Goal: Book appointment/travel/reservation

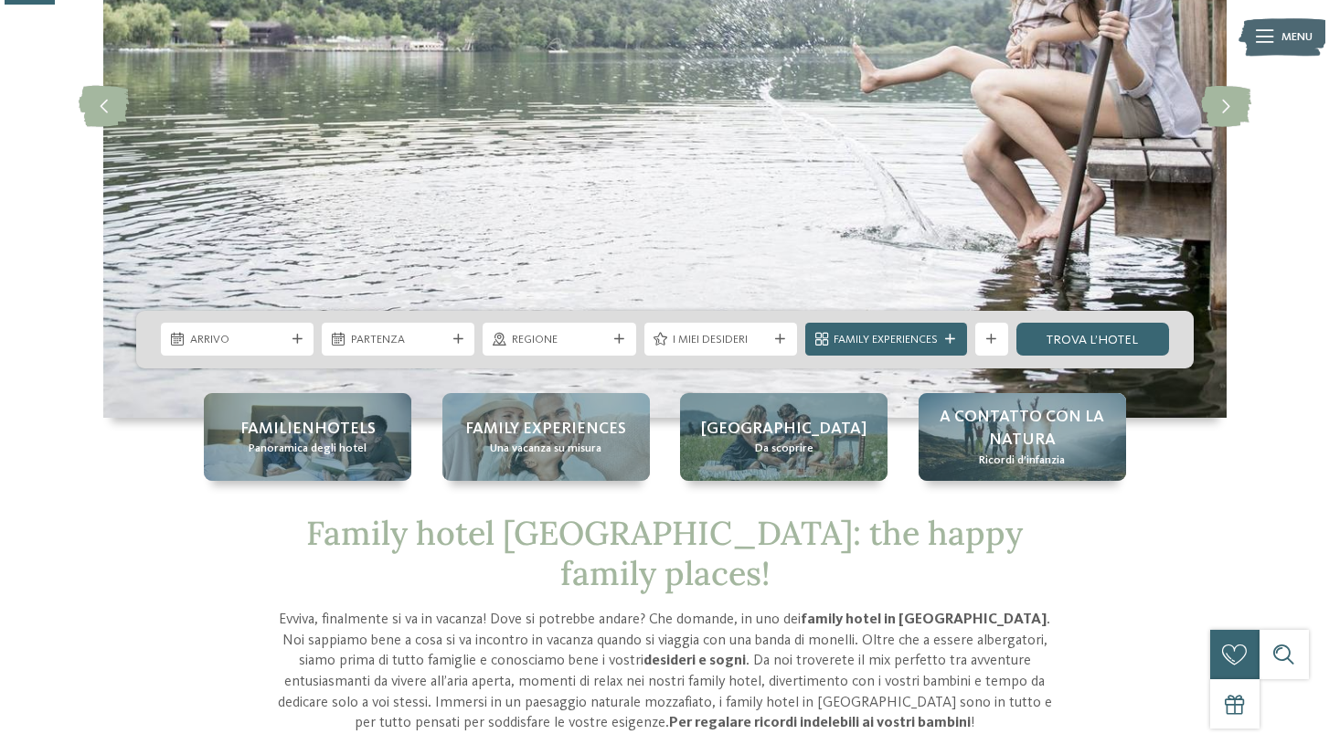
scroll to position [289, 0]
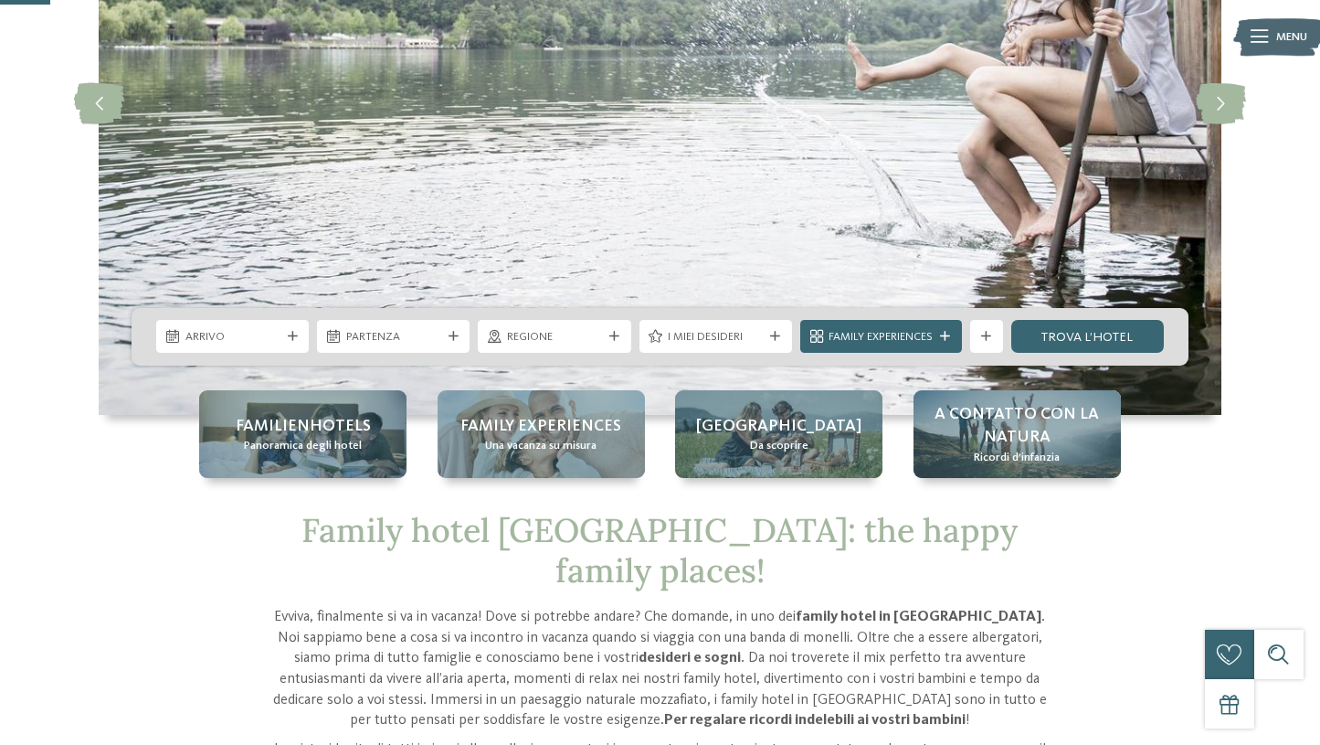
click at [289, 339] on icon at bounding box center [293, 337] width 10 height 10
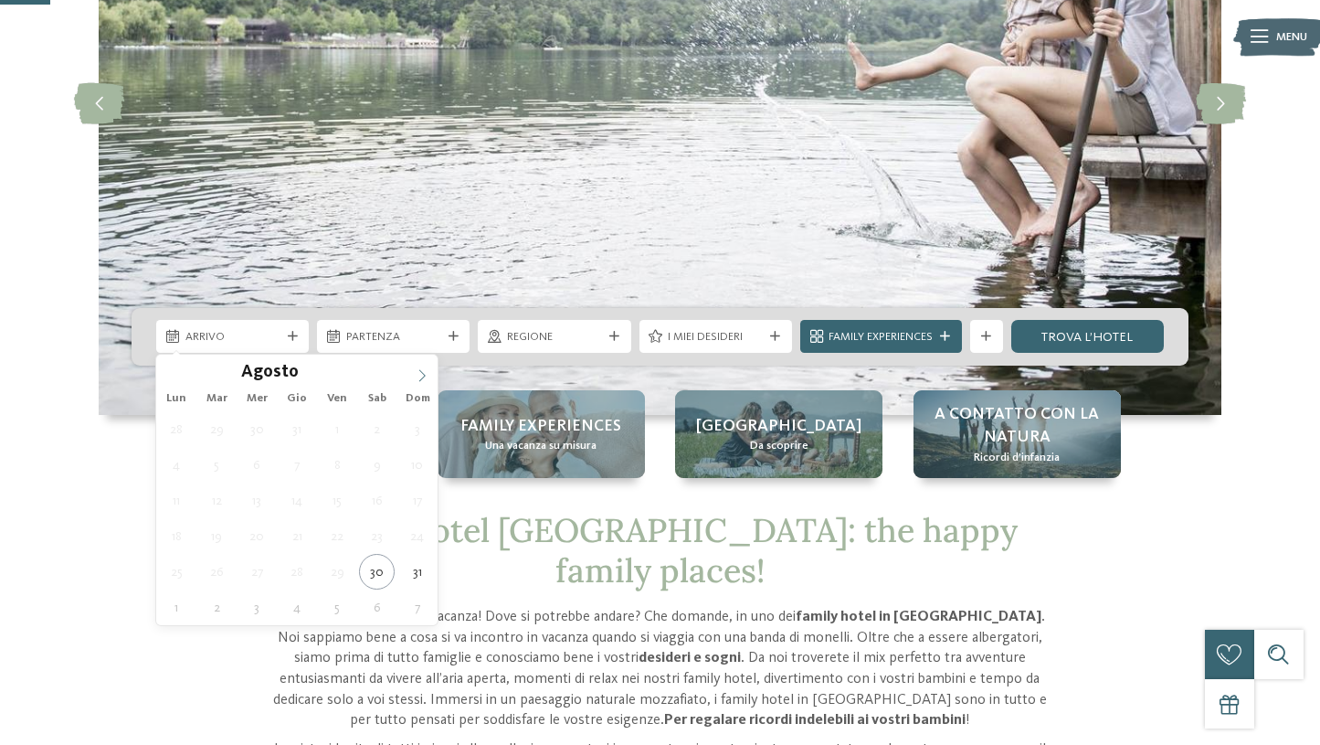
click at [419, 362] on span at bounding box center [422, 370] width 31 height 31
click at [419, 366] on span at bounding box center [422, 370] width 31 height 31
type input "****"
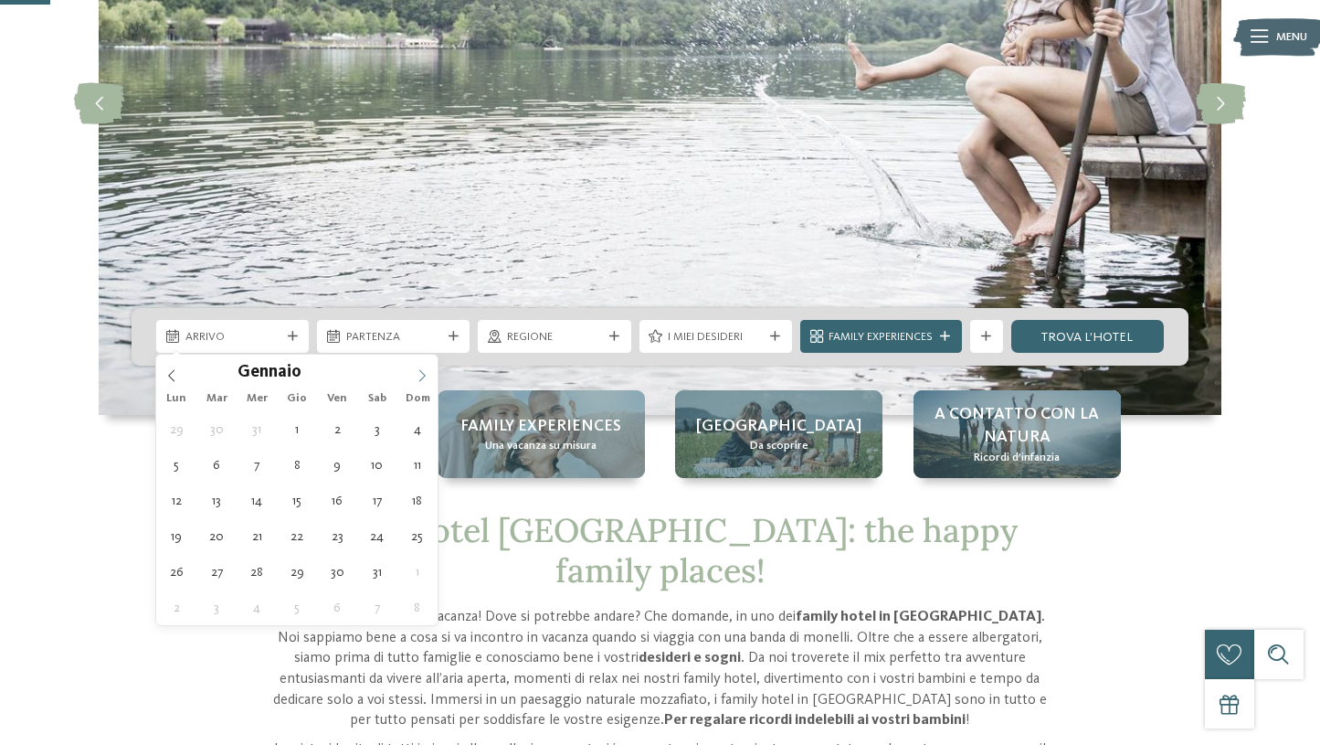
click at [419, 366] on span at bounding box center [422, 370] width 31 height 31
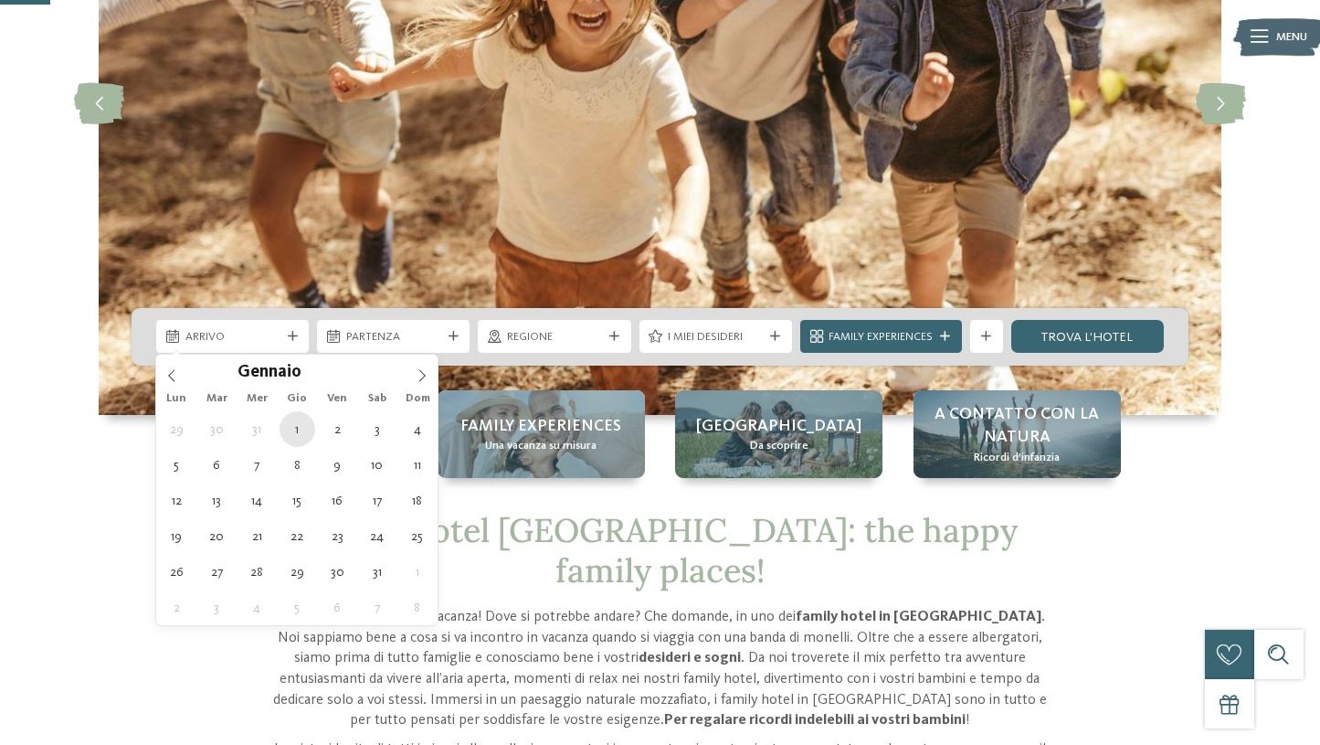
type div "01.01.2026"
type input "****"
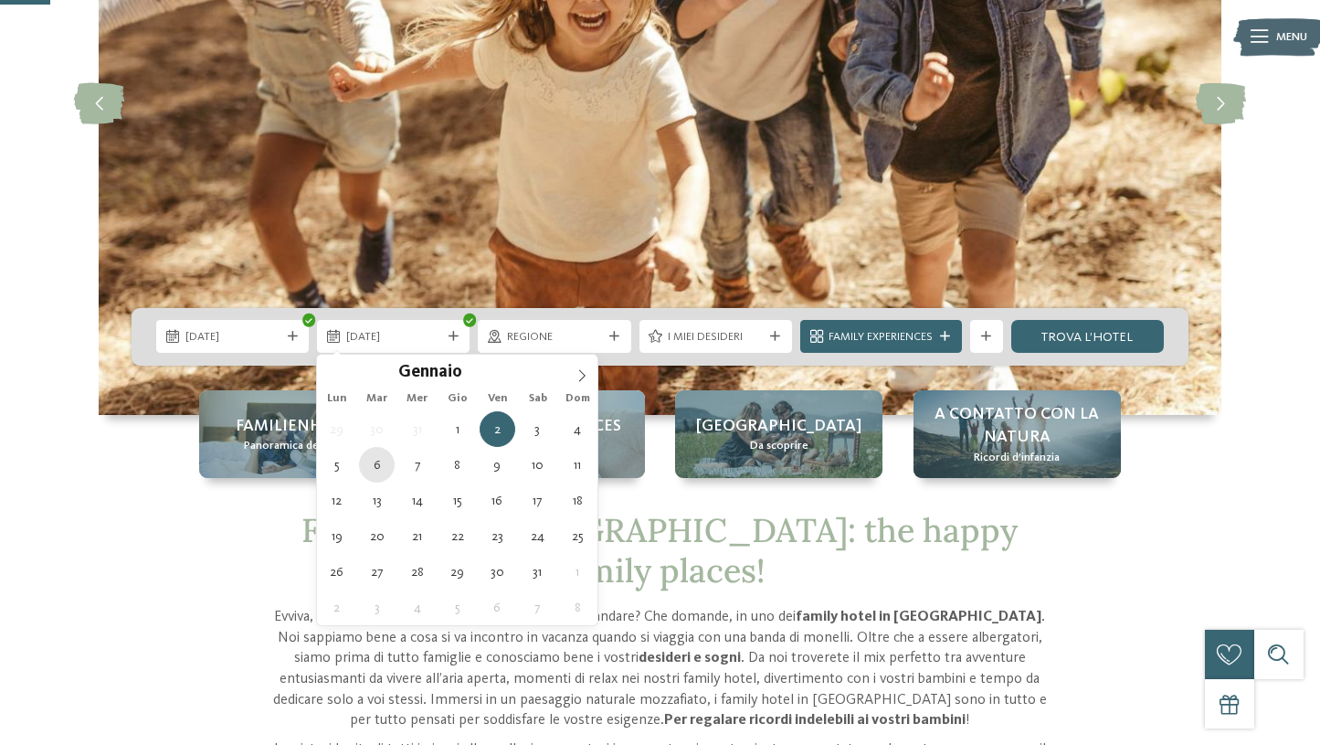
type div "06.01.2026"
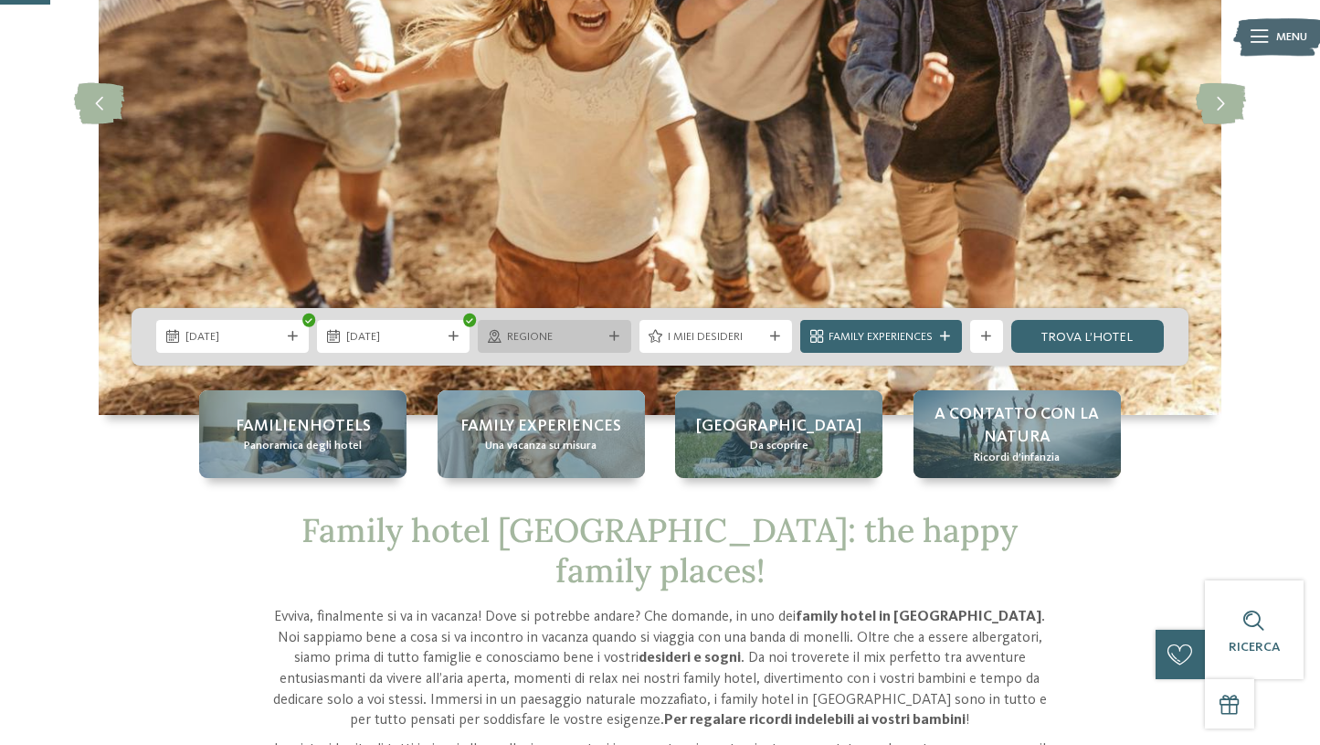
click at [579, 331] on span "Regione" at bounding box center [554, 337] width 95 height 16
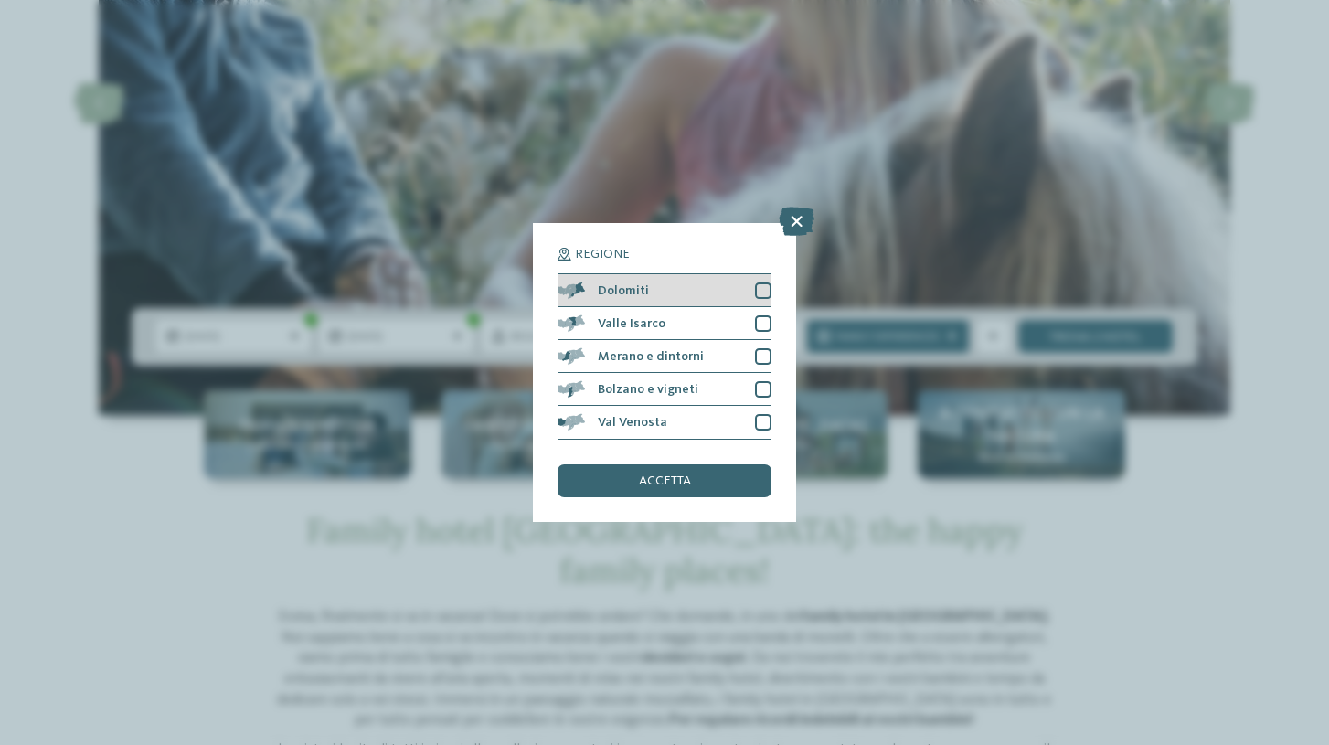
click at [763, 282] on div at bounding box center [763, 290] width 16 height 16
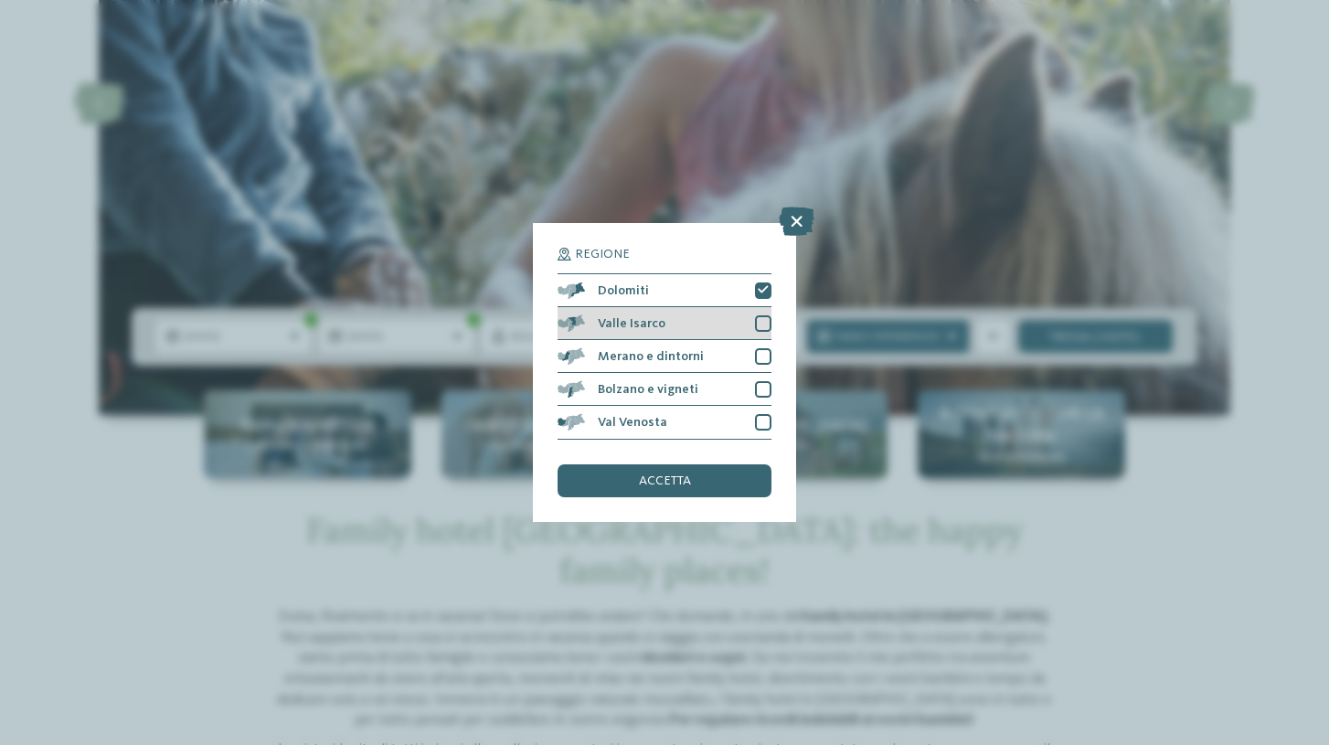
click at [766, 315] on div at bounding box center [763, 323] width 16 height 16
click at [766, 348] on div at bounding box center [763, 356] width 16 height 16
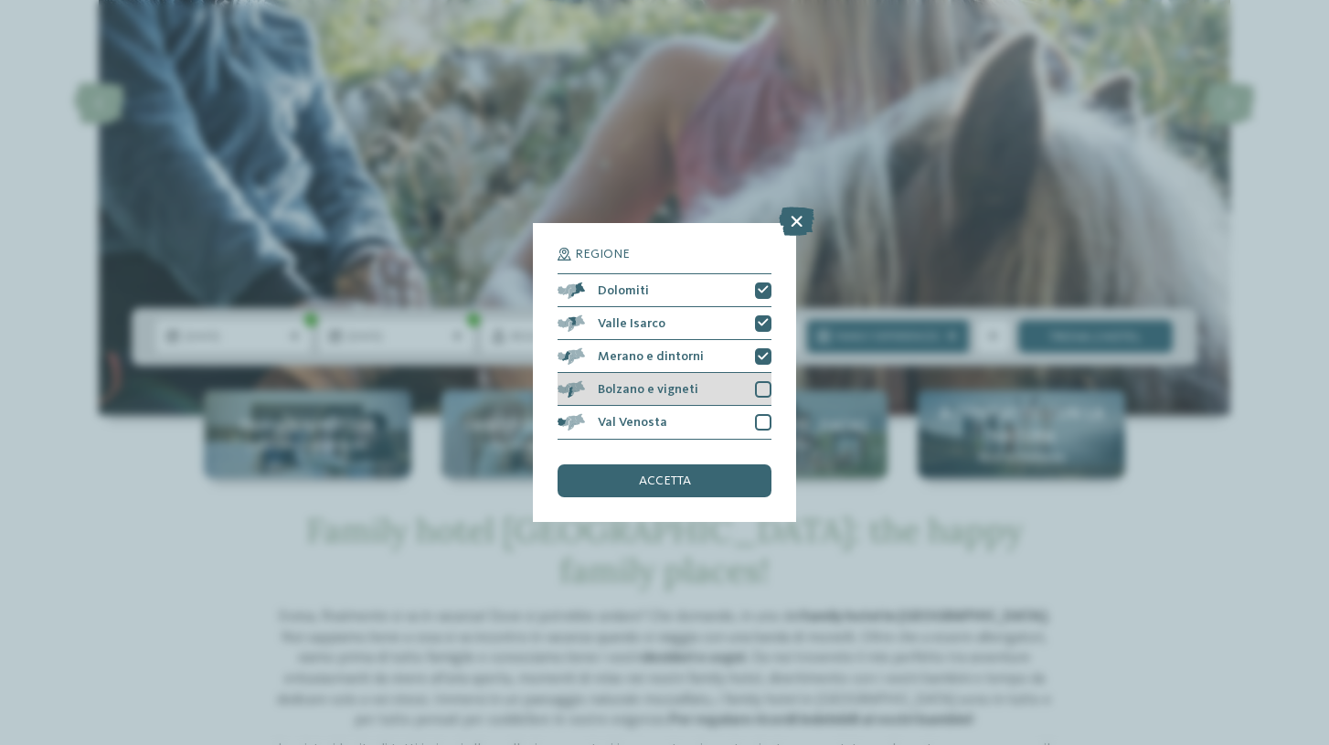
click at [764, 381] on div at bounding box center [763, 389] width 16 height 16
click at [764, 414] on div at bounding box center [763, 422] width 16 height 16
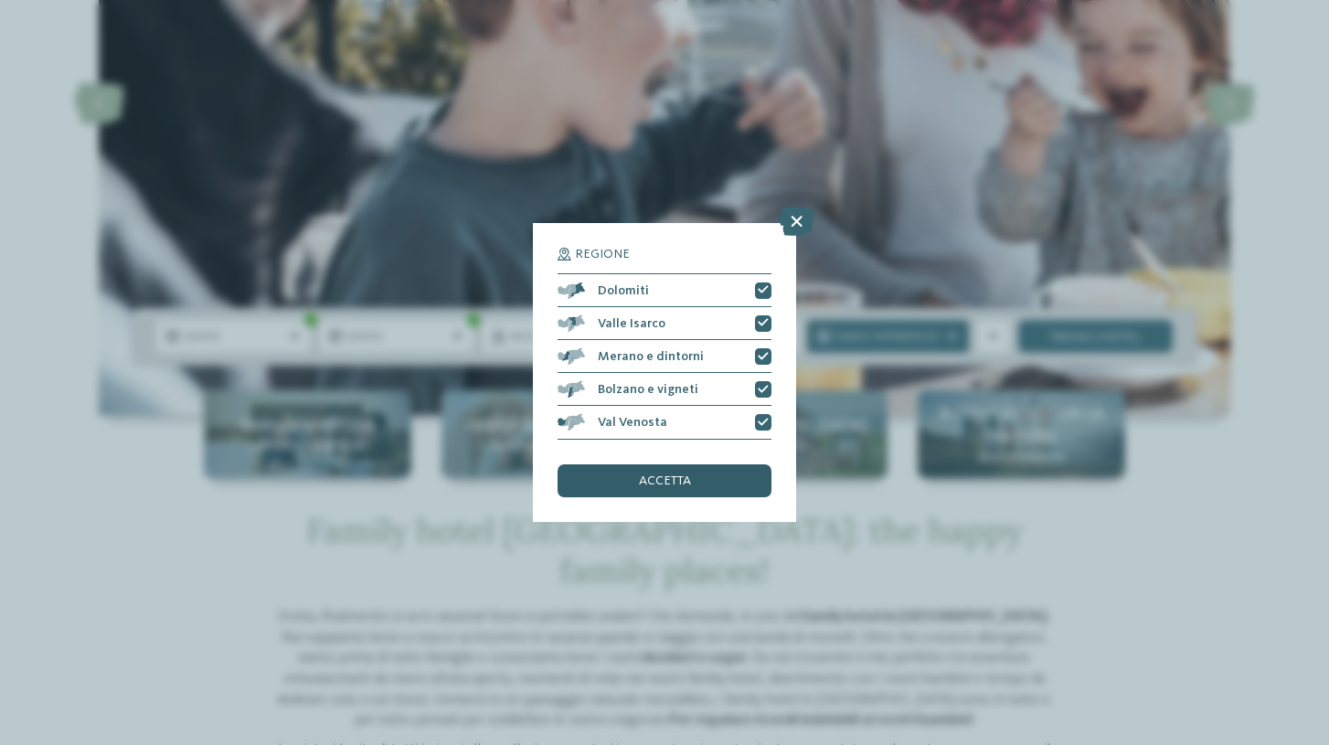
click at [691, 464] on div "accetta" at bounding box center [664, 480] width 214 height 33
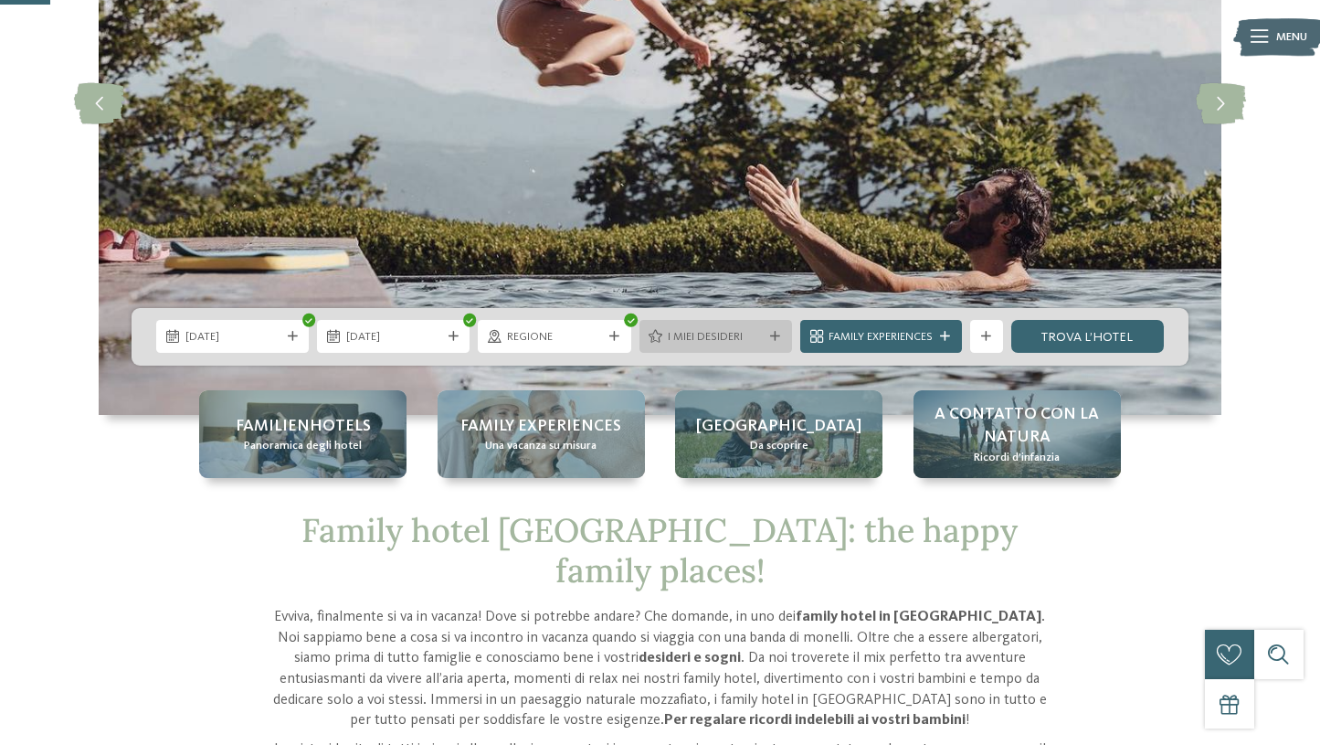
click at [749, 333] on span "I miei desideri" at bounding box center [715, 337] width 95 height 16
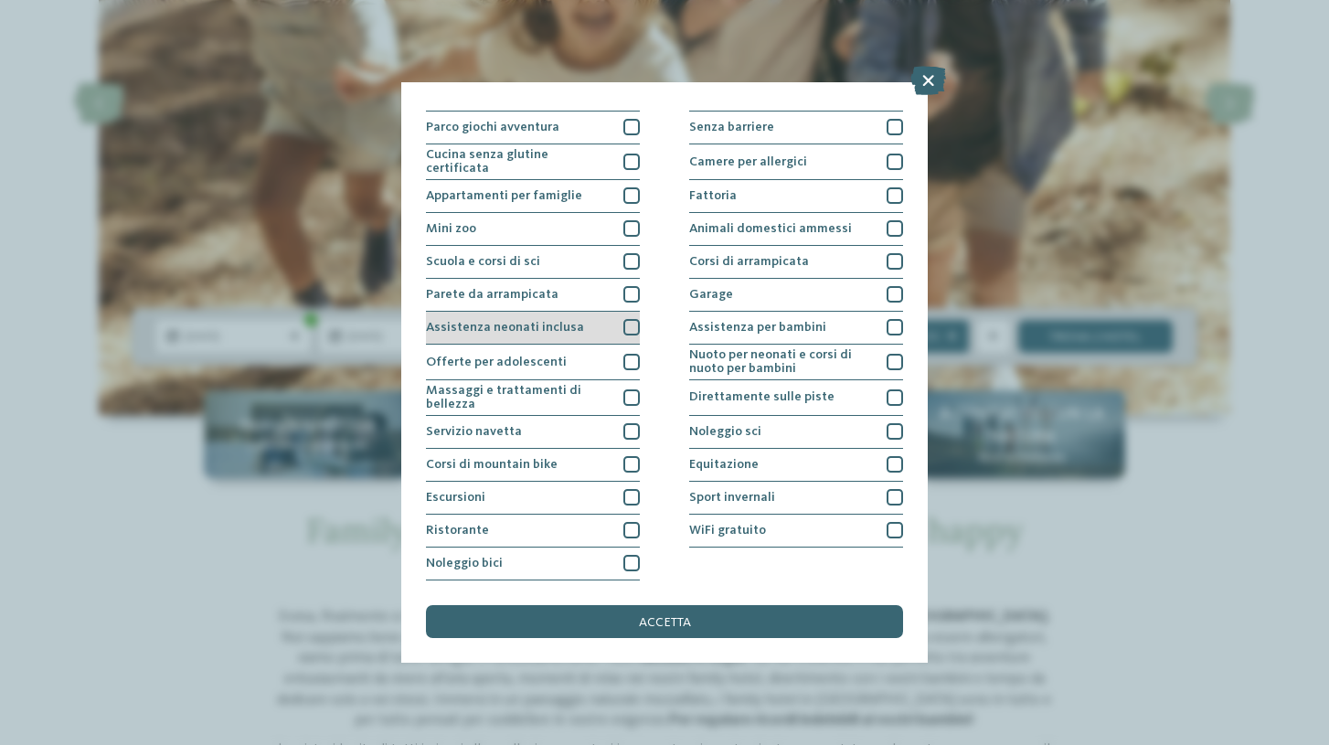
scroll to position [185, 0]
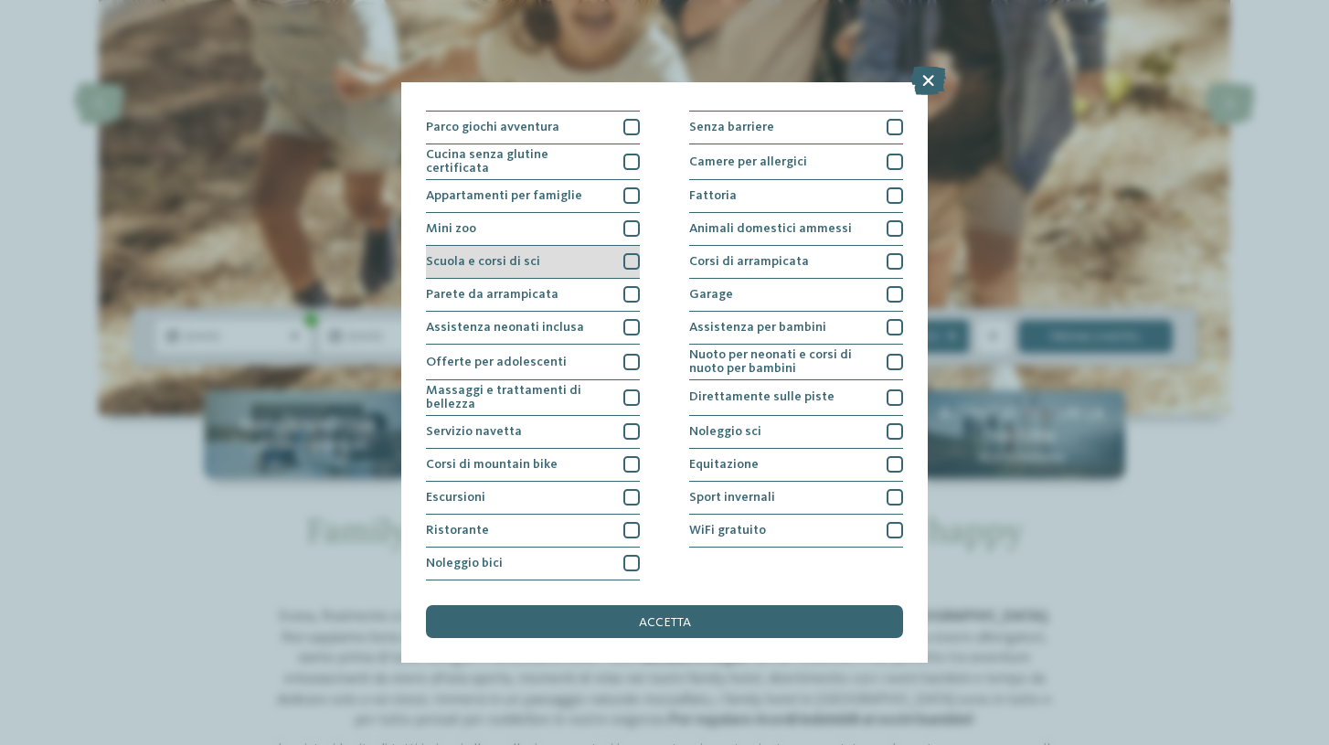
click at [631, 253] on div at bounding box center [631, 261] width 16 height 16
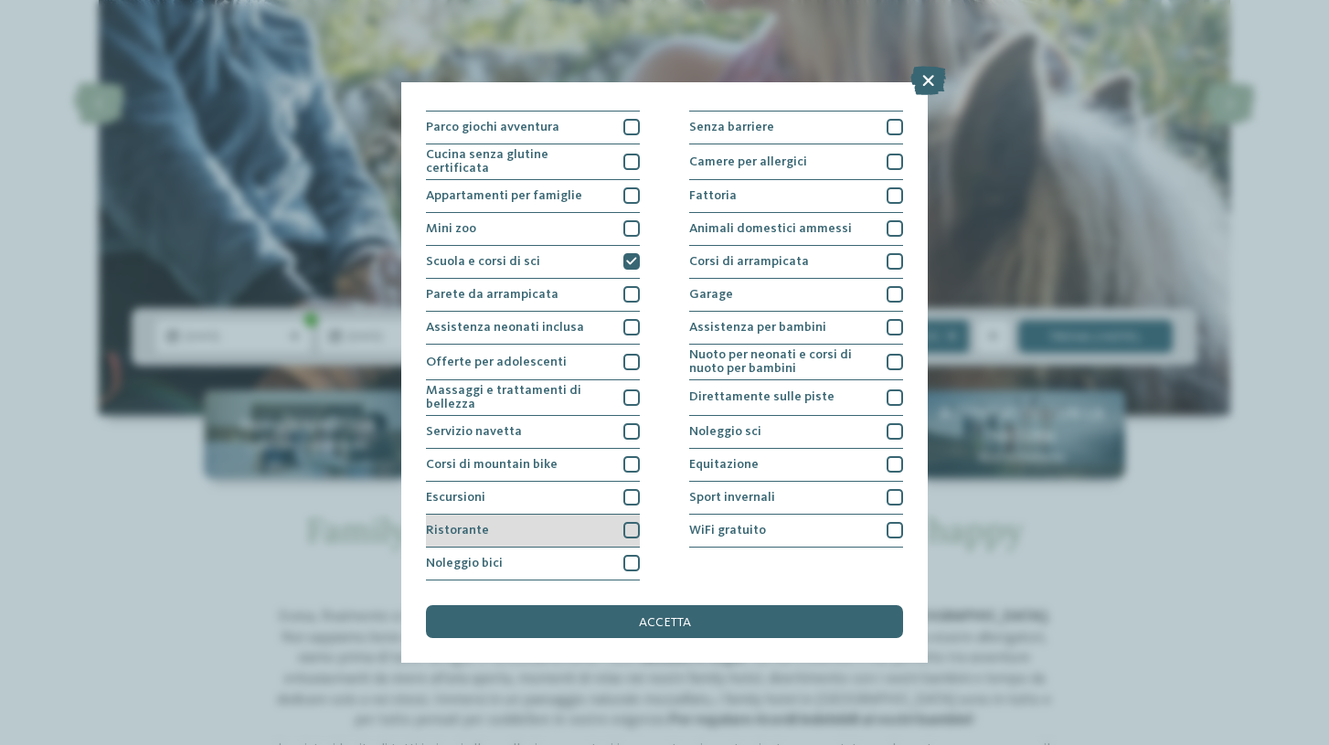
scroll to position [282, 0]
click at [638, 522] on div at bounding box center [631, 530] width 16 height 16
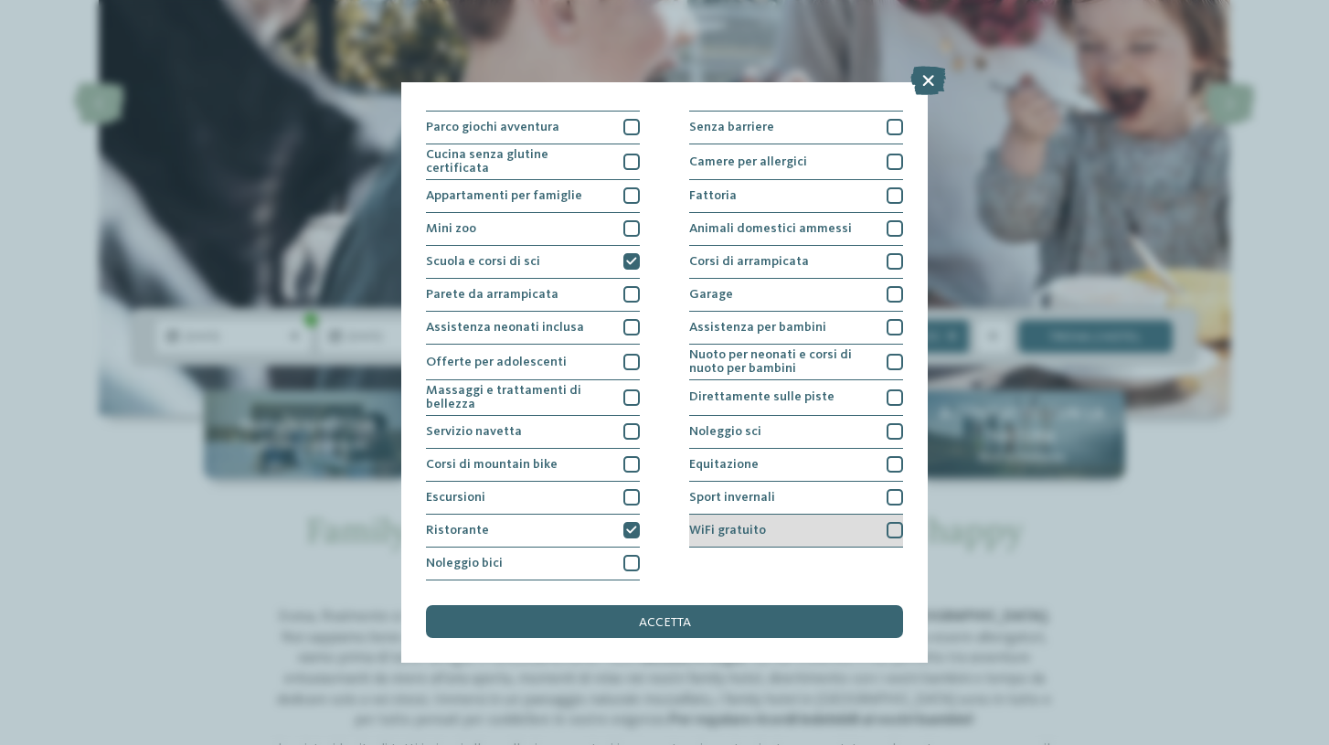
click at [900, 522] on div at bounding box center [894, 530] width 16 height 16
click at [892, 489] on div at bounding box center [894, 497] width 16 height 16
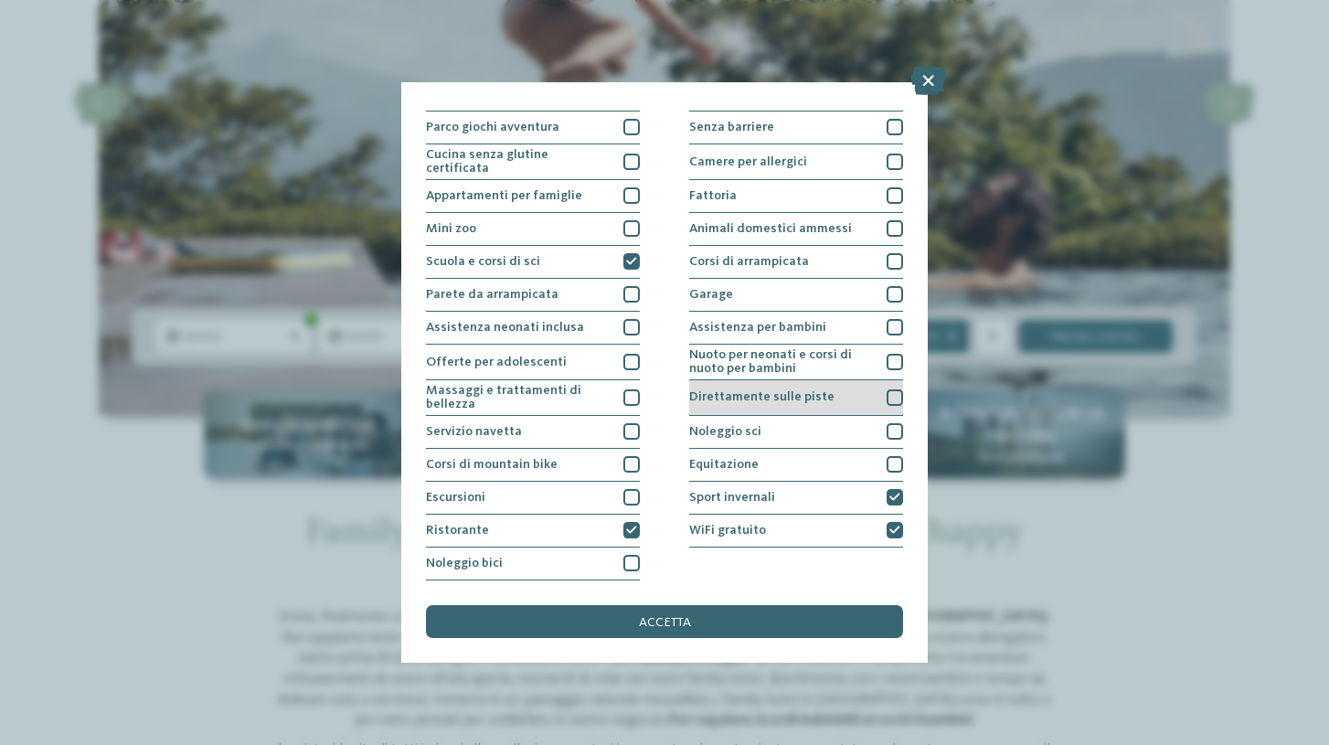
click at [888, 389] on div at bounding box center [894, 397] width 16 height 16
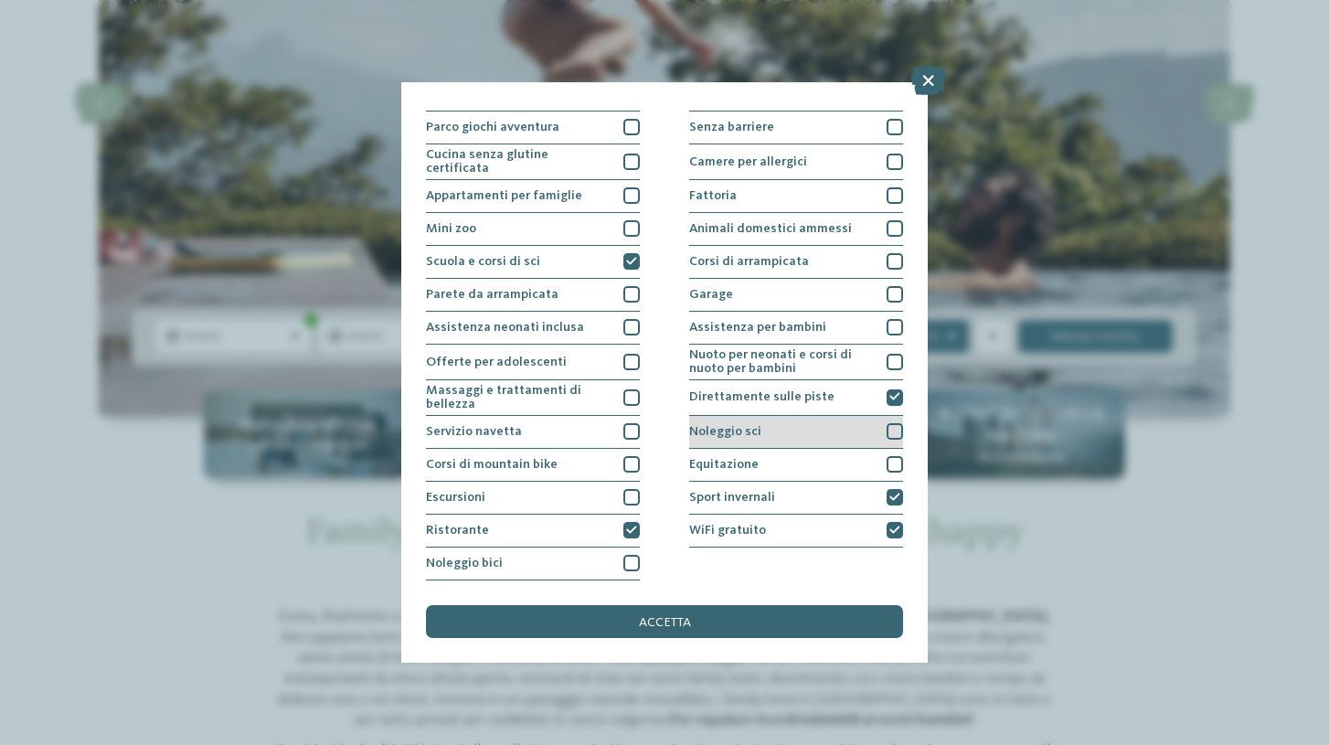
click at [892, 423] on div at bounding box center [894, 431] width 16 height 16
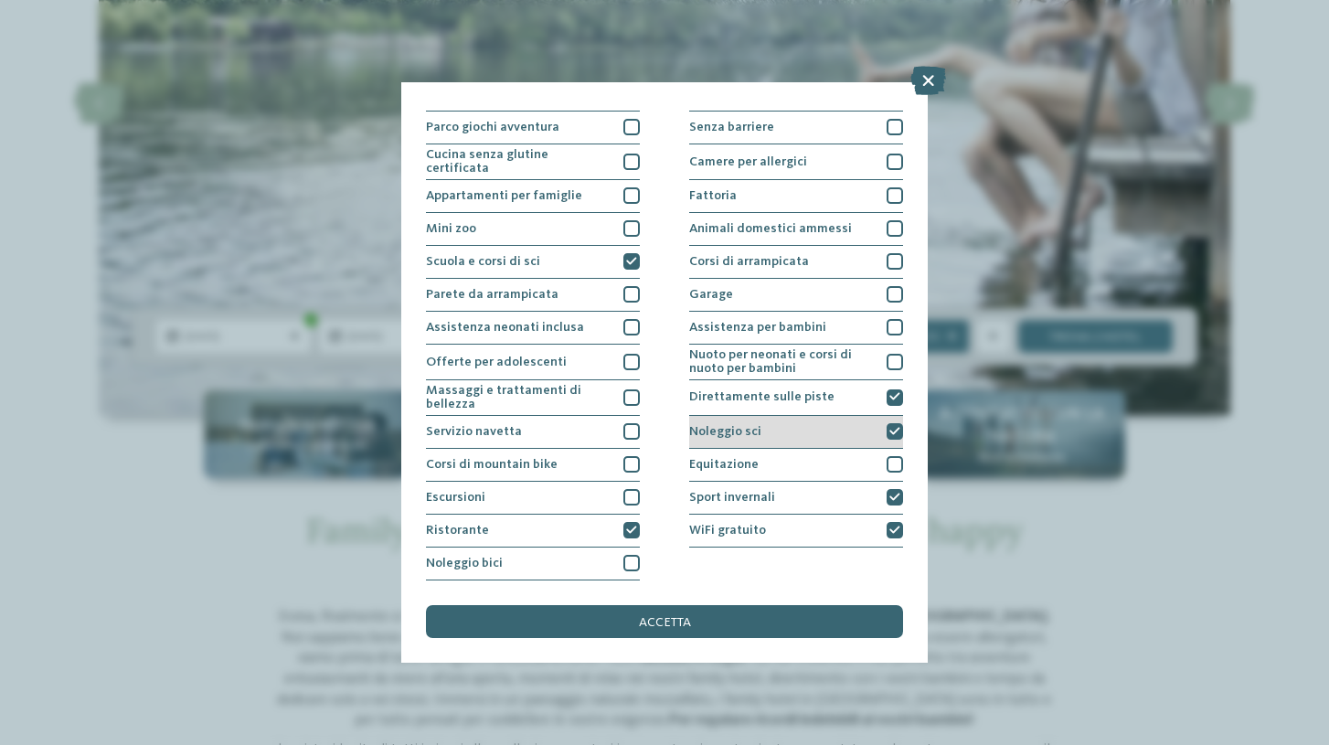
scroll to position [179, 0]
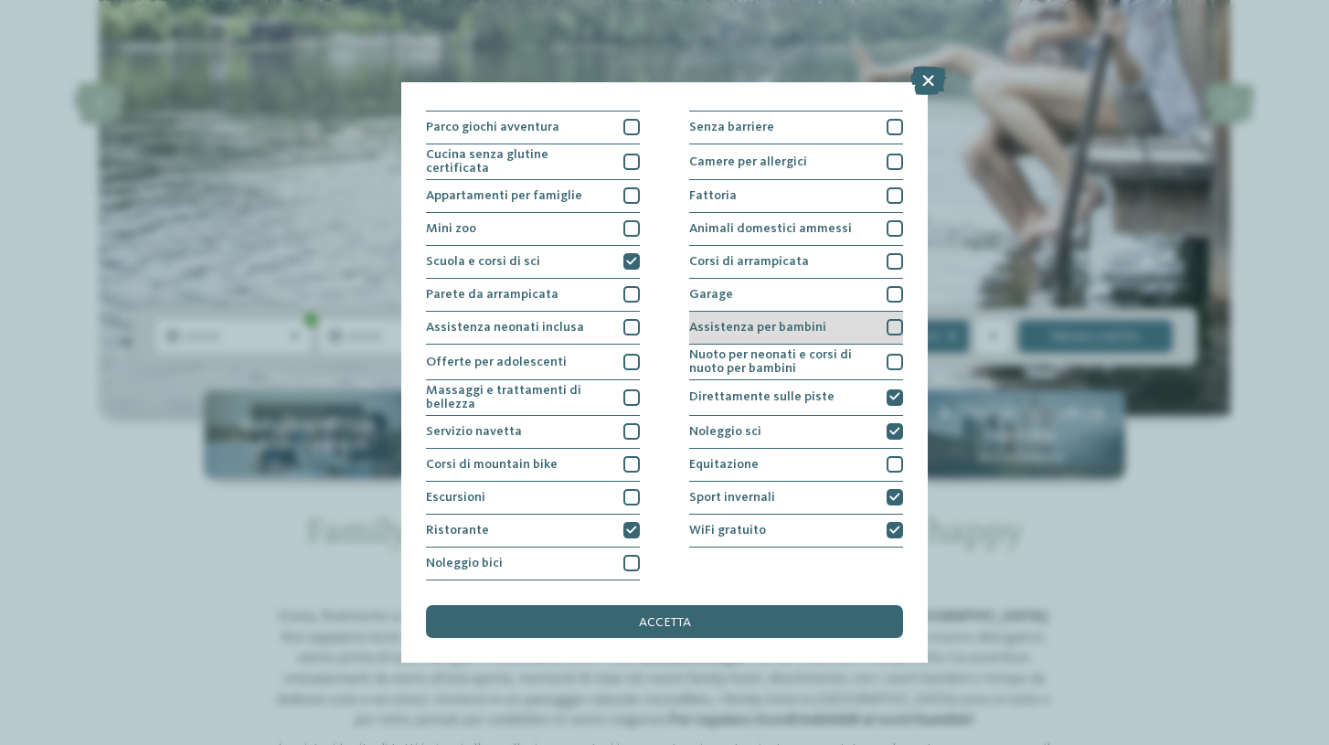
click at [889, 319] on div at bounding box center [894, 327] width 16 height 16
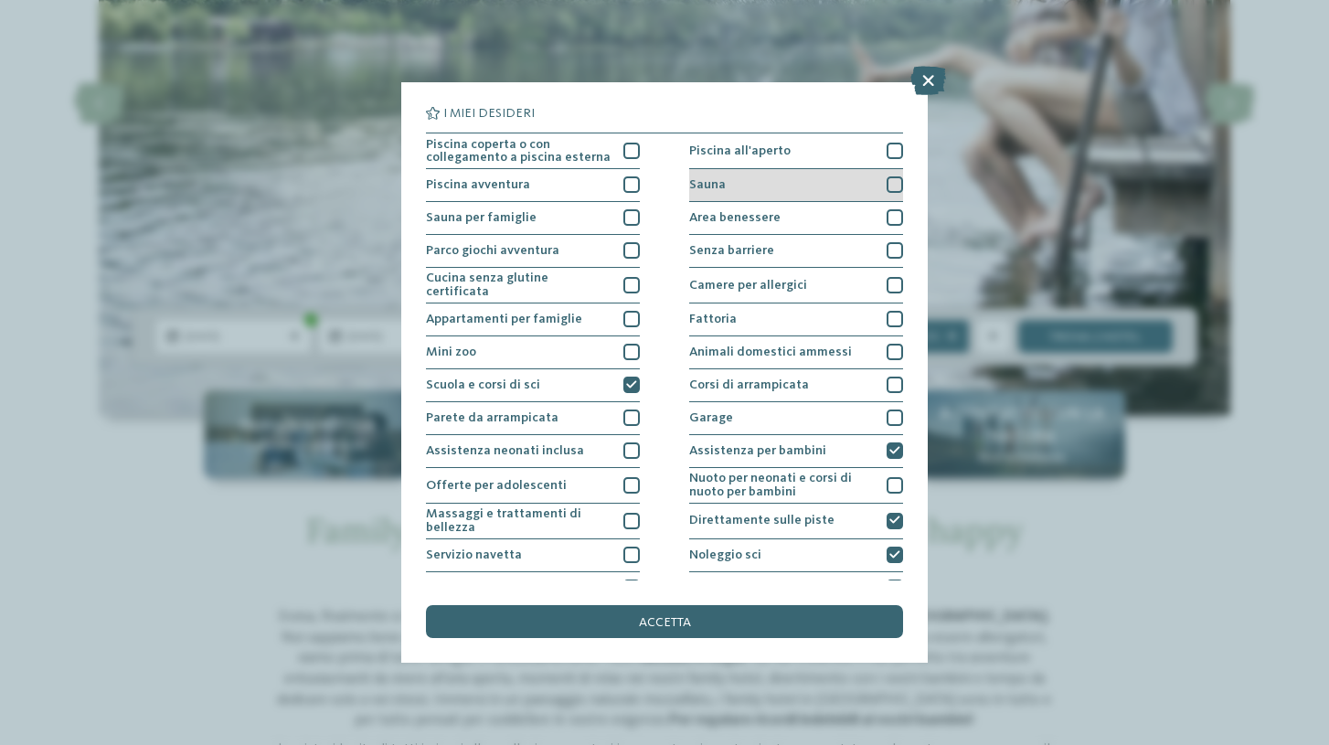
scroll to position [0, 0]
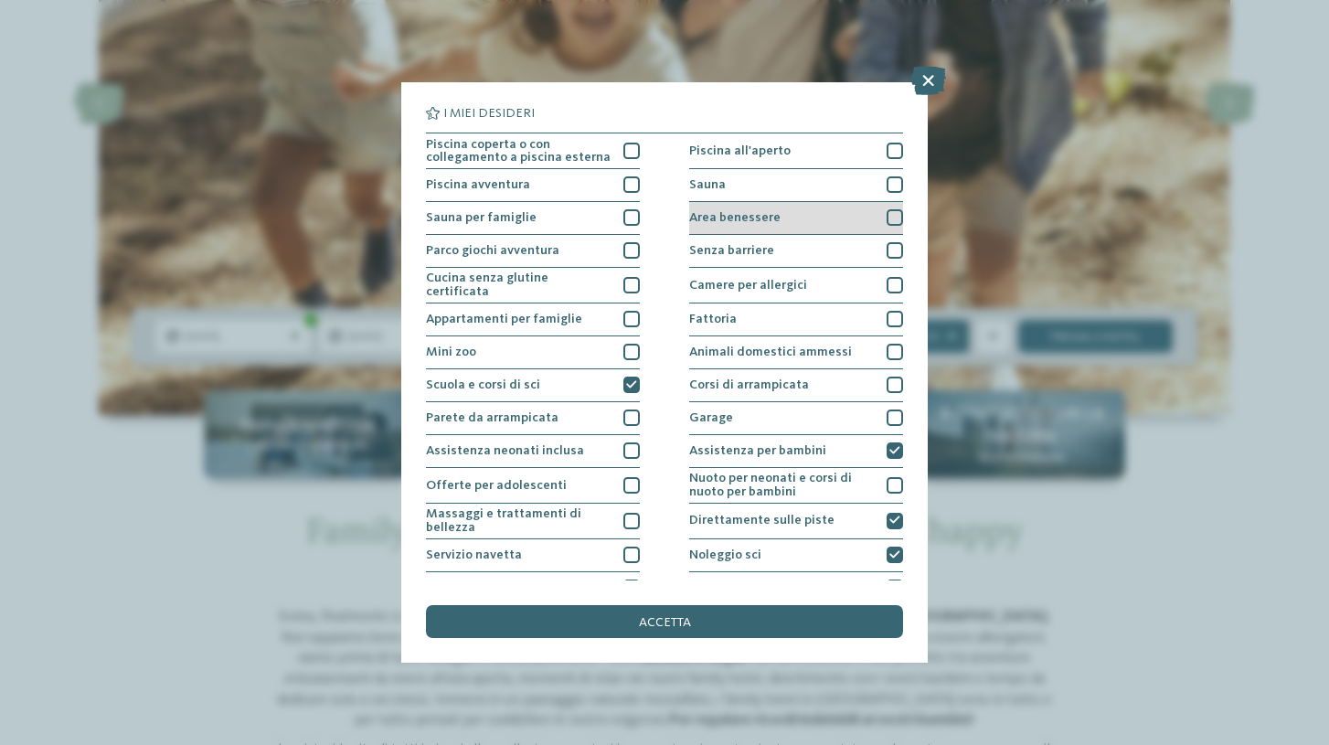
click at [895, 216] on div at bounding box center [894, 217] width 16 height 16
click at [896, 182] on div at bounding box center [894, 184] width 16 height 16
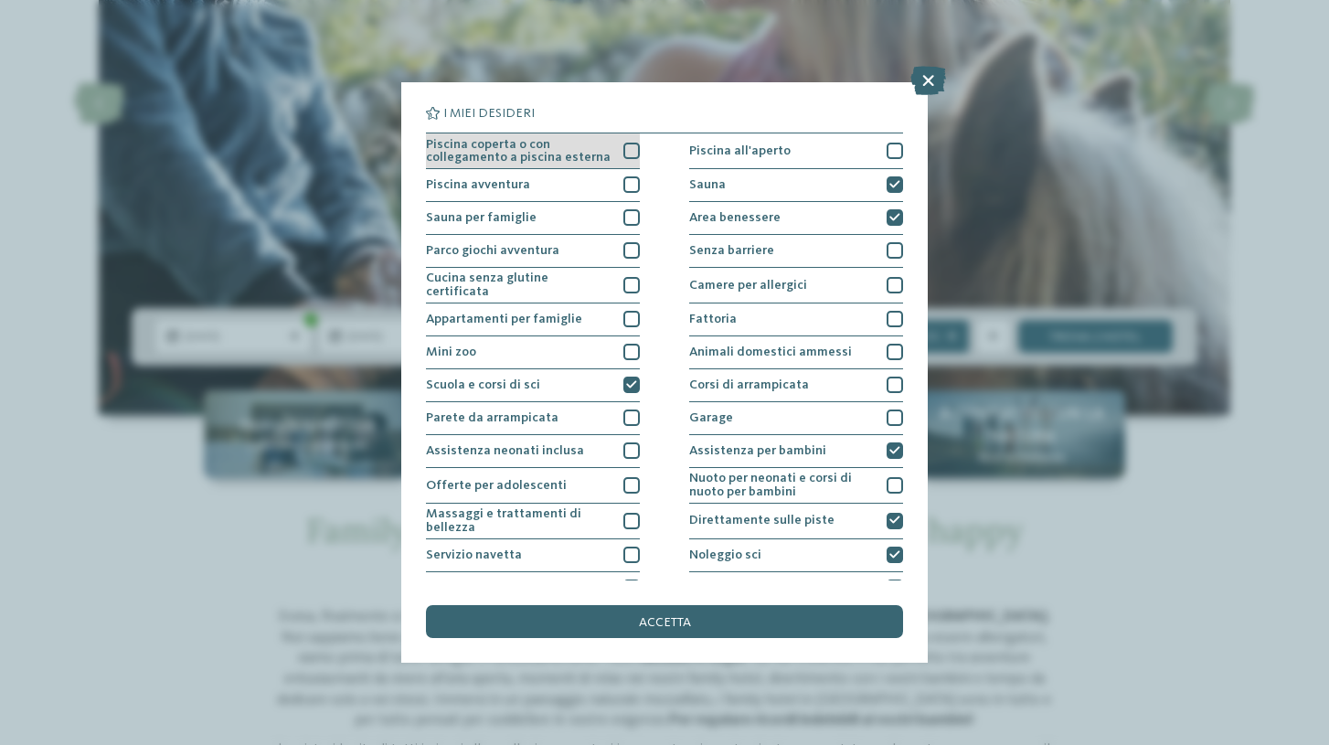
click at [631, 151] on div at bounding box center [631, 151] width 16 height 16
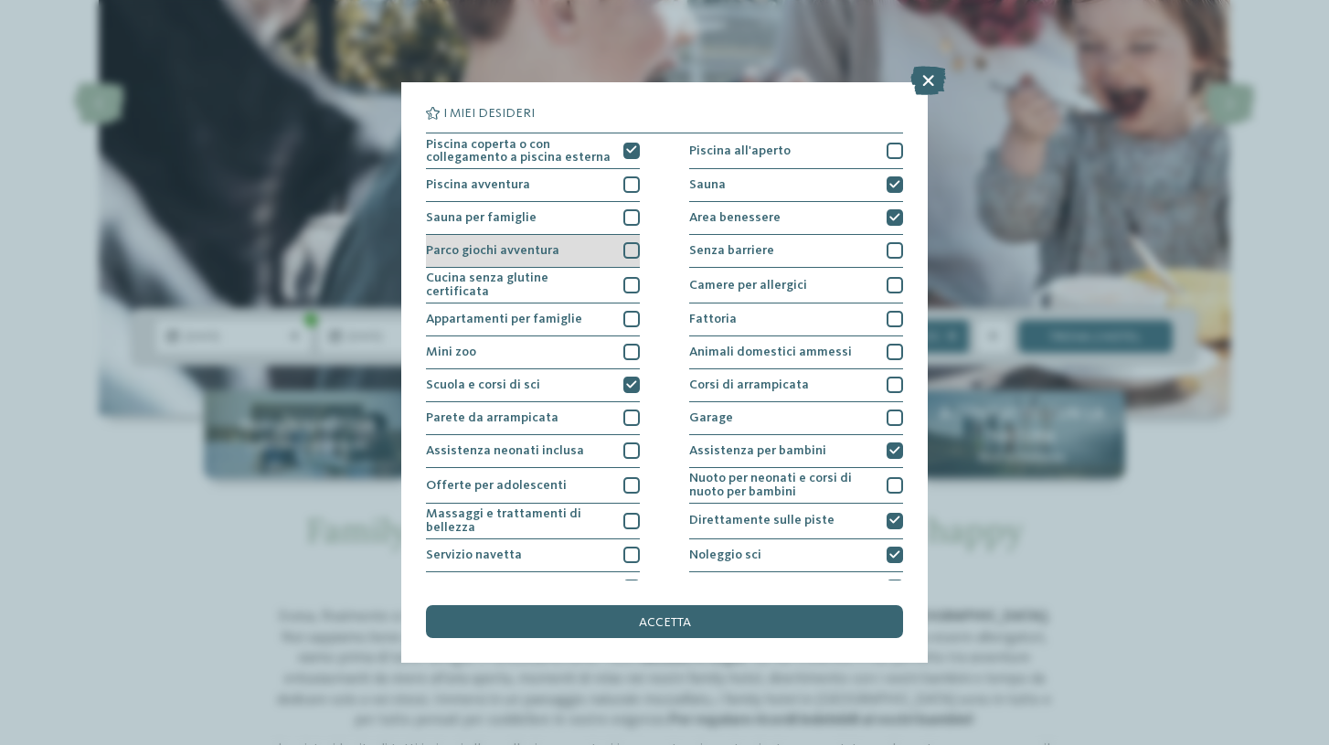
click at [630, 246] on div at bounding box center [631, 250] width 16 height 16
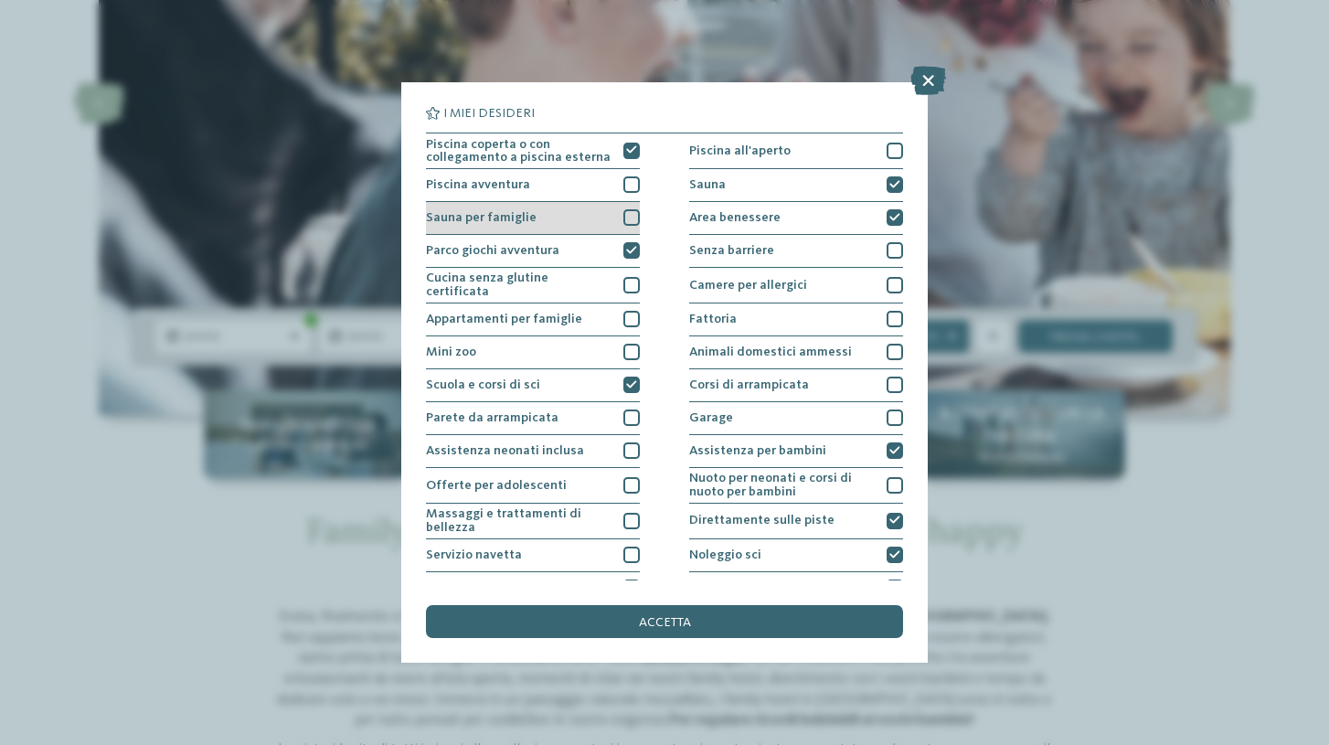
click at [631, 213] on div at bounding box center [631, 217] width 16 height 16
click at [632, 184] on div at bounding box center [631, 184] width 16 height 16
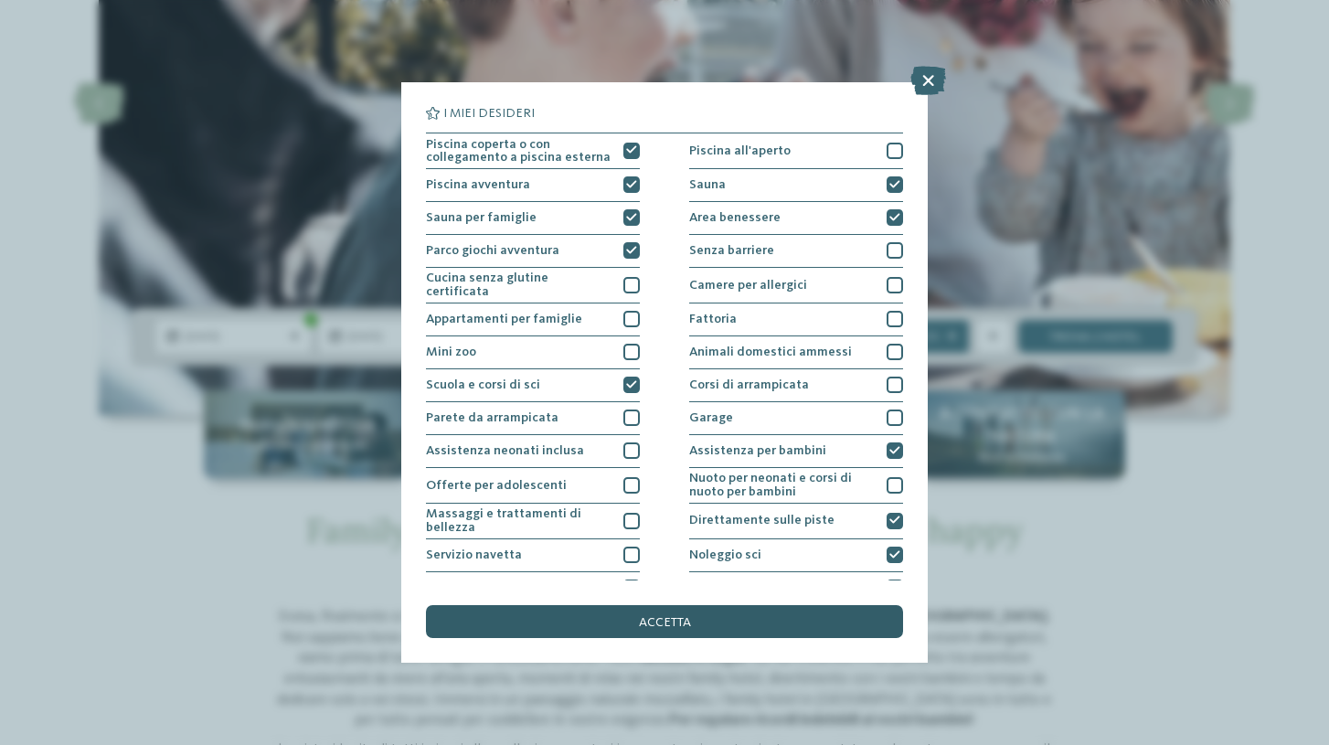
click at [659, 605] on div "accetta" at bounding box center [664, 621] width 477 height 33
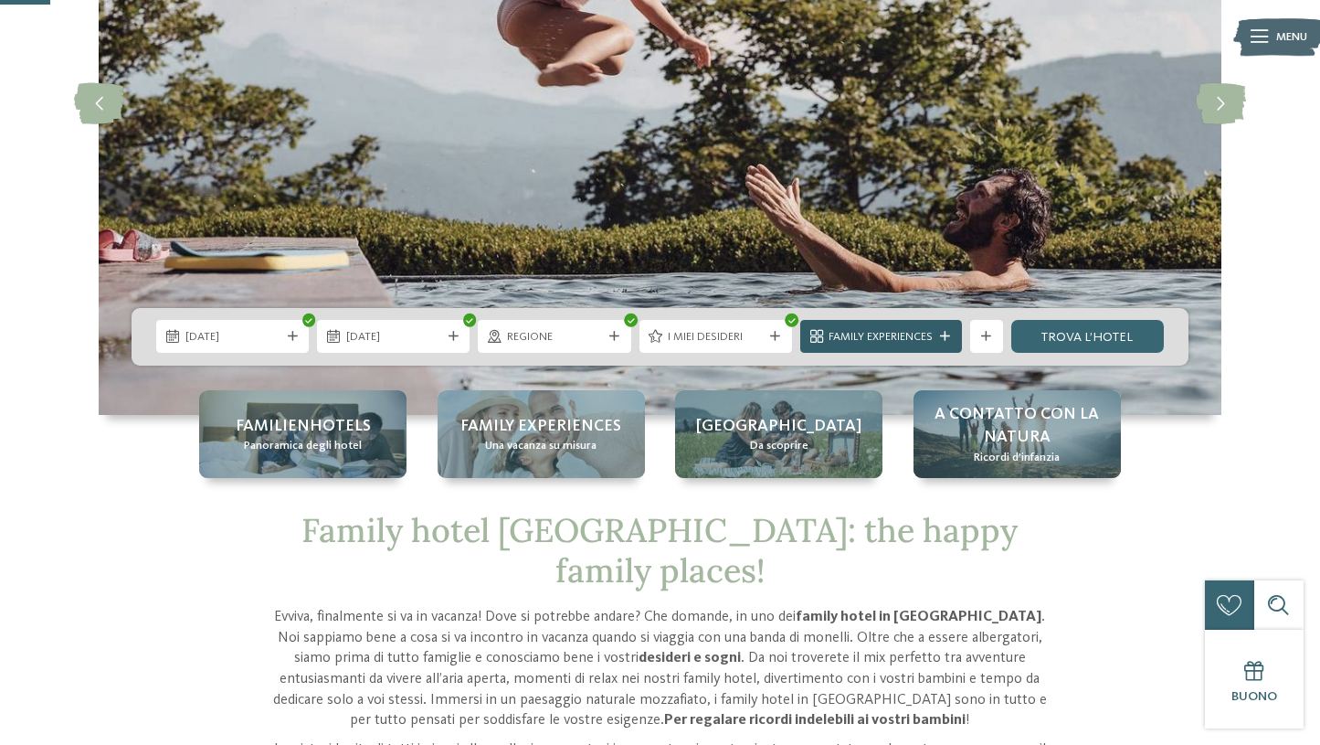
click at [923, 338] on span "Family Experiences" at bounding box center [881, 337] width 104 height 16
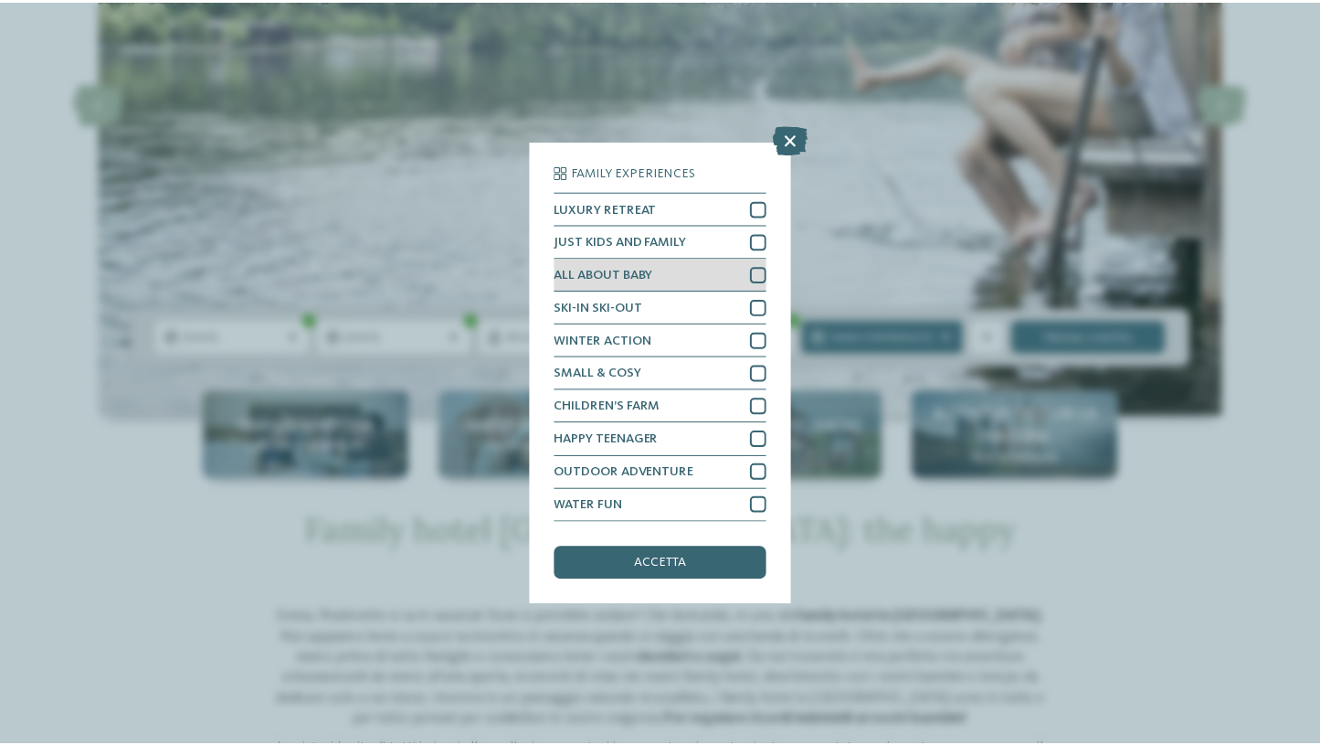
scroll to position [47, 0]
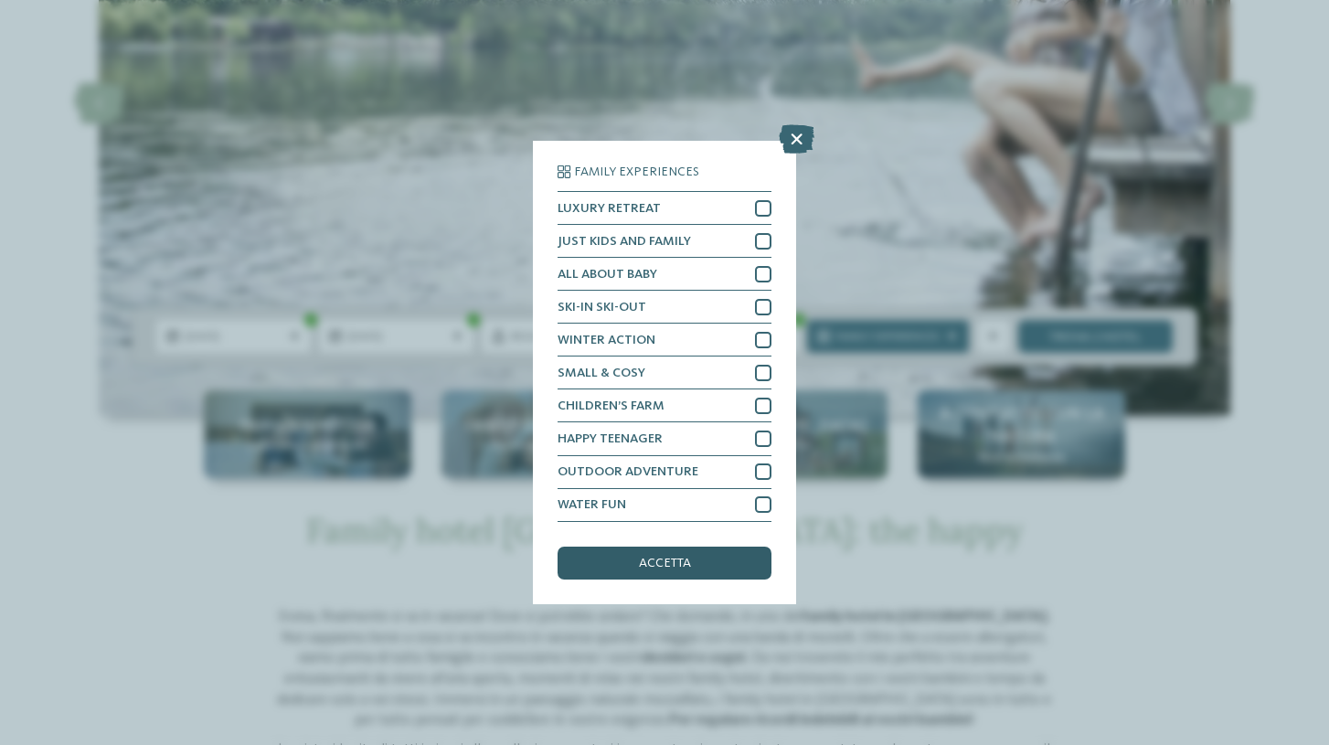
click at [716, 546] on div "accetta" at bounding box center [664, 562] width 214 height 33
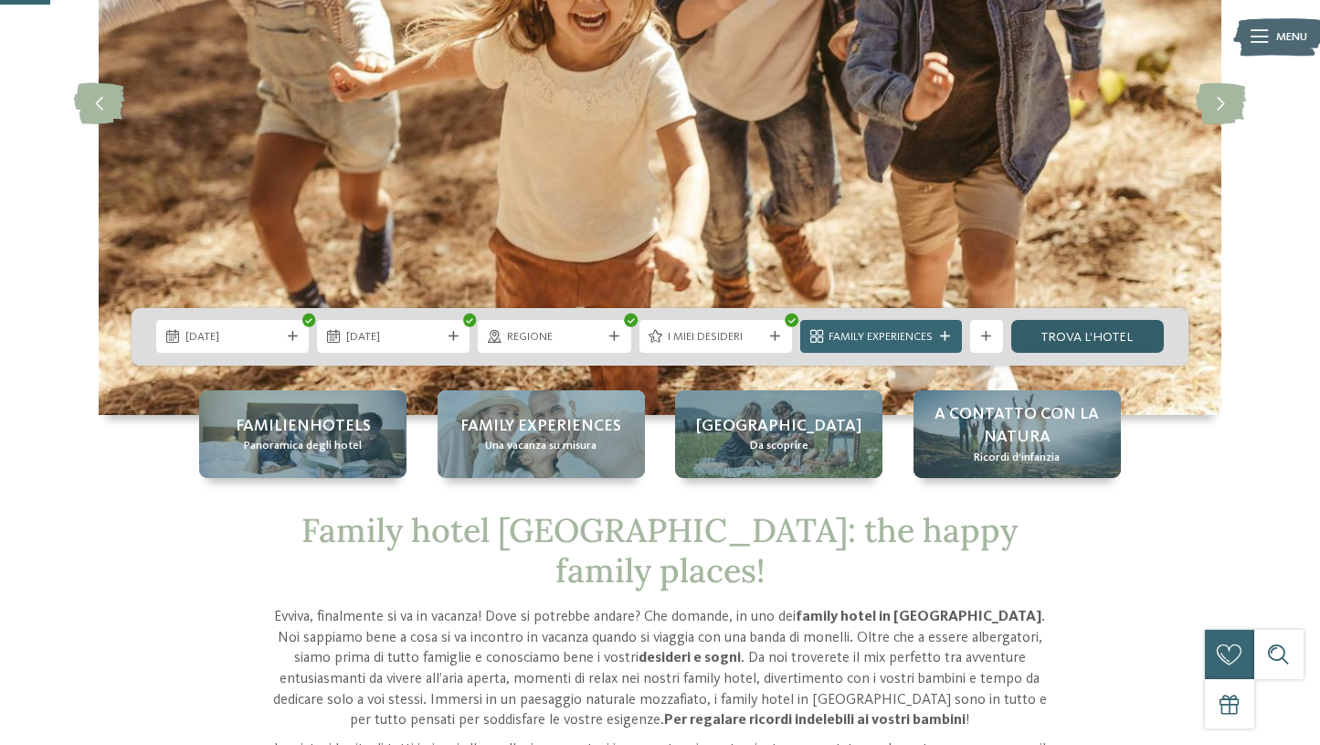
click at [1088, 333] on link "trova l’hotel" at bounding box center [1088, 336] width 153 height 33
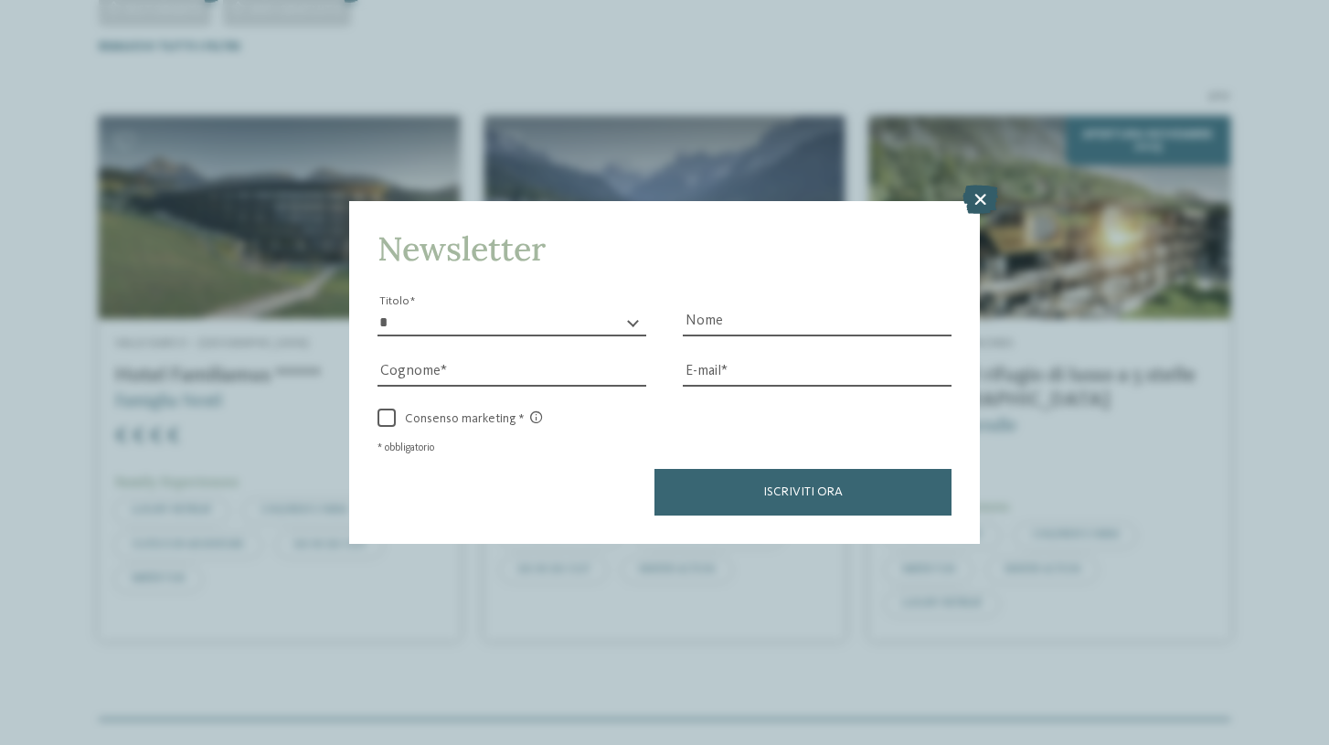
click at [979, 185] on icon at bounding box center [980, 199] width 36 height 29
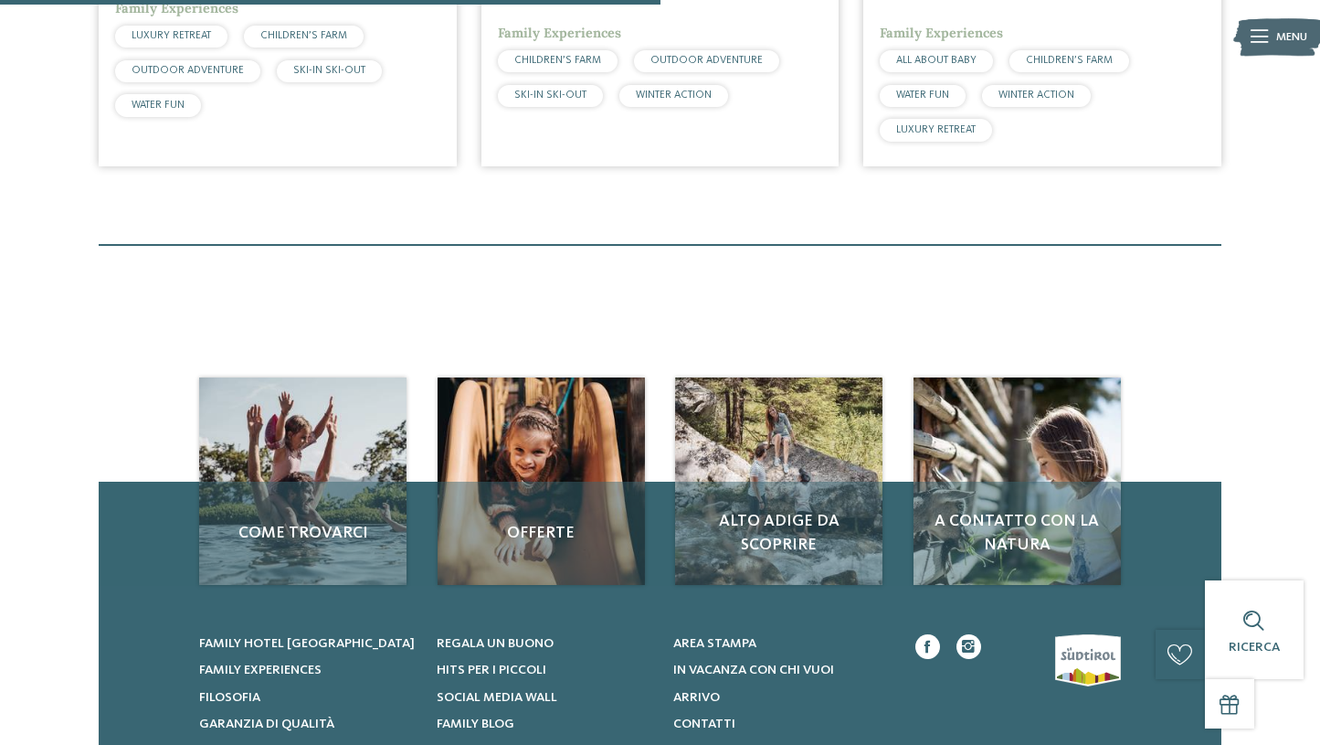
scroll to position [646, 0]
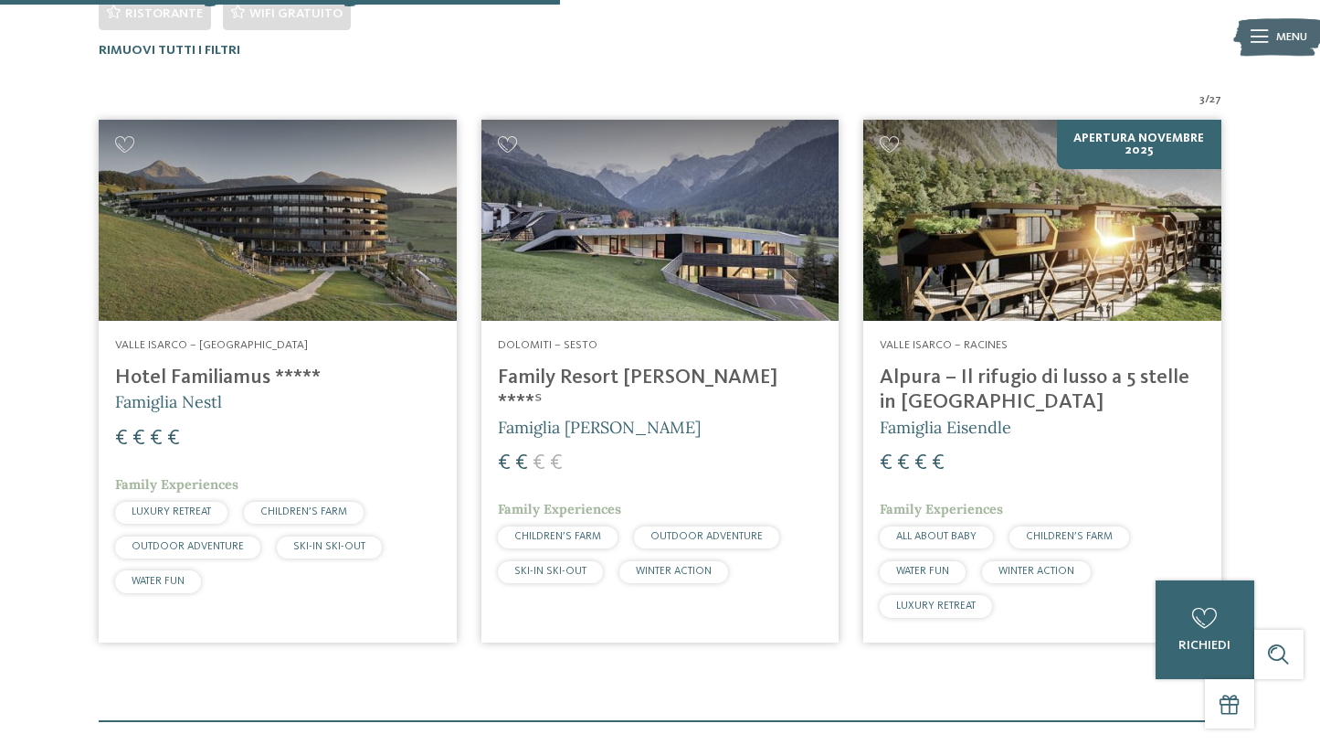
click at [671, 302] on img at bounding box center [661, 220] width 358 height 201
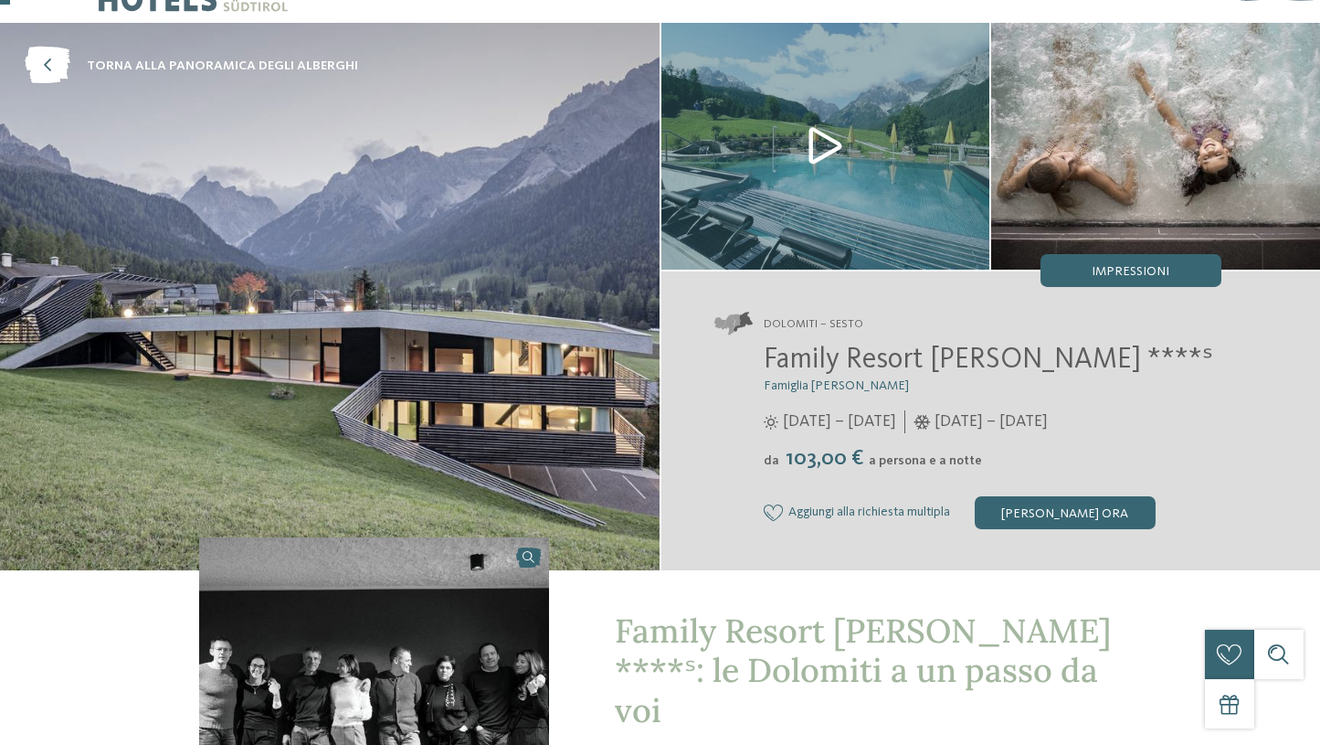
scroll to position [29, 0]
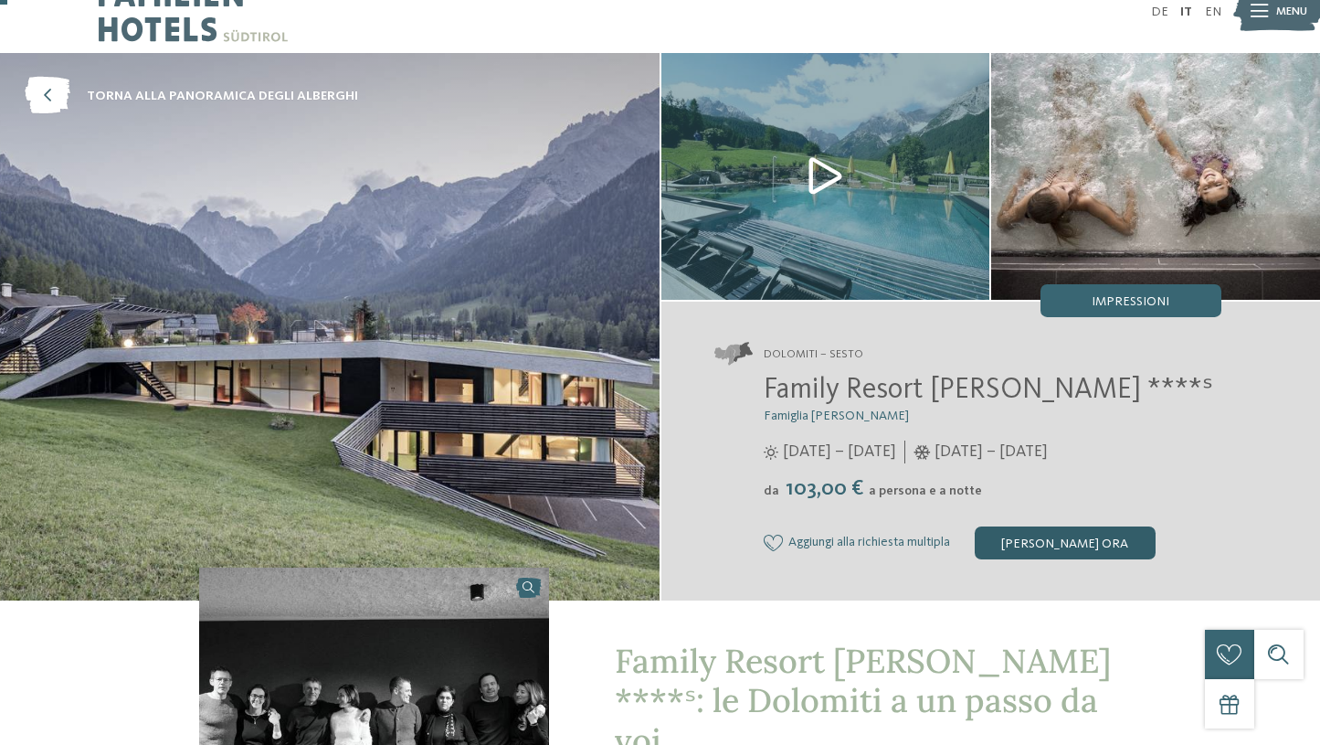
click at [1038, 547] on div "[PERSON_NAME] ora" at bounding box center [1065, 542] width 181 height 33
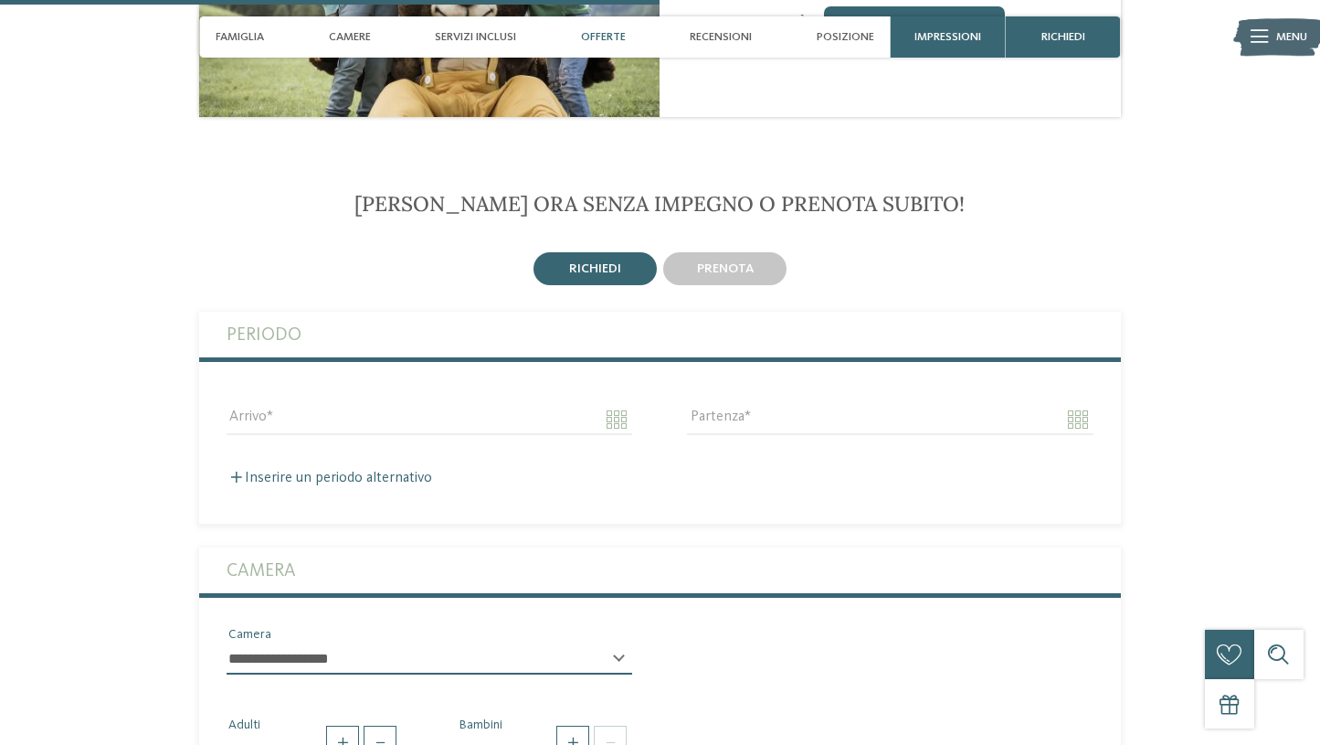
scroll to position [2681, 0]
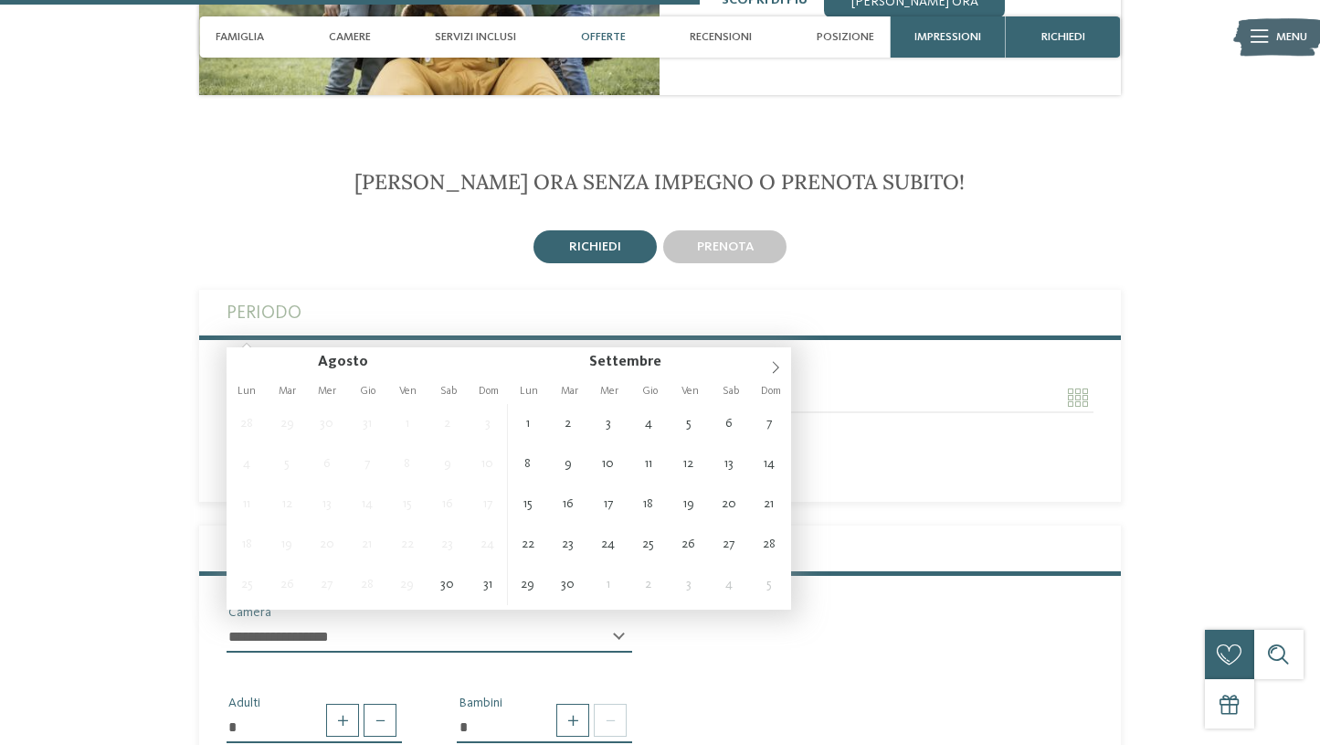
click at [622, 382] on input "Arrivo" at bounding box center [430, 397] width 406 height 31
click at [778, 366] on icon at bounding box center [776, 368] width 6 height 12
click at [778, 367] on icon at bounding box center [775, 367] width 13 height 13
type input "****"
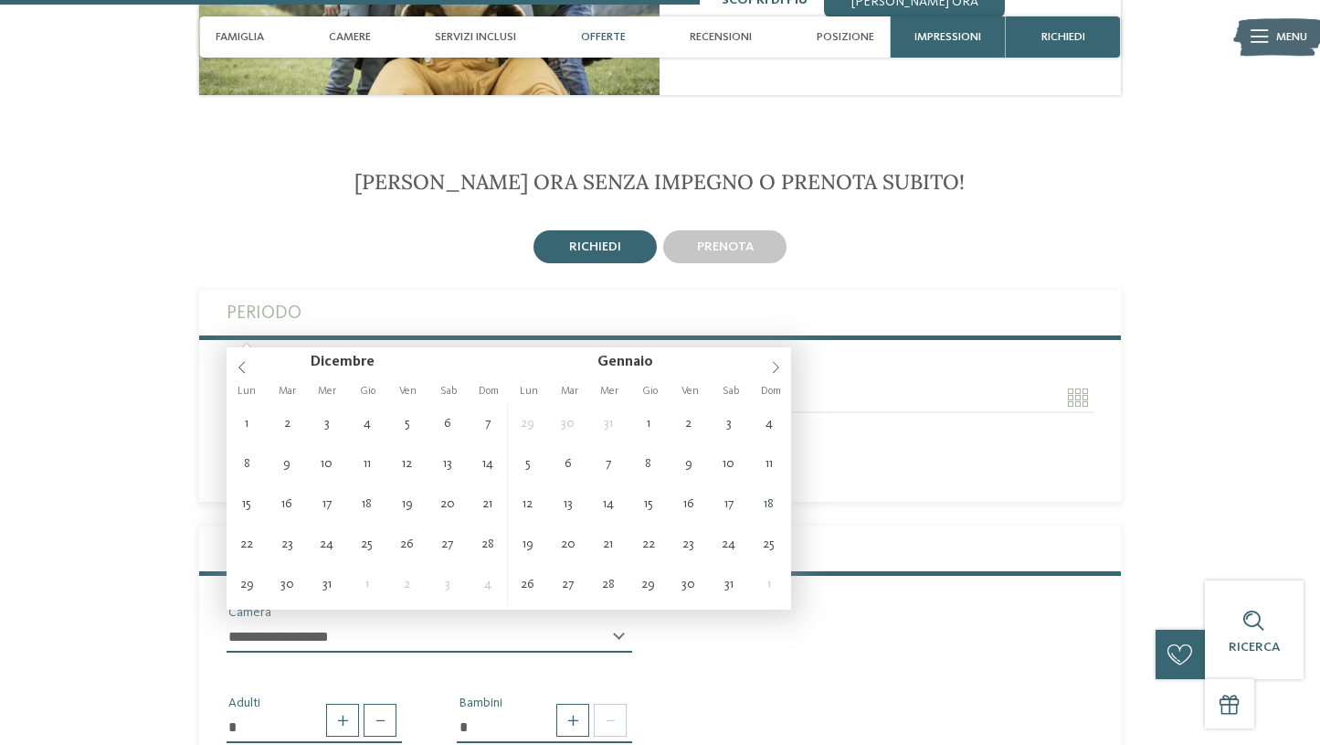
click at [778, 367] on icon at bounding box center [775, 367] width 13 height 13
type input "**********"
type input "****"
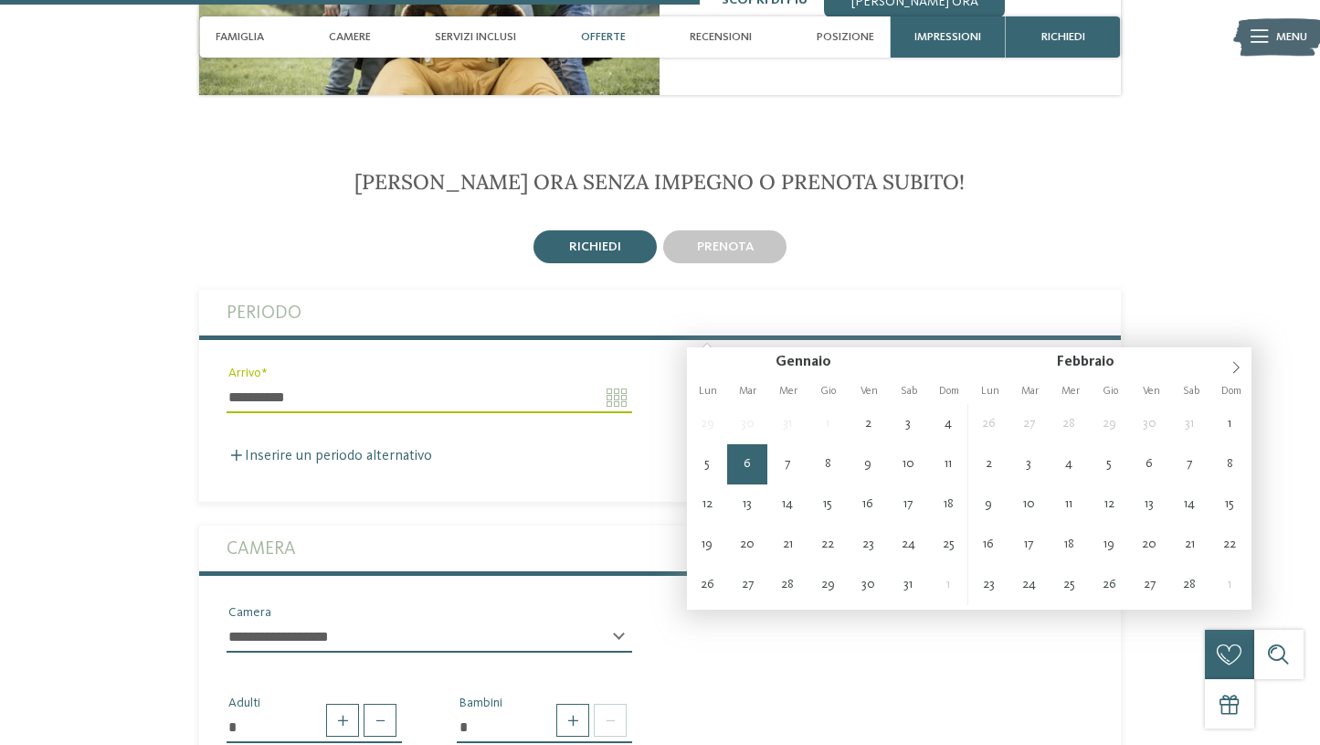
type input "**********"
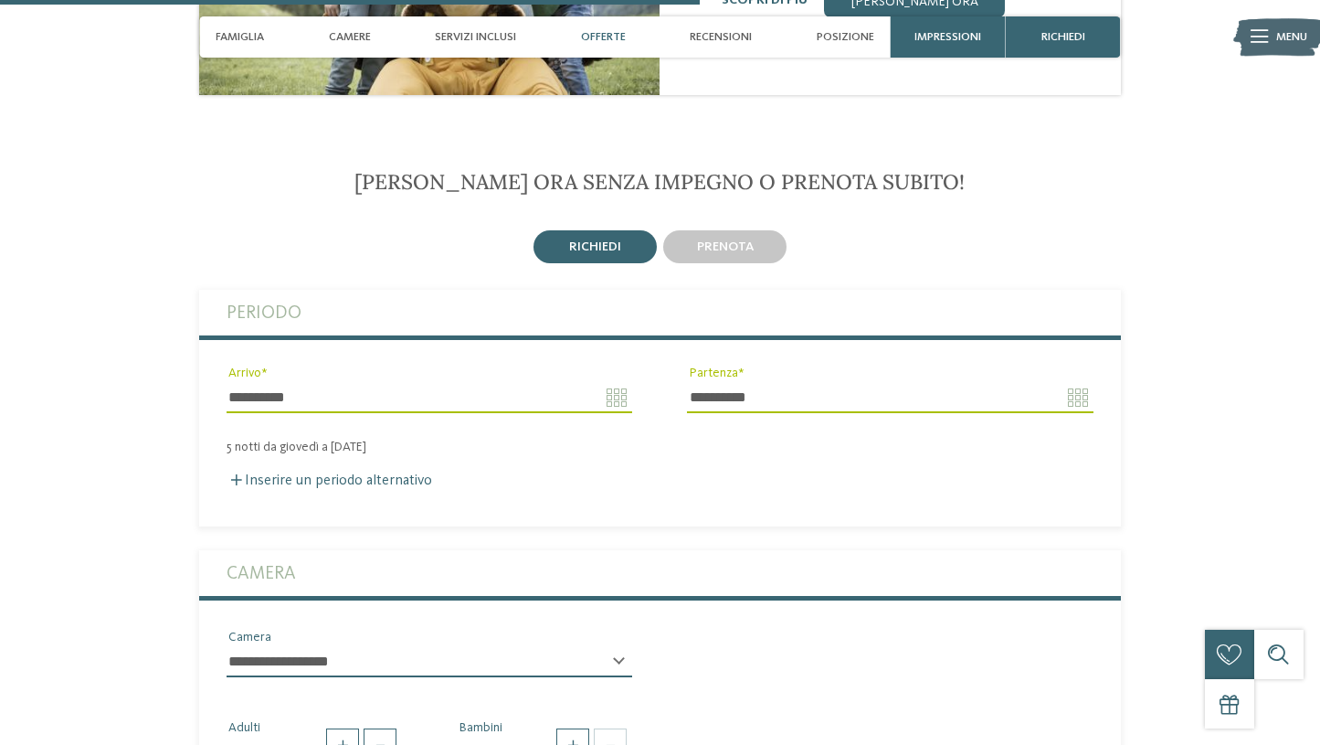
click at [512, 443] on fieldset "**********" at bounding box center [660, 408] width 922 height 237
click at [320, 473] on label "Inserire un periodo alternativo" at bounding box center [330, 480] width 206 height 15
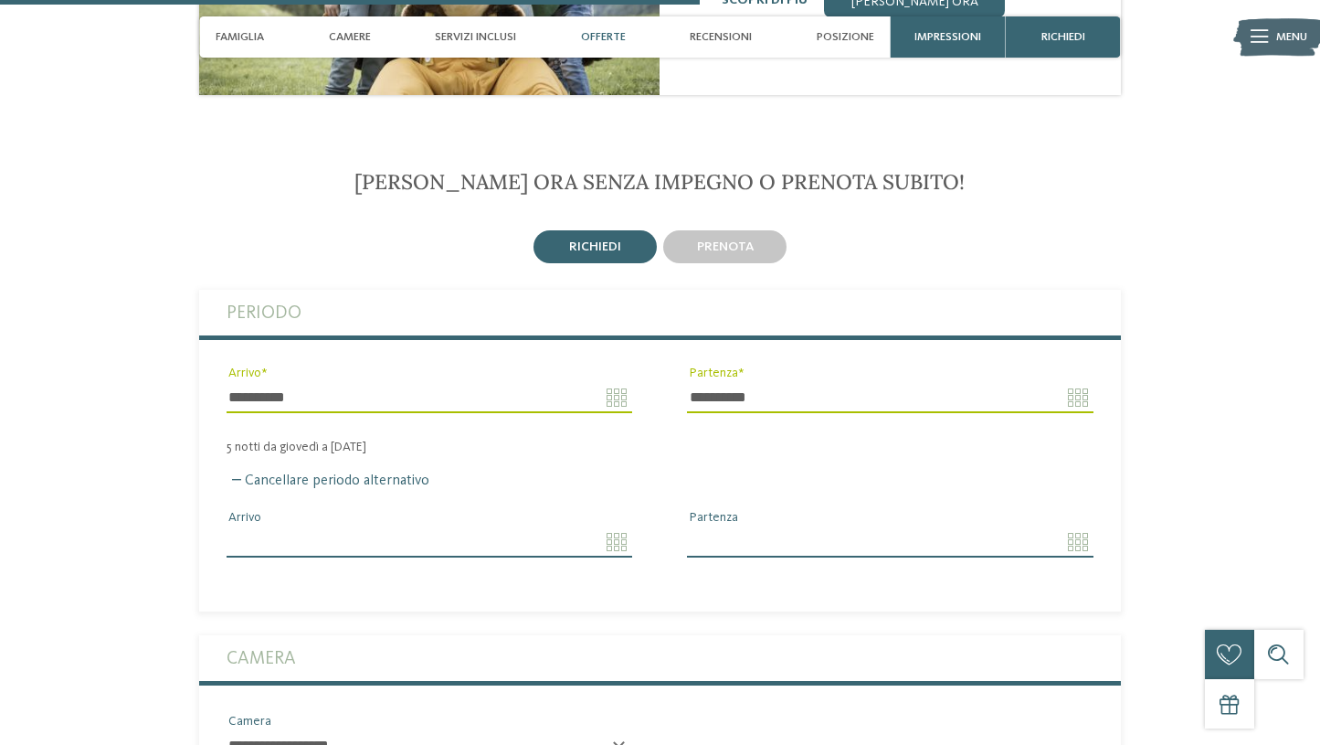
click at [615, 526] on input "Arrivo" at bounding box center [430, 541] width 406 height 31
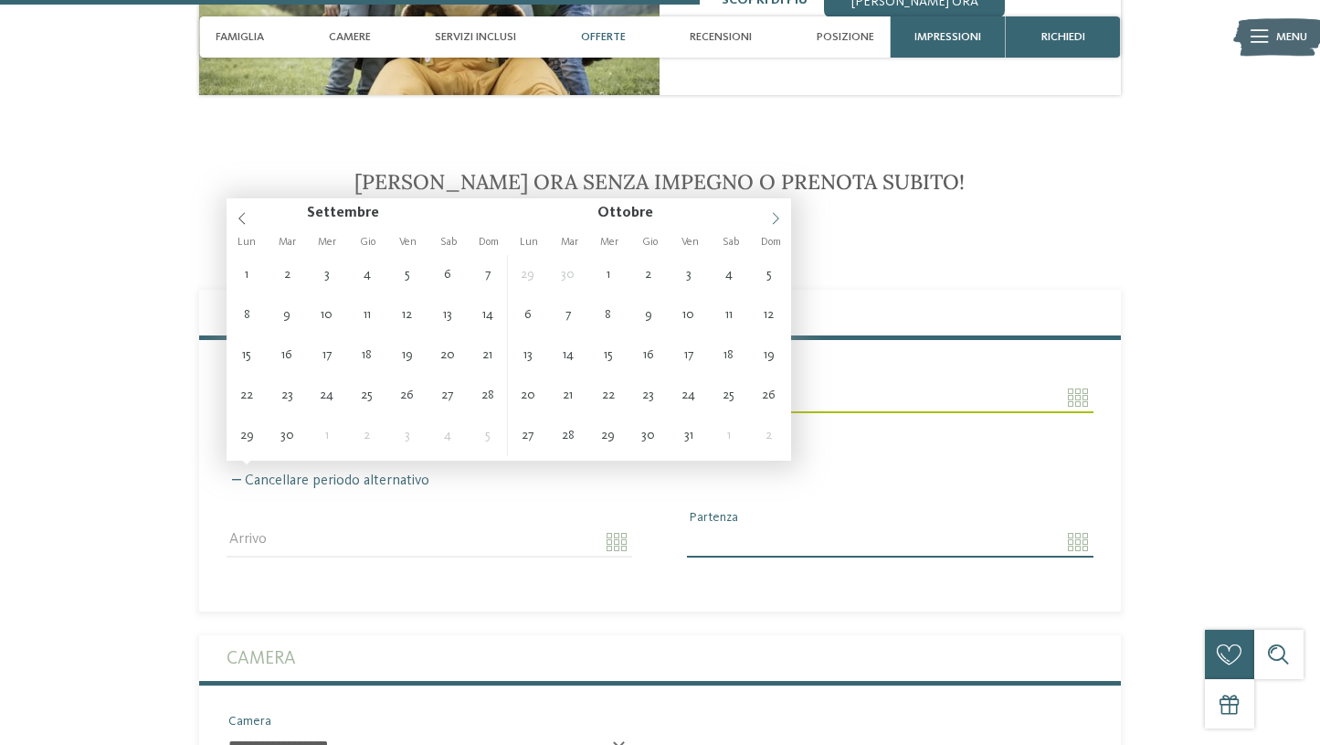
click at [782, 214] on icon at bounding box center [775, 218] width 13 height 13
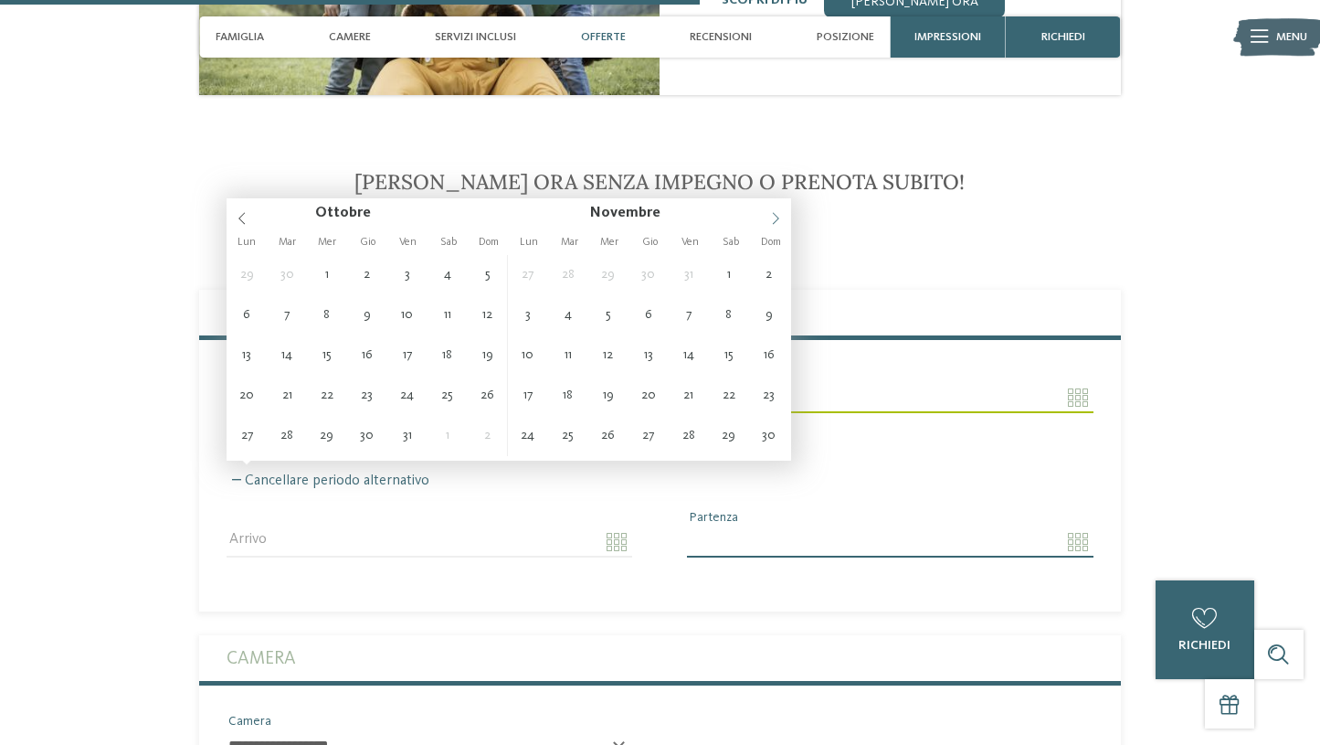
click at [779, 217] on icon at bounding box center [775, 218] width 13 height 13
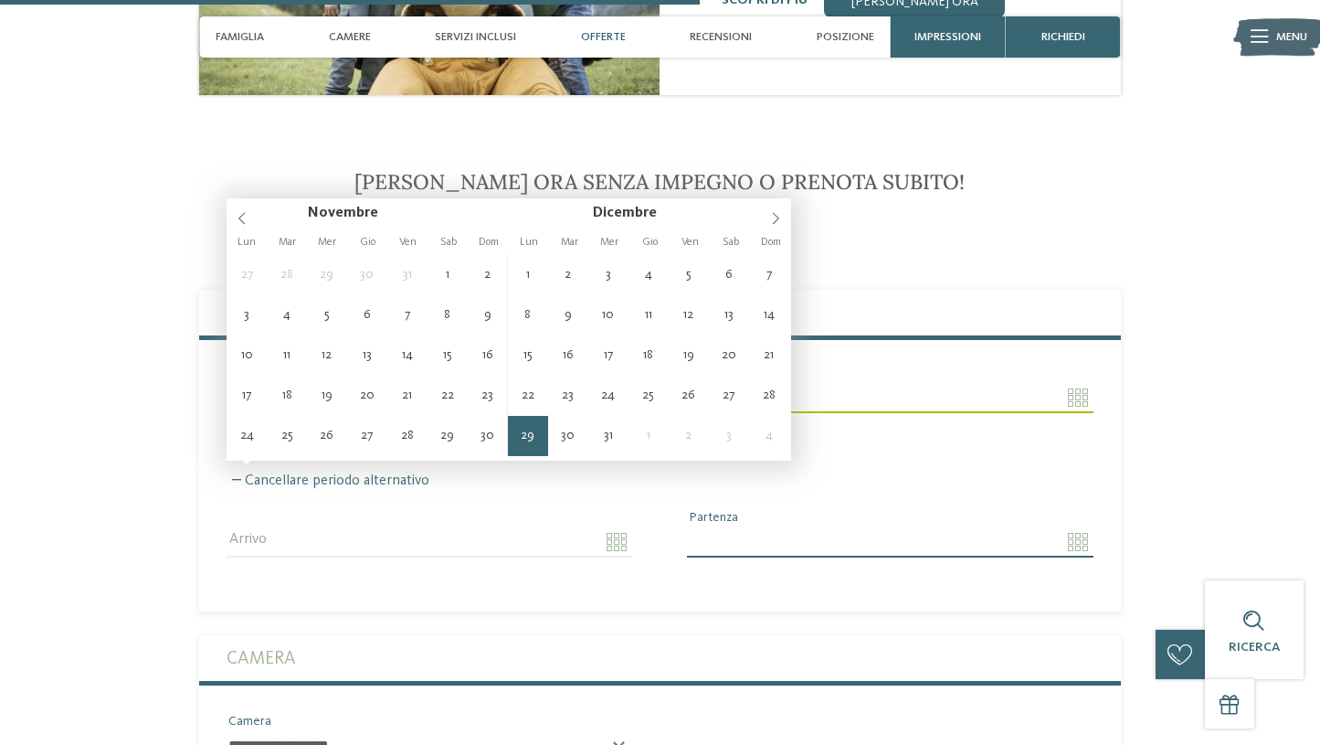
type input "**********"
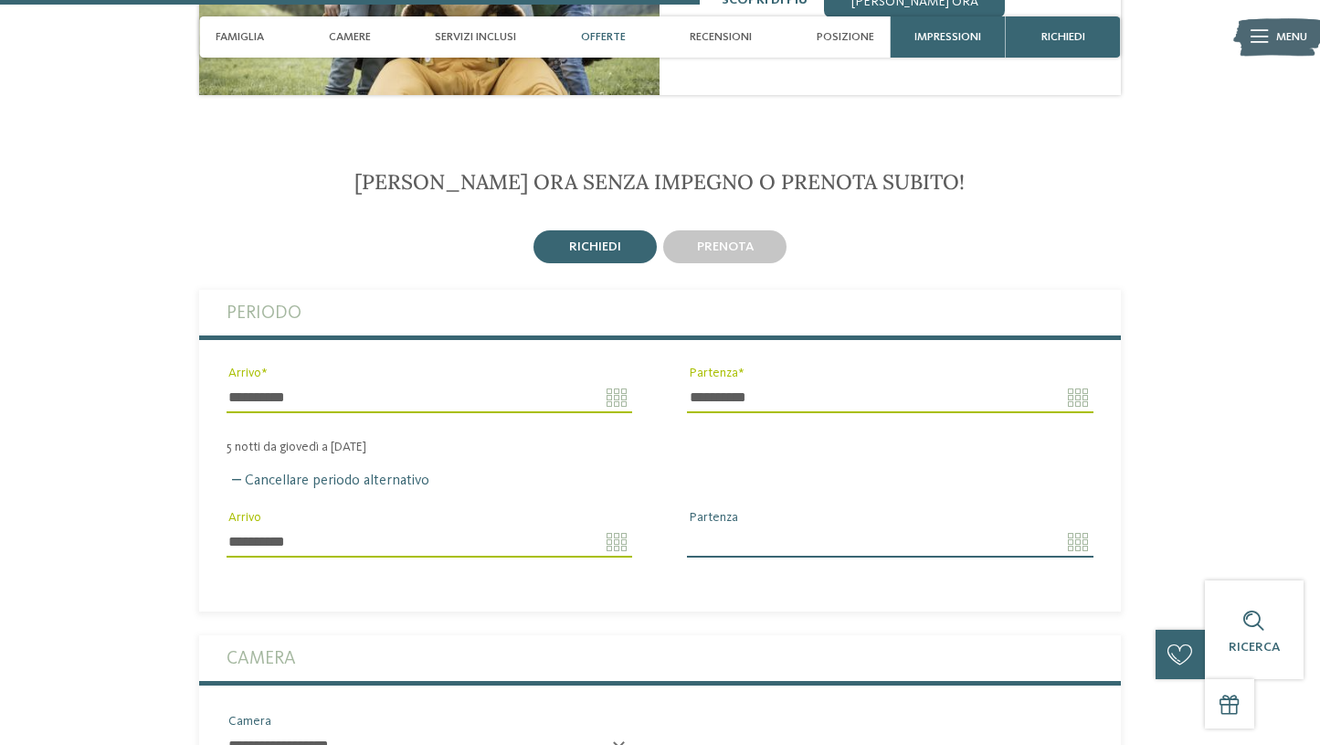
type input "****"
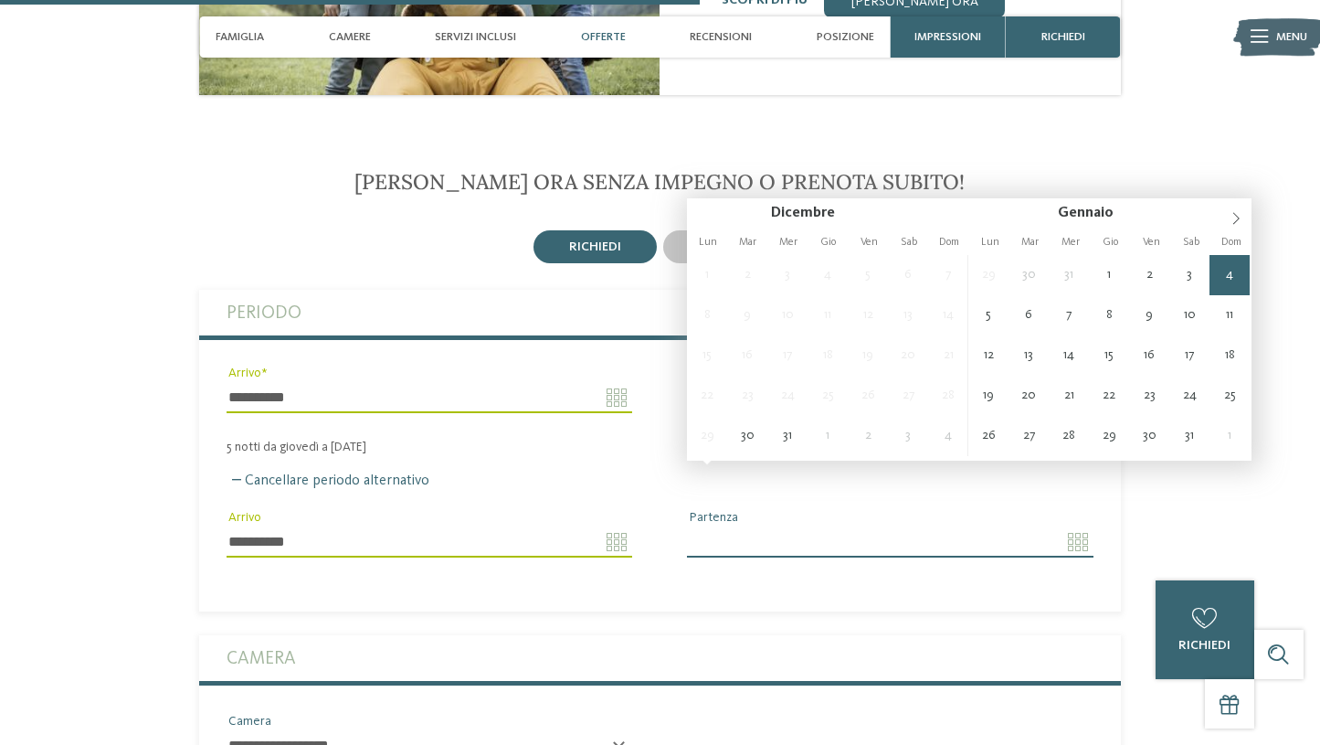
type input "**********"
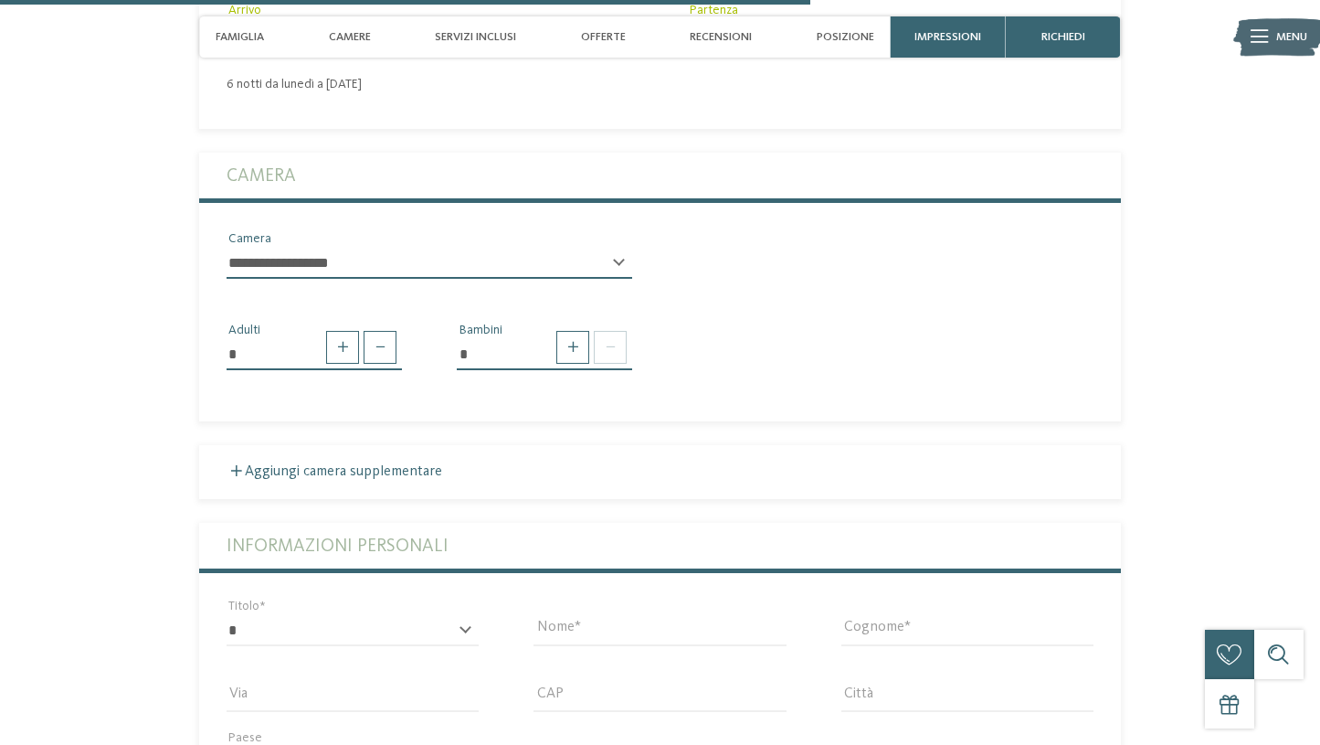
scroll to position [3194, 0]
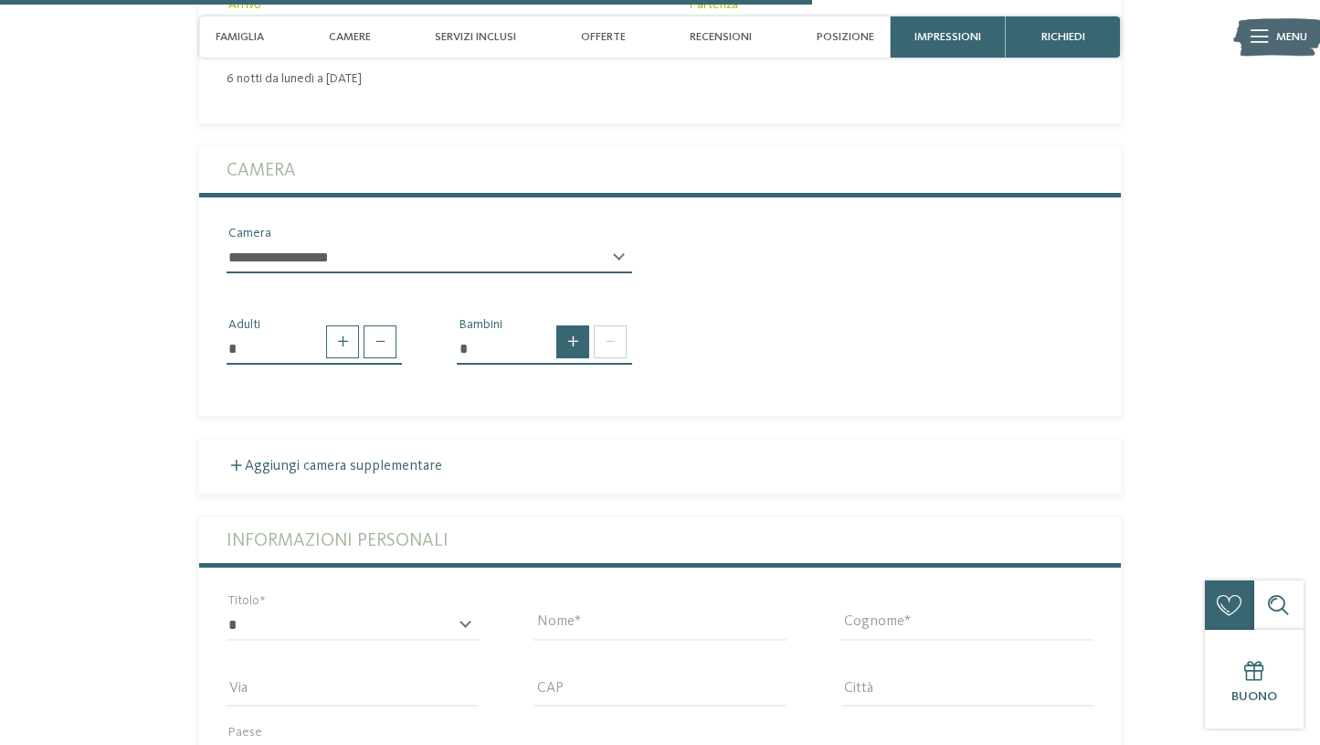
click at [570, 325] on span at bounding box center [573, 341] width 33 height 33
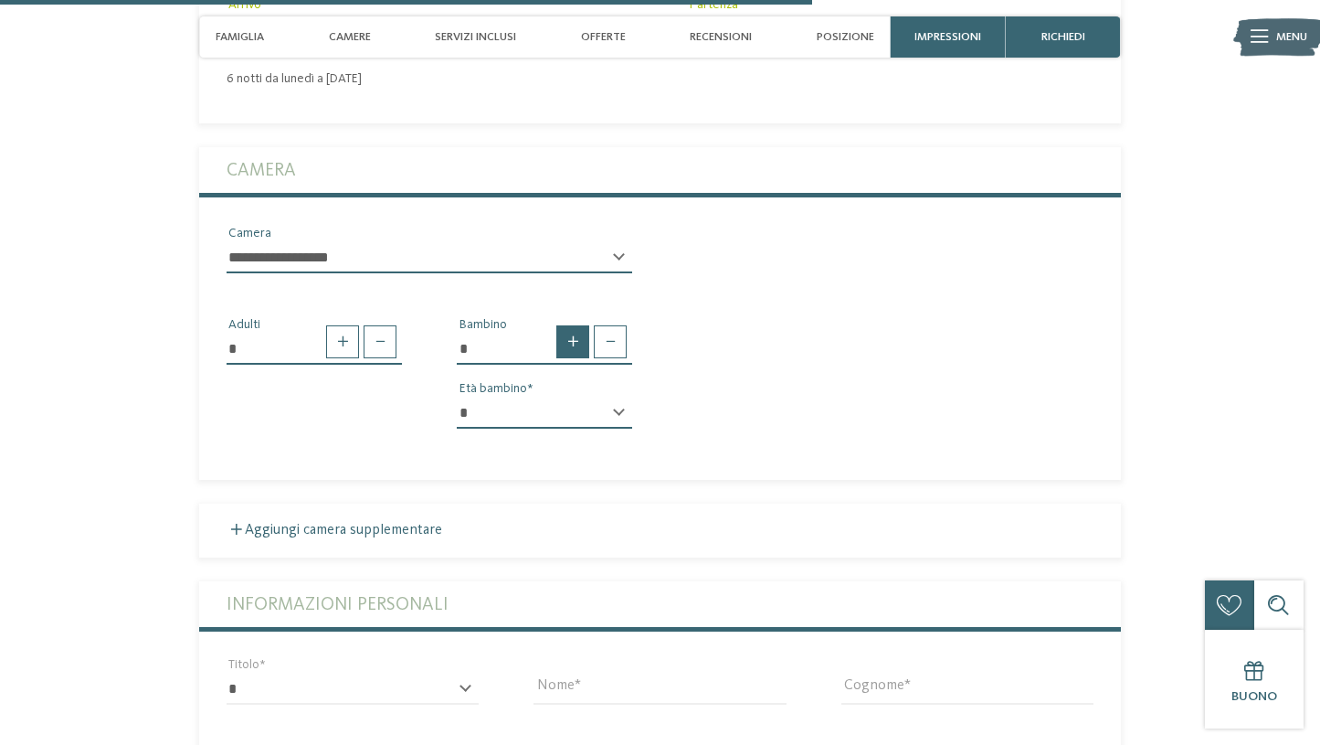
click at [570, 325] on span at bounding box center [573, 341] width 33 height 33
type input "*"
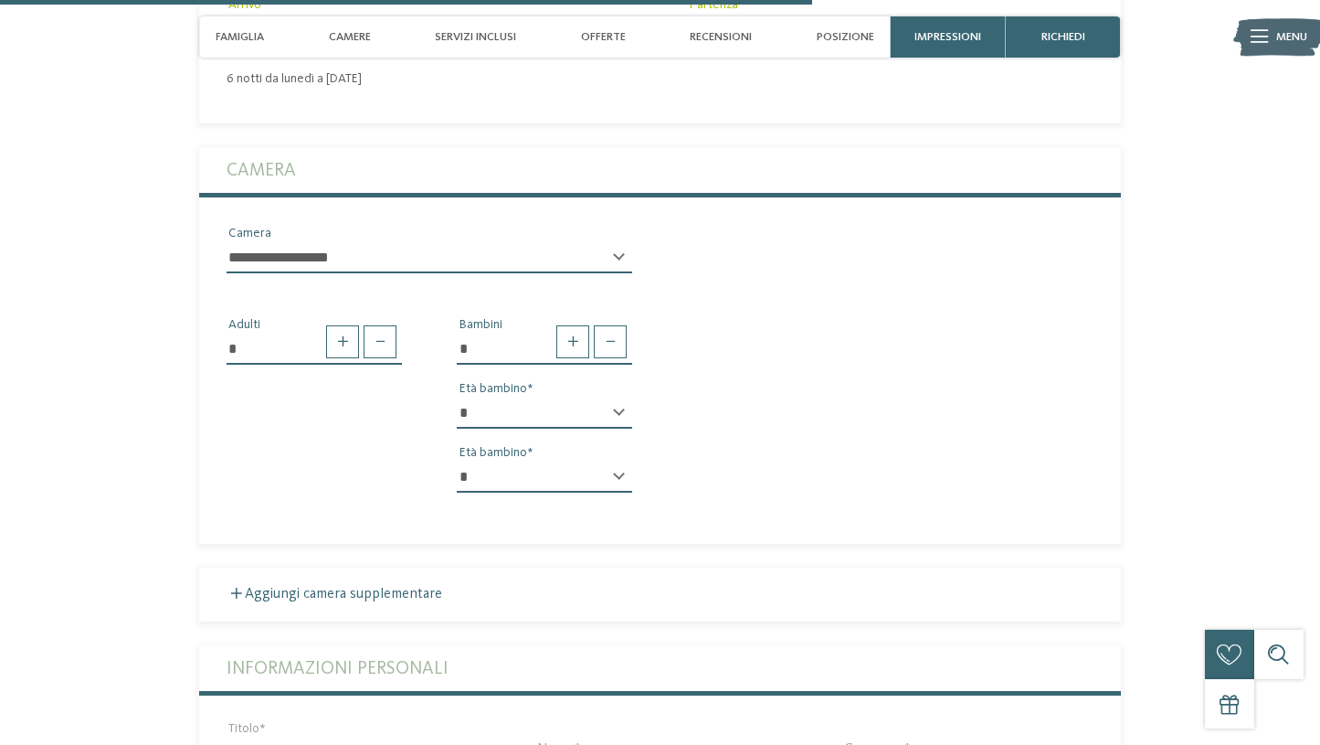
select select "*"
click at [238, 588] on span at bounding box center [236, 593] width 11 height 11
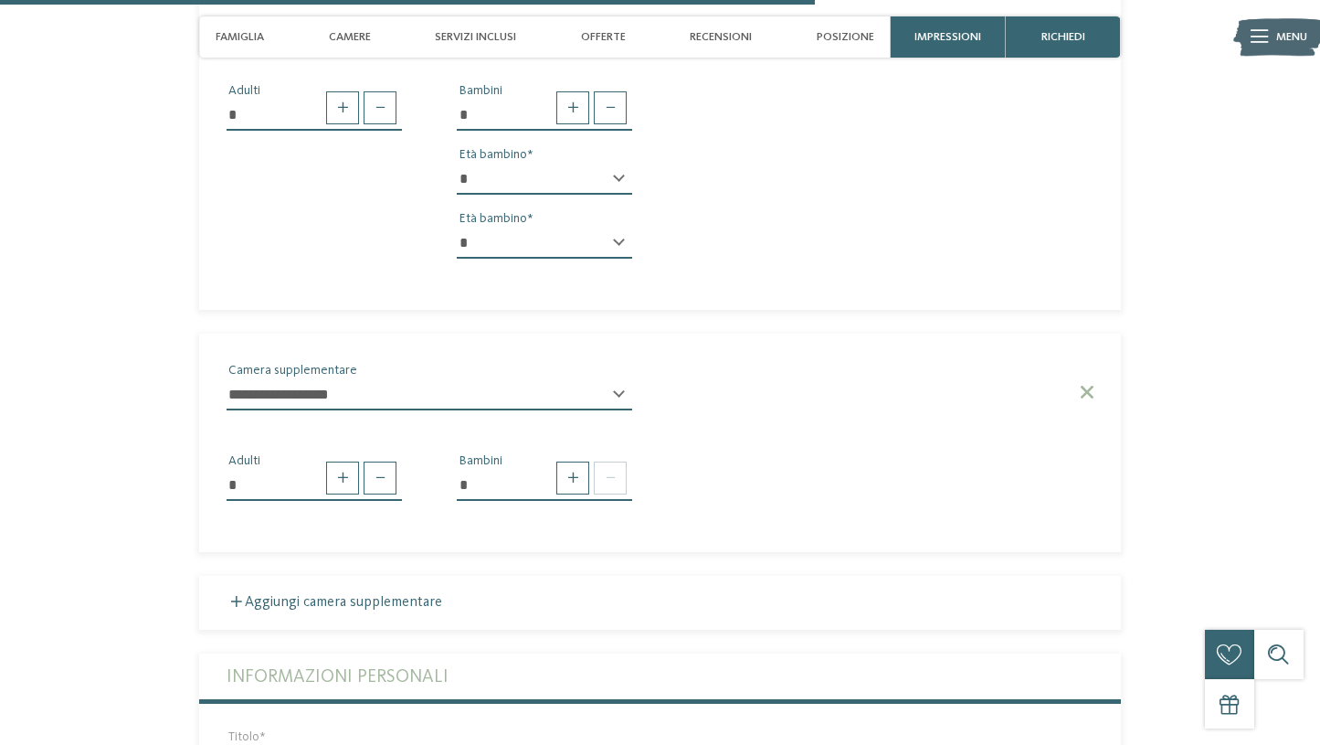
scroll to position [3433, 0]
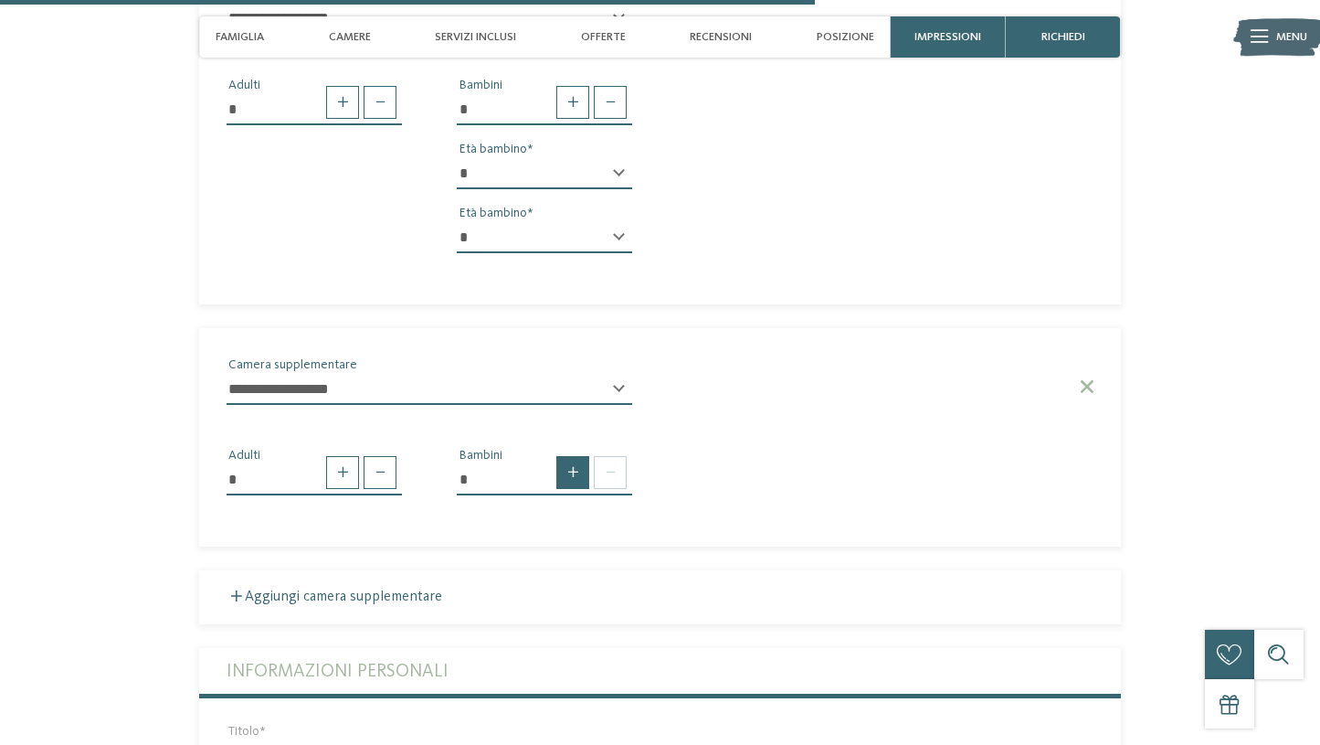
click at [578, 456] on span at bounding box center [573, 472] width 33 height 33
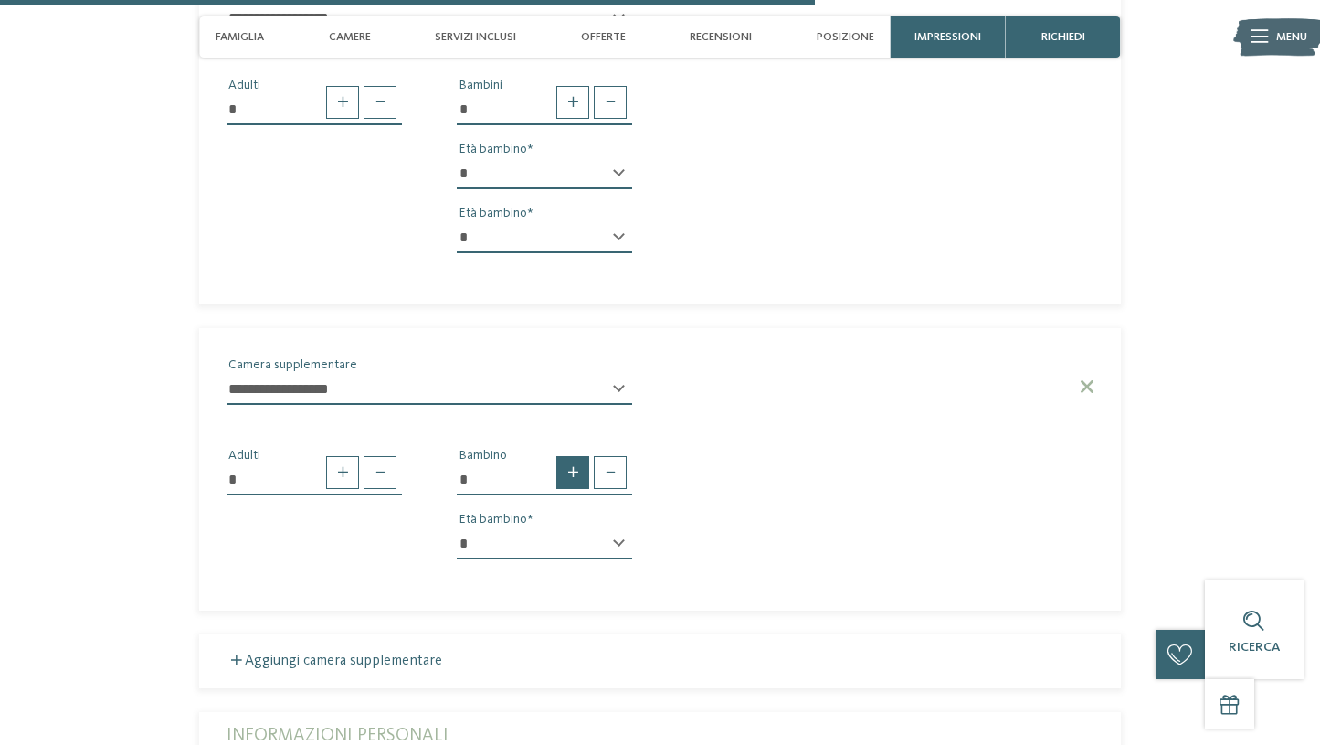
click at [578, 456] on span at bounding box center [573, 472] width 33 height 33
type input "*"
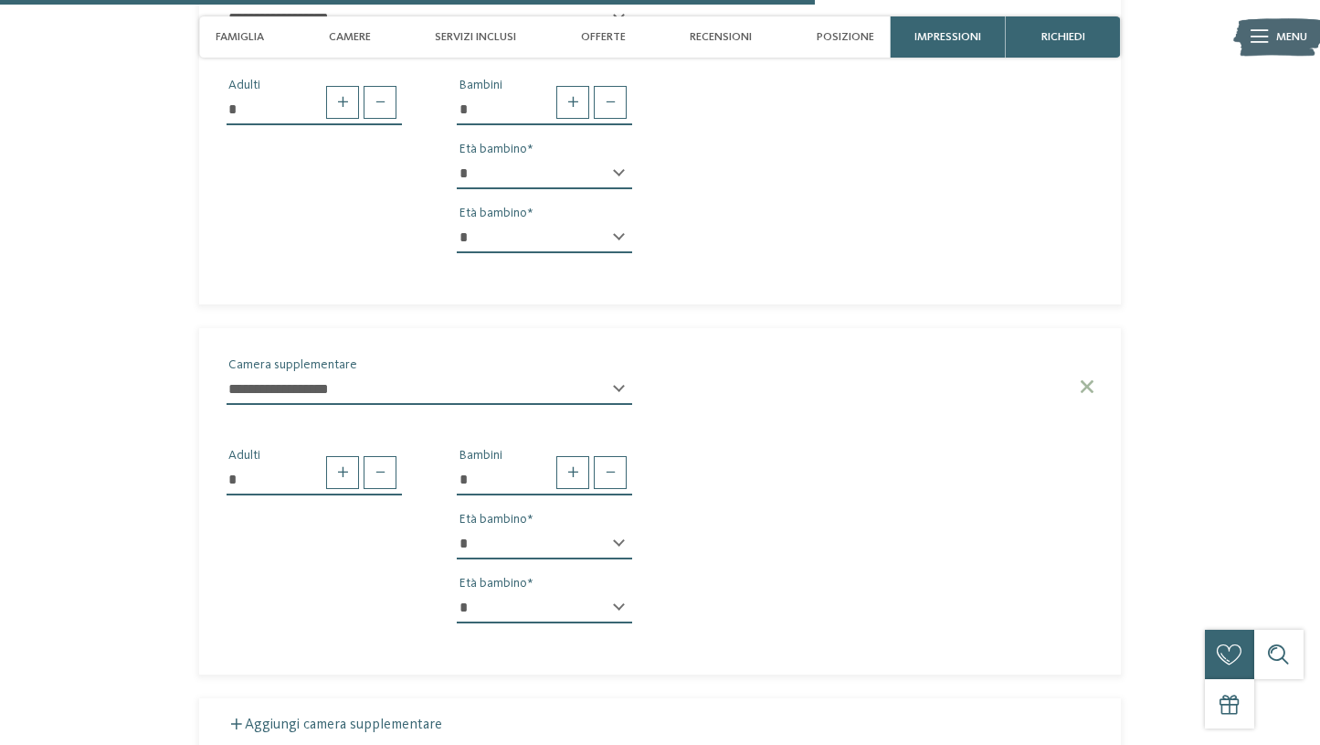
select select "*"
select select "**"
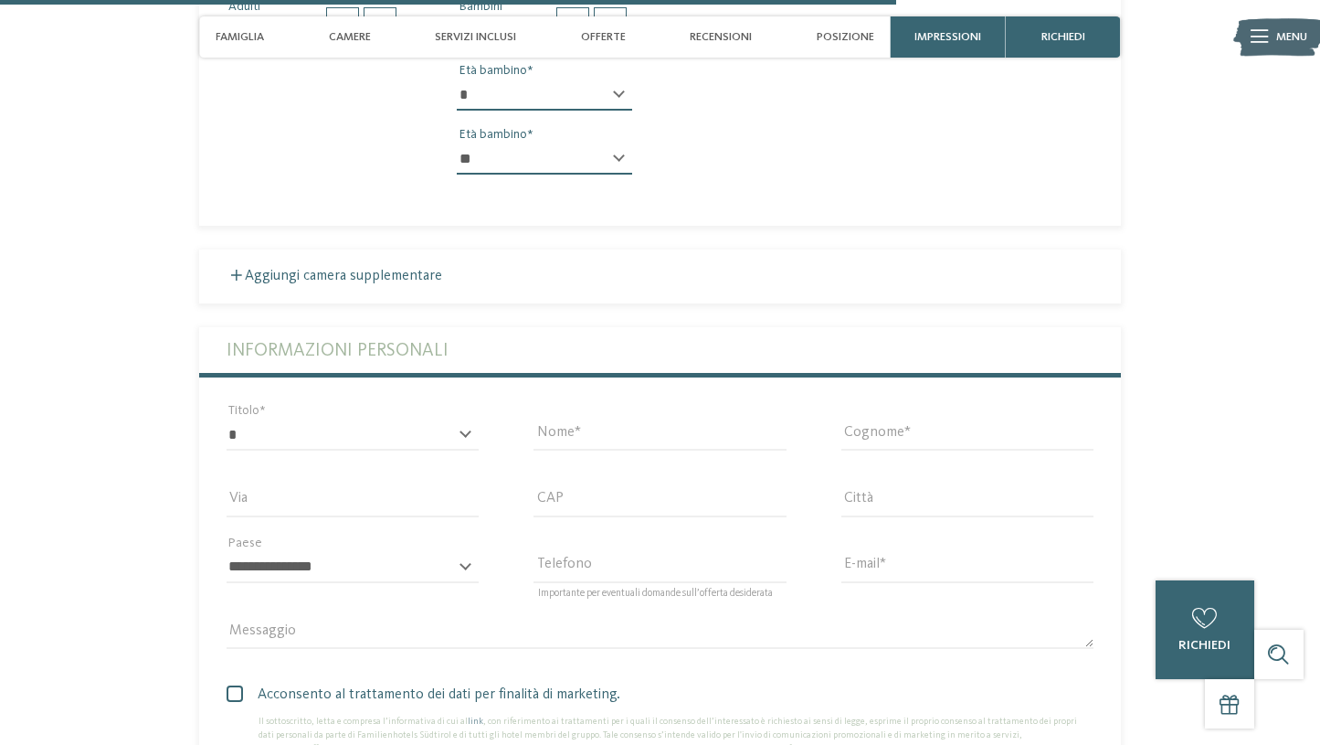
scroll to position [3982, 0]
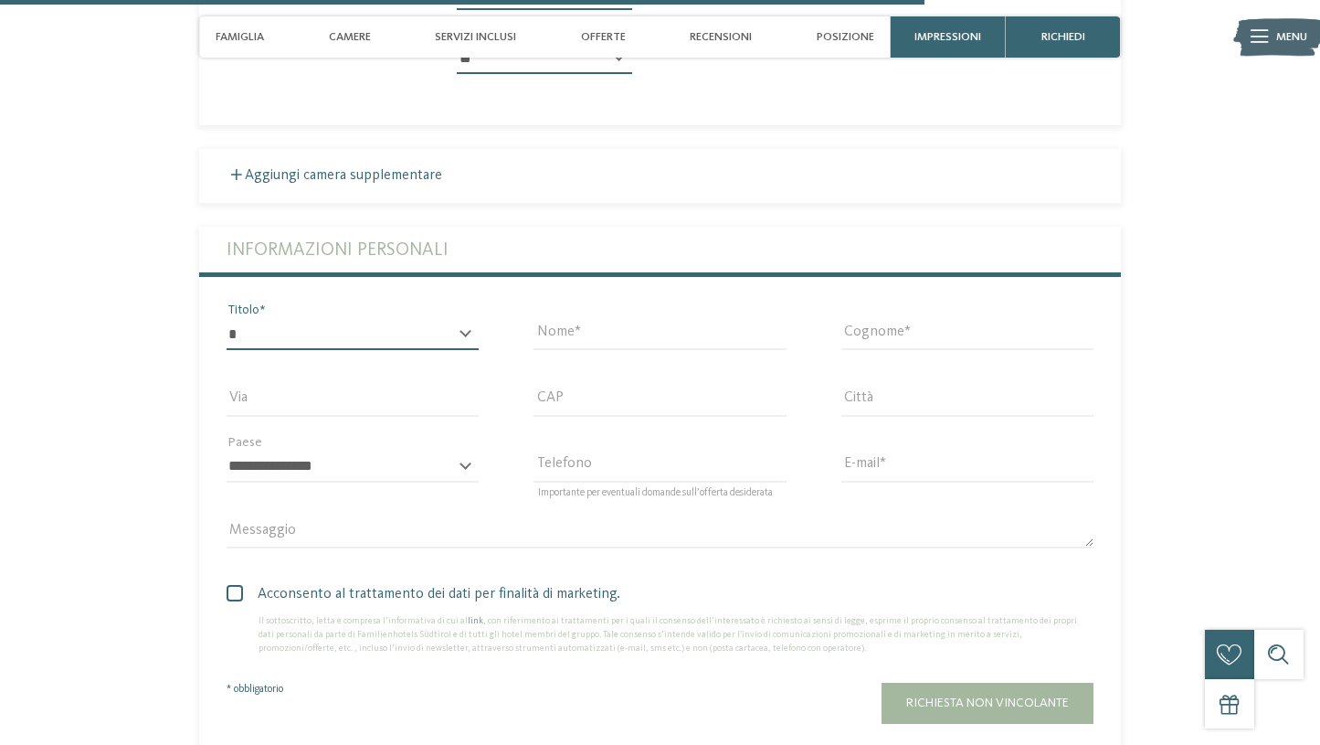
select select "*"
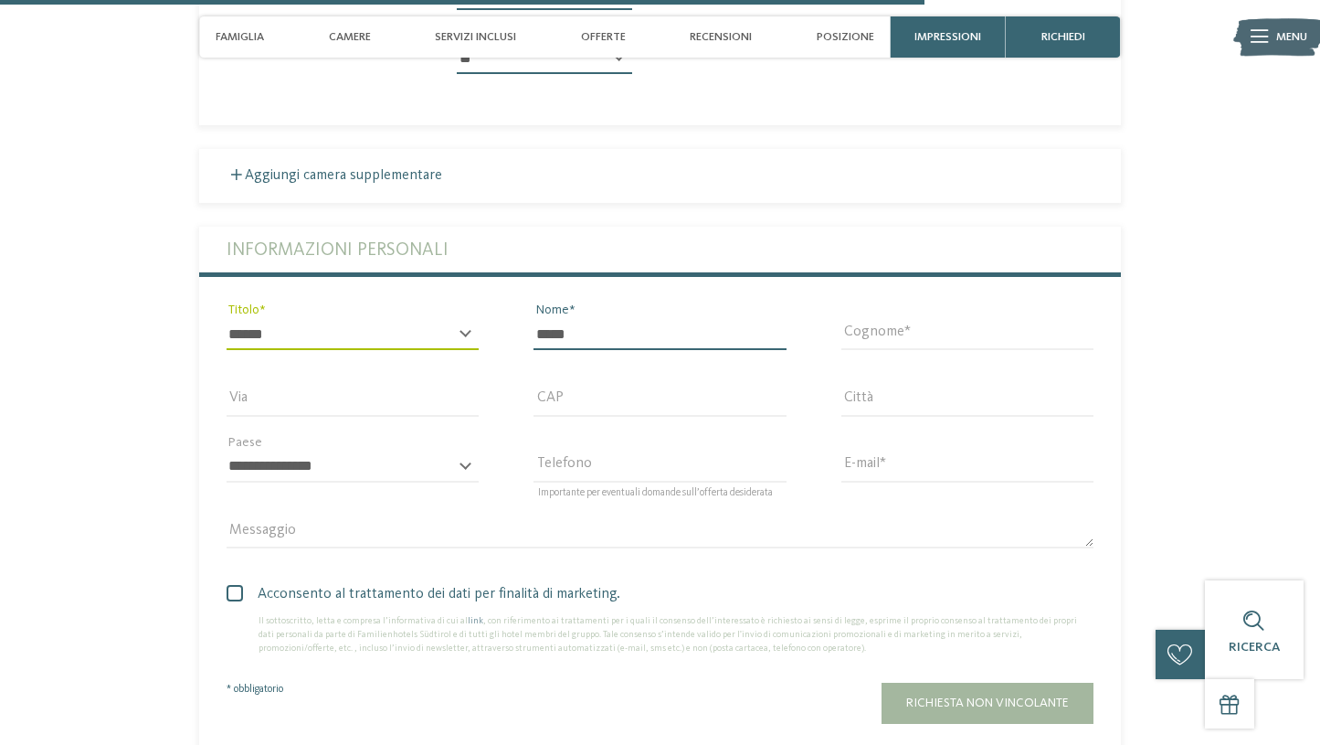
type input "*****"
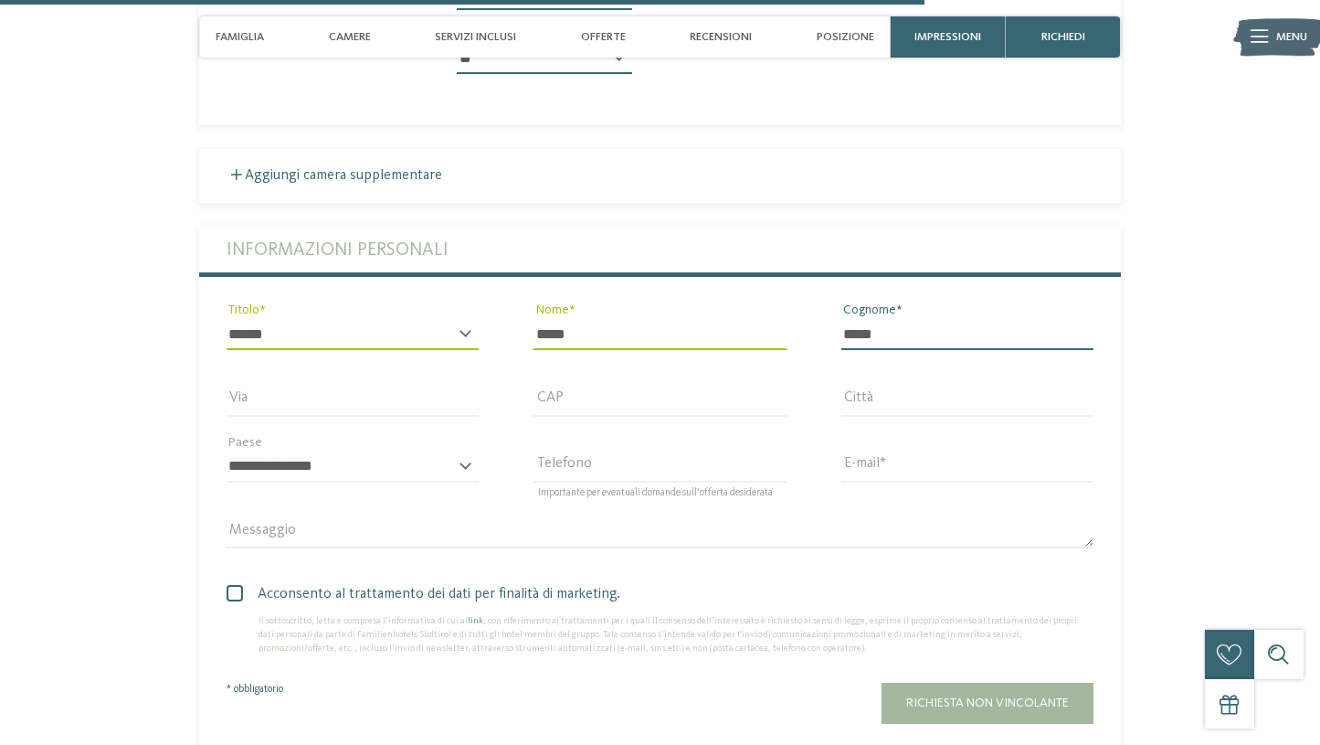
type input "*****"
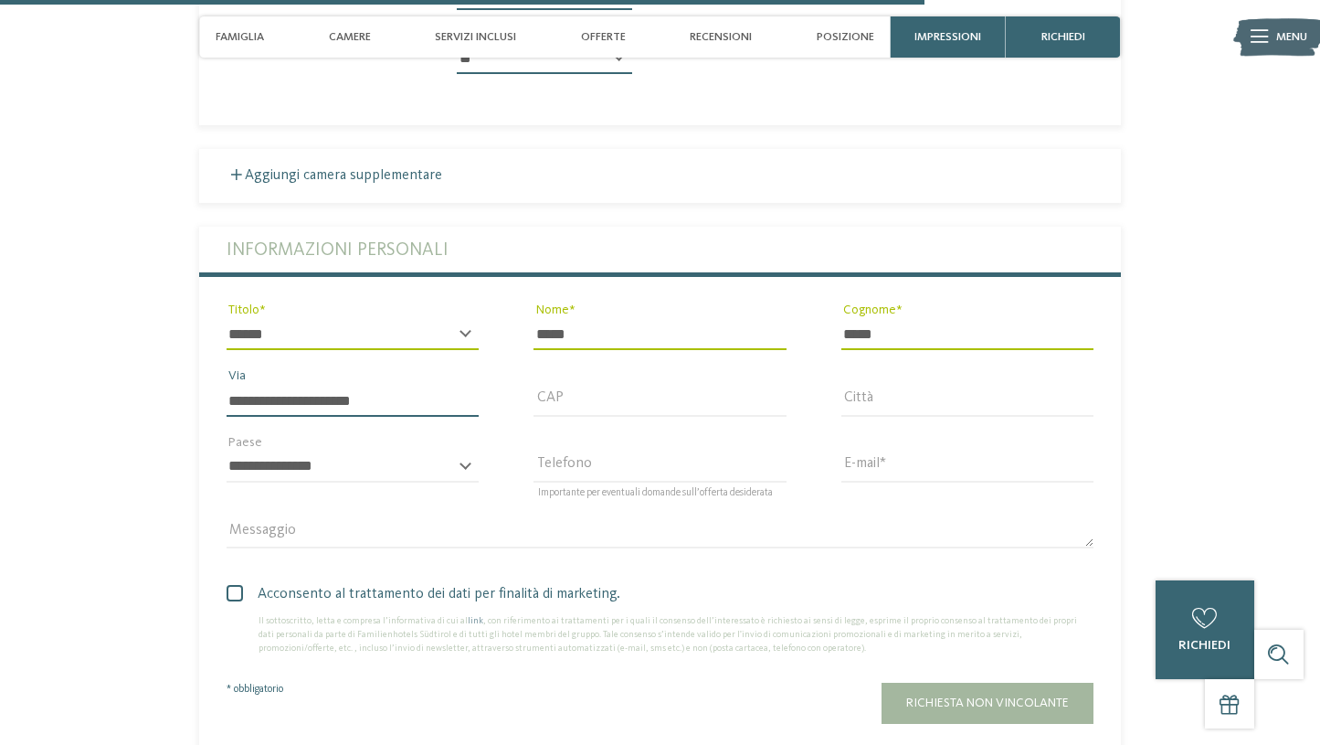
type input "**********"
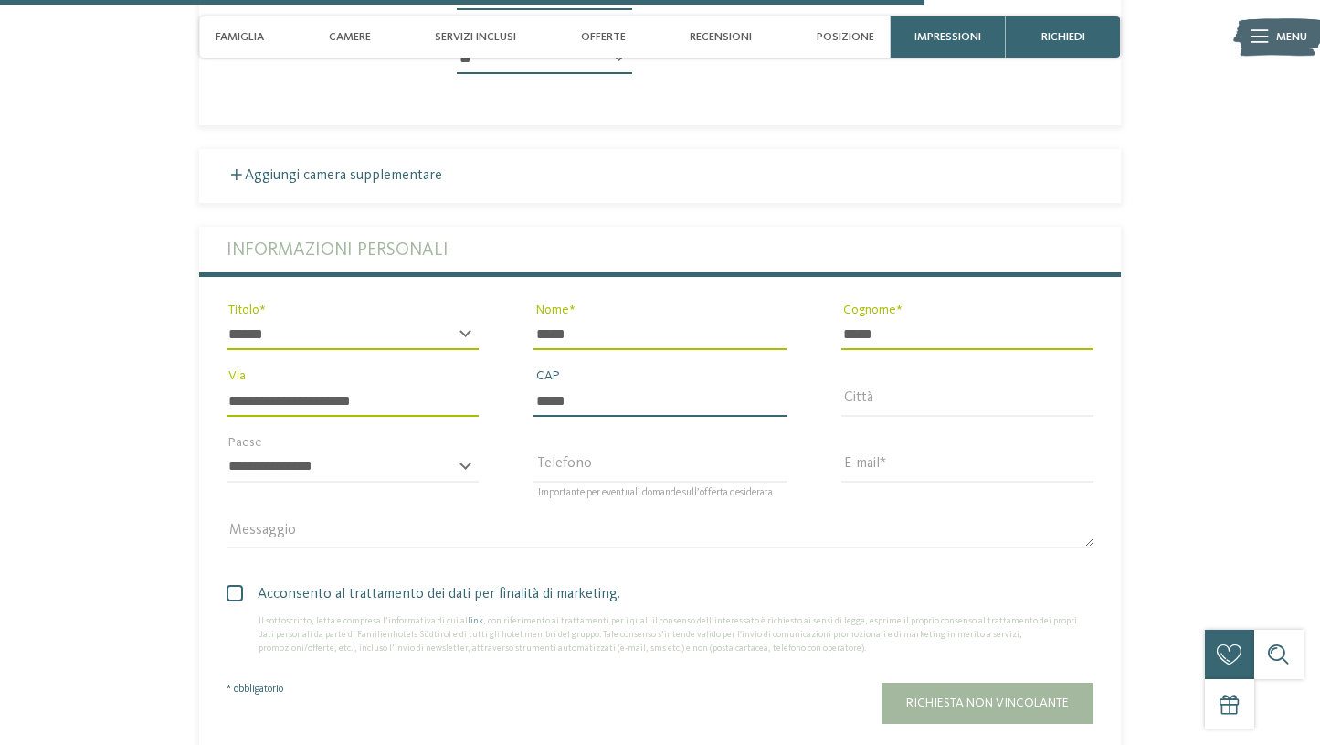
type input "*****"
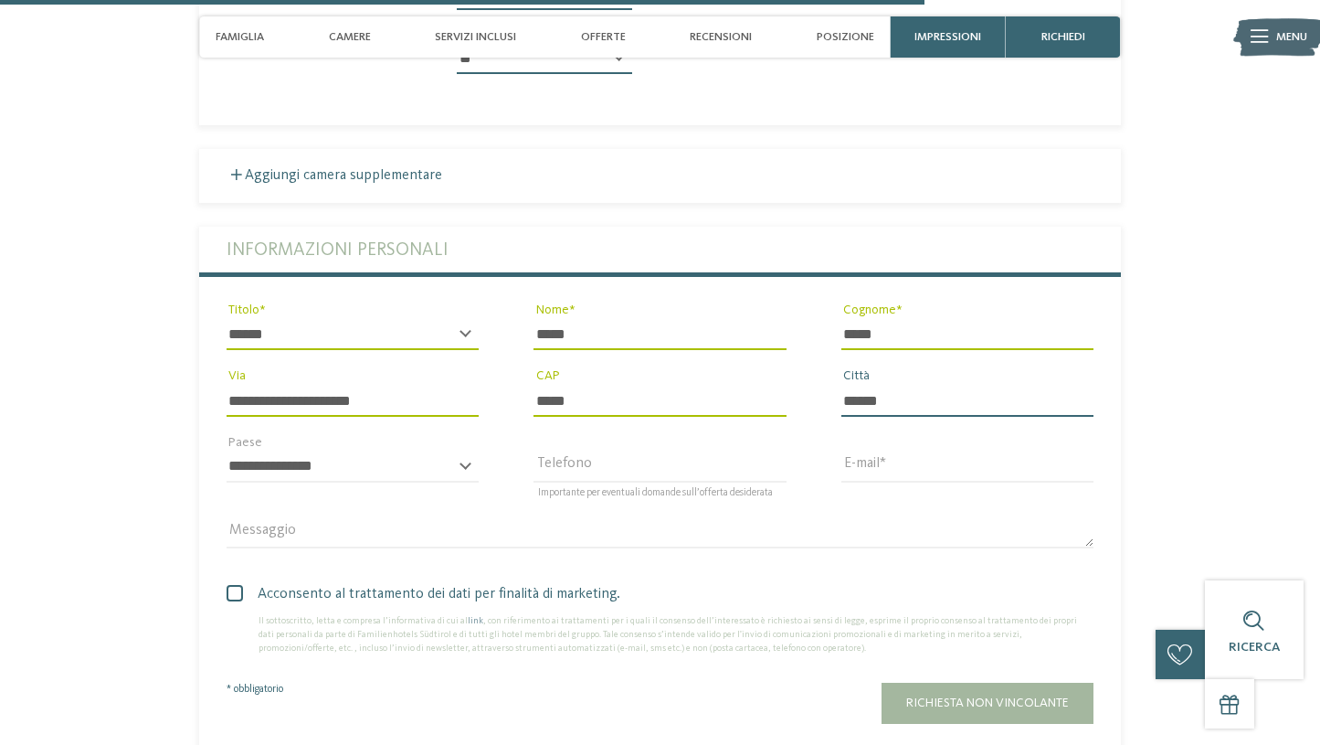
type input "******"
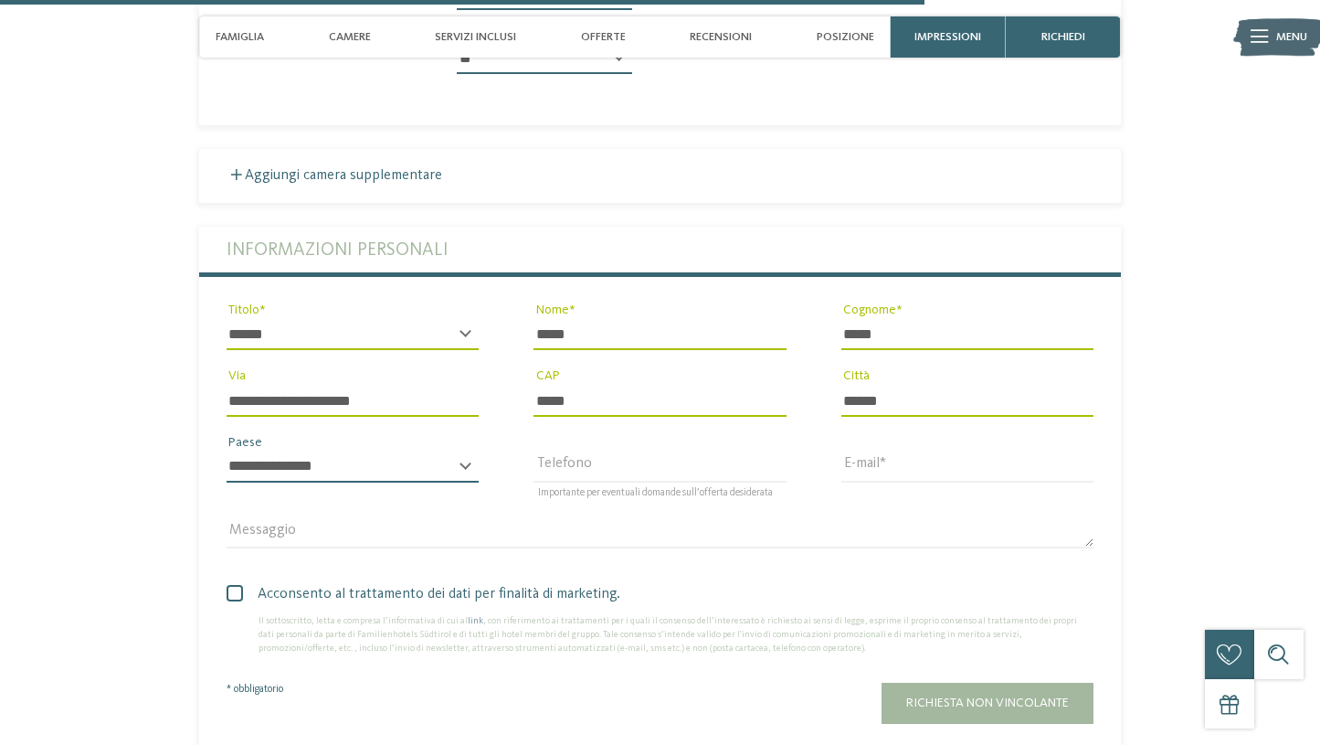
select select "**"
type input "**********"
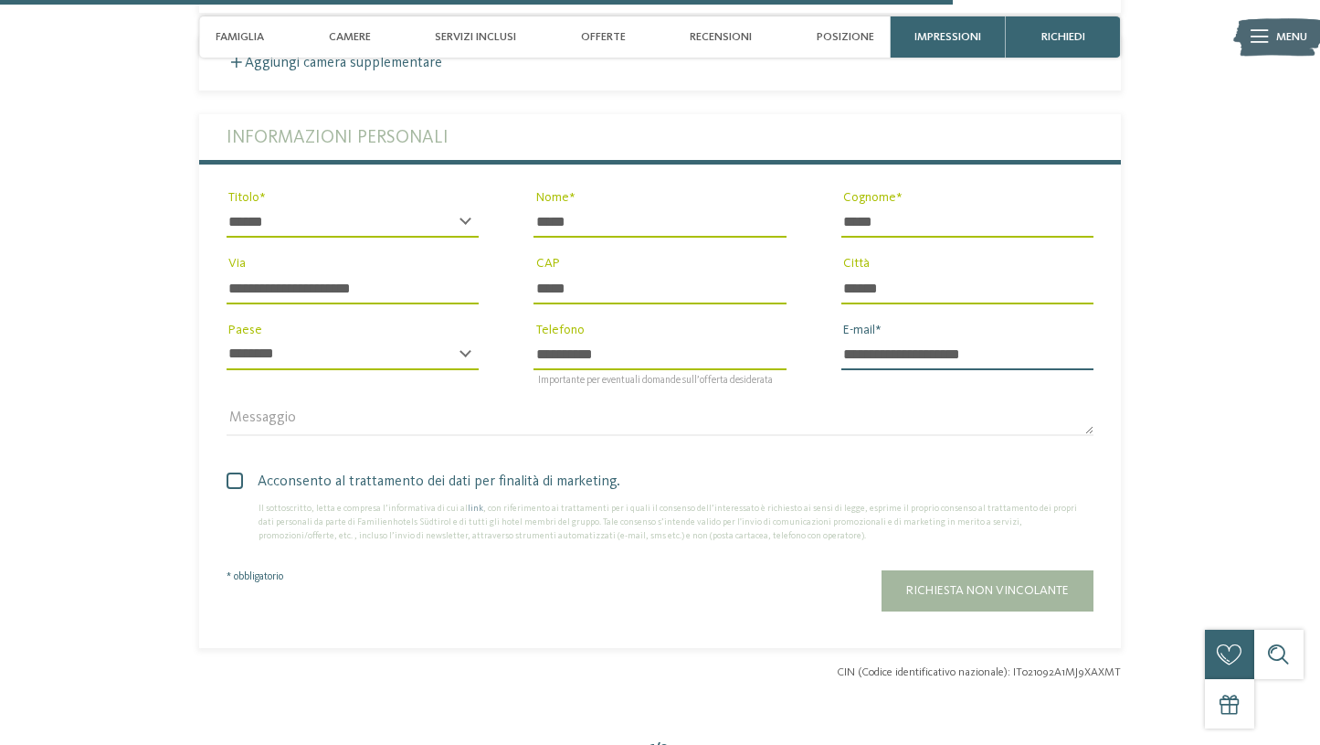
scroll to position [4112, 0]
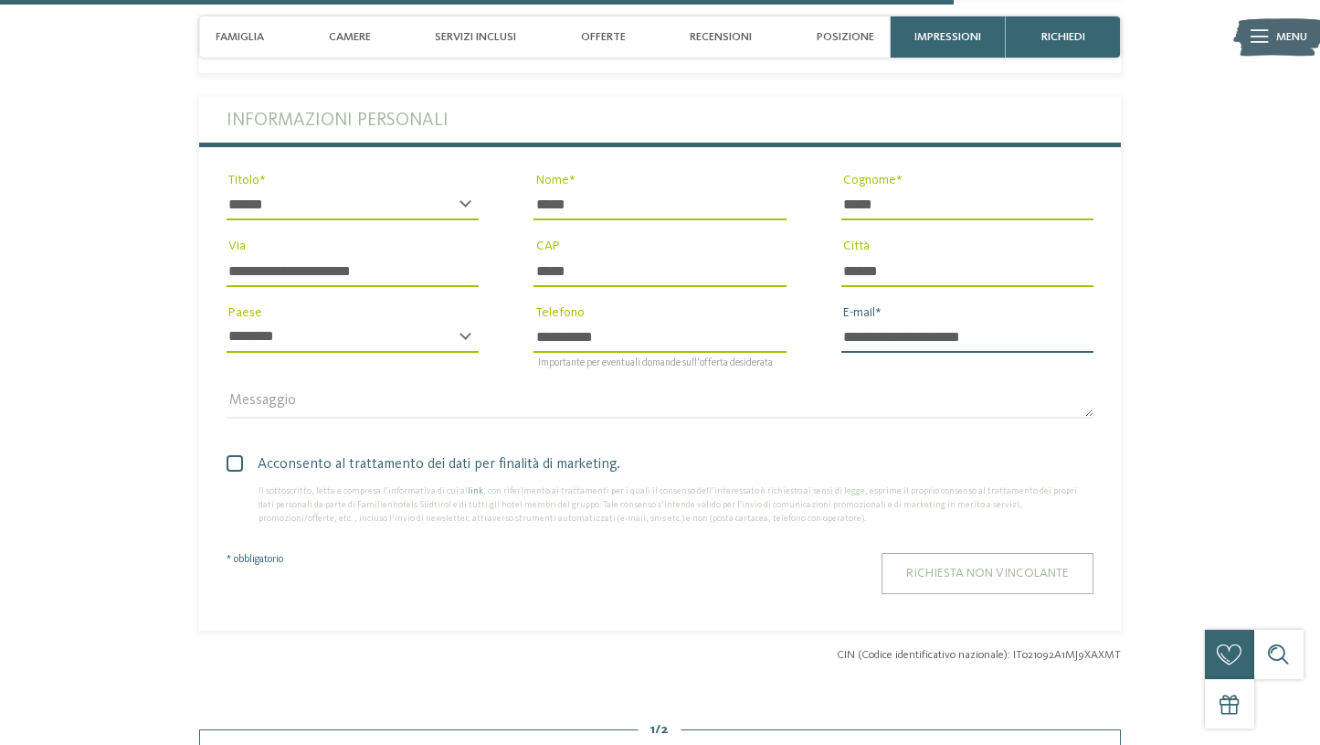
type input "**********"
click at [920, 567] on span "Richiesta non vincolante" at bounding box center [987, 573] width 163 height 13
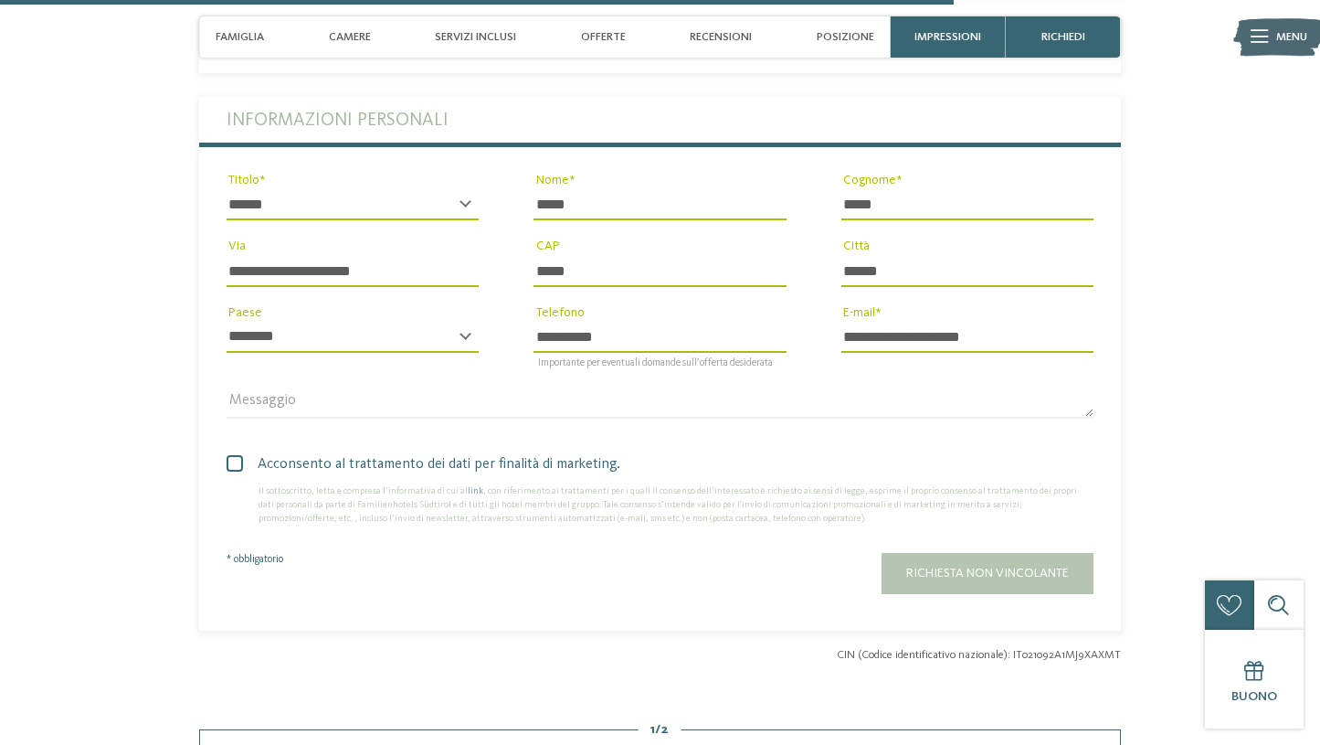
scroll to position [0, 0]
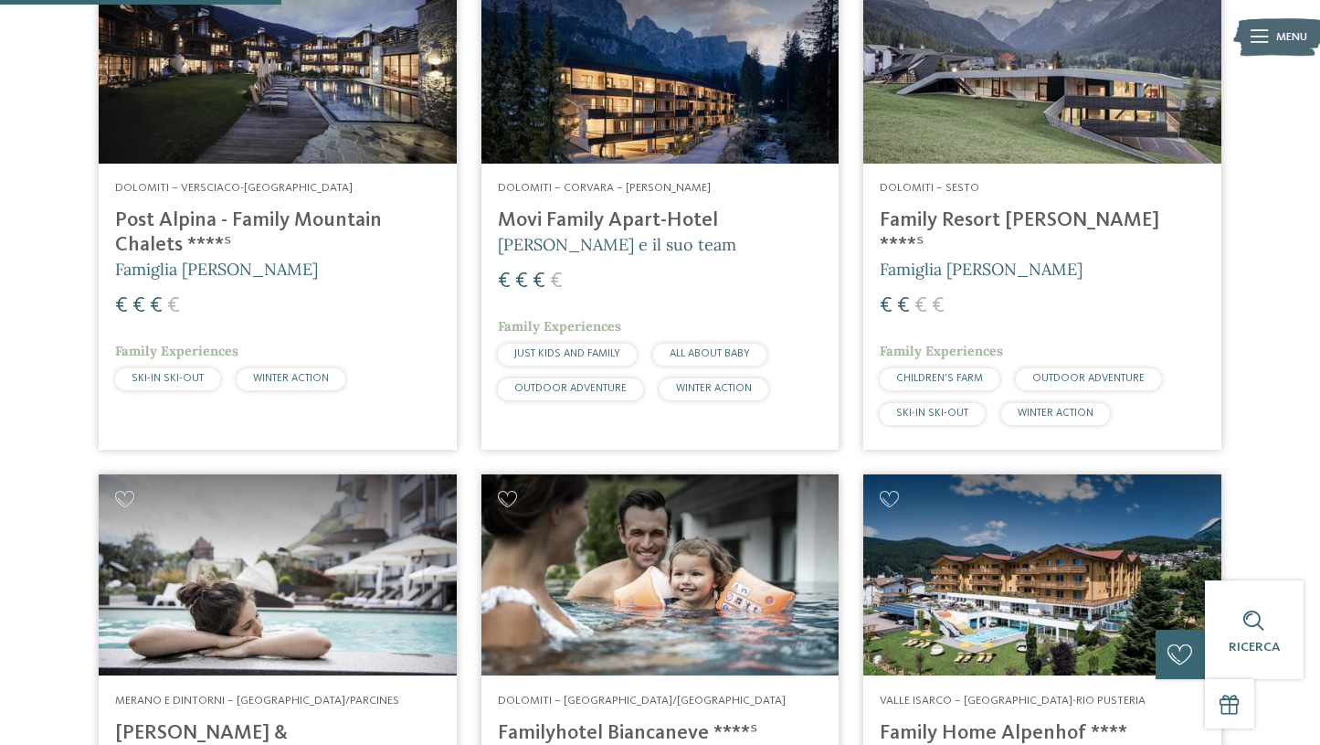
scroll to position [1148, 0]
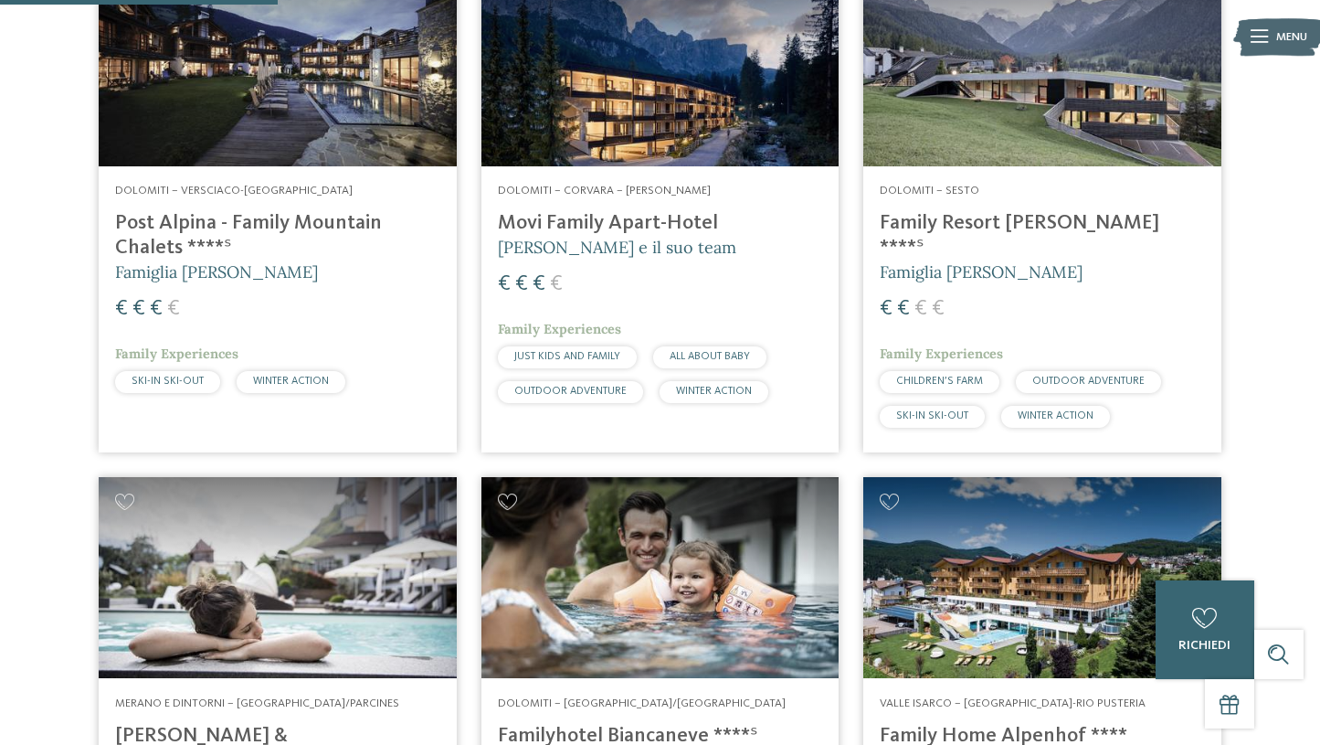
click at [655, 217] on h4 "Movi Family Apart-Hotel" at bounding box center [660, 223] width 325 height 25
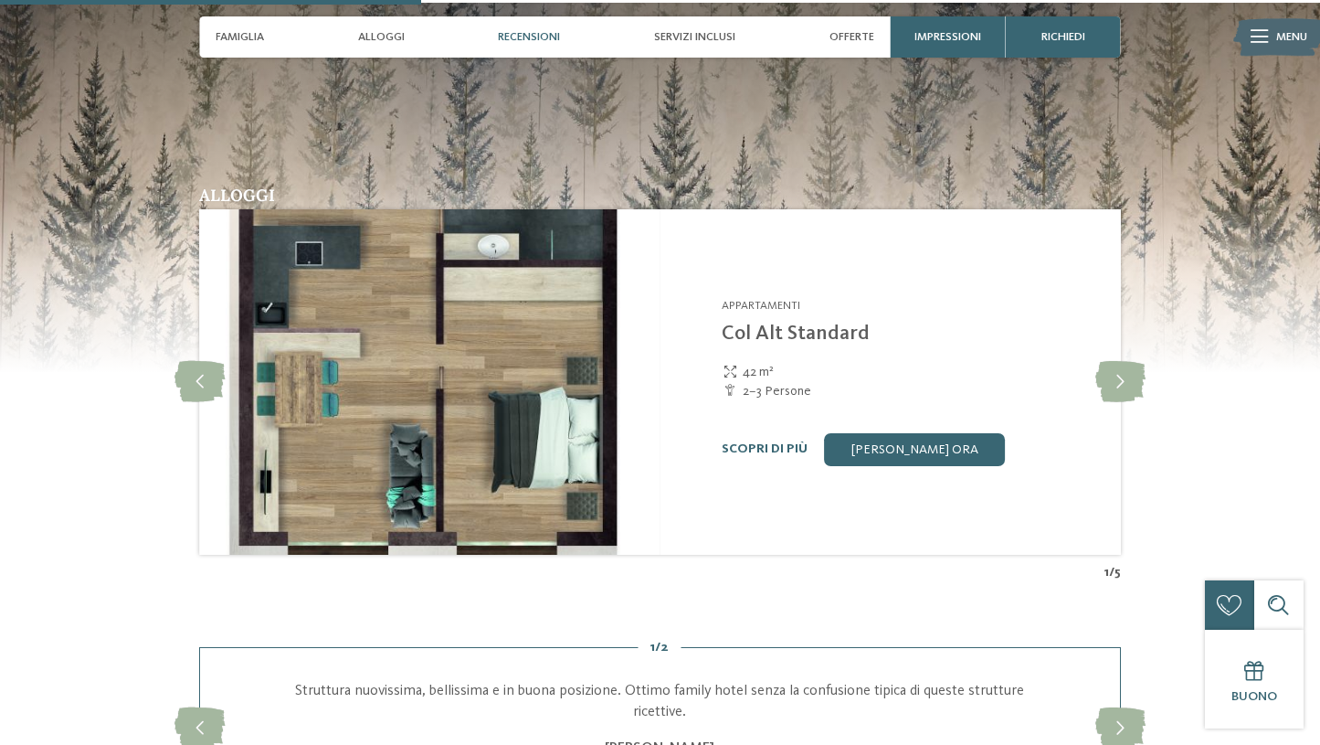
scroll to position [1851, 0]
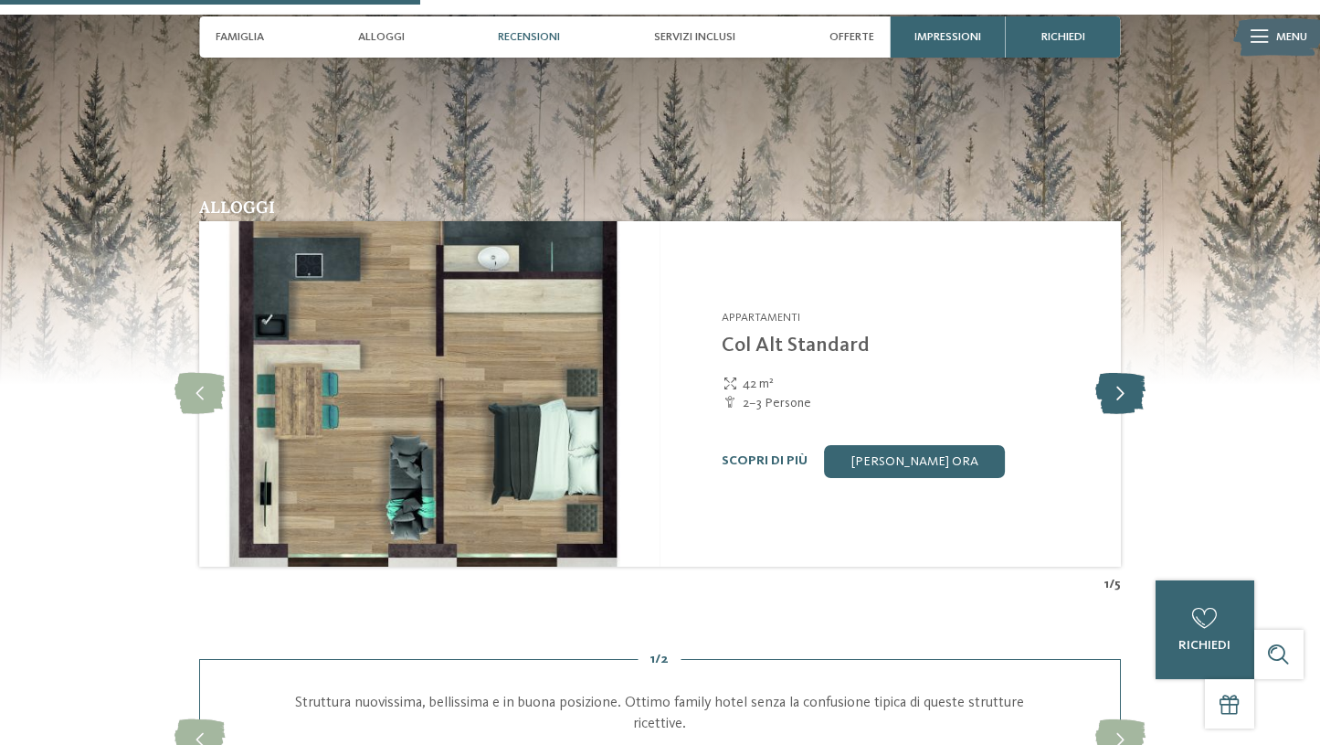
click at [1103, 373] on icon at bounding box center [1121, 393] width 50 height 41
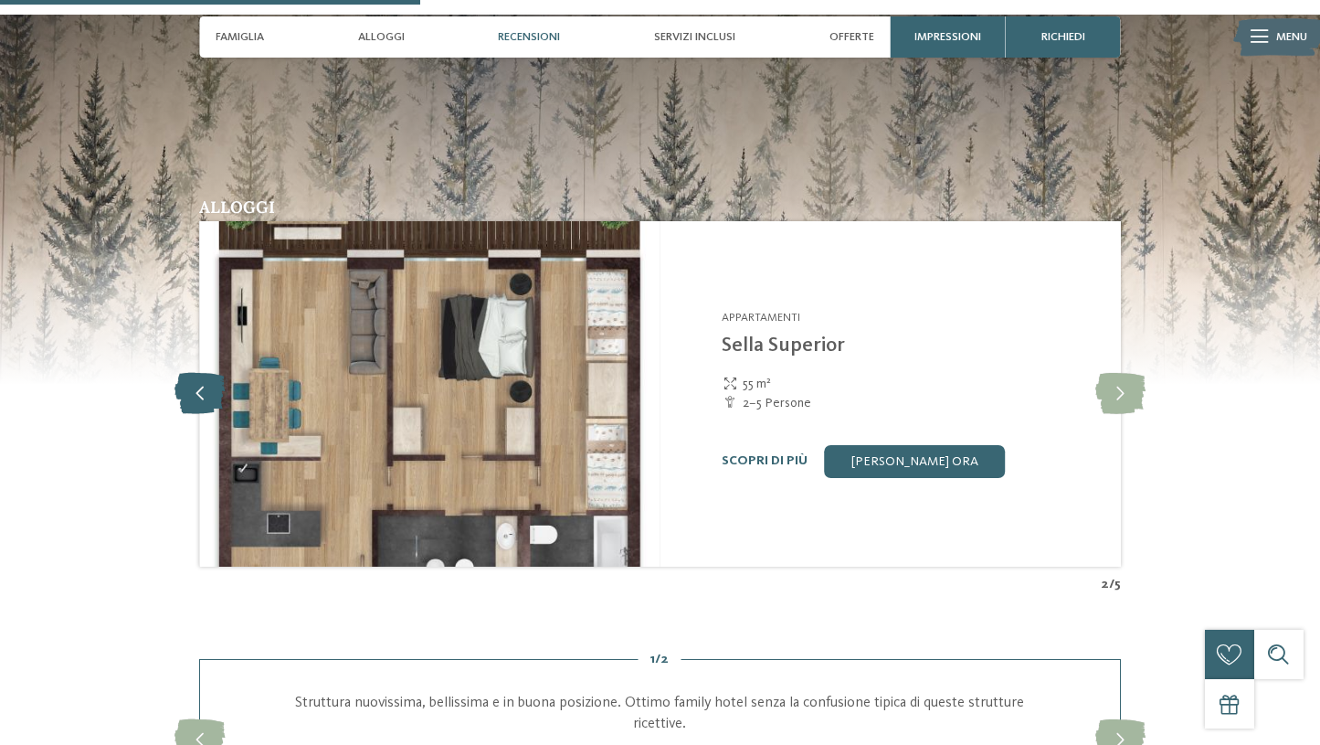
click at [210, 373] on icon at bounding box center [200, 393] width 50 height 41
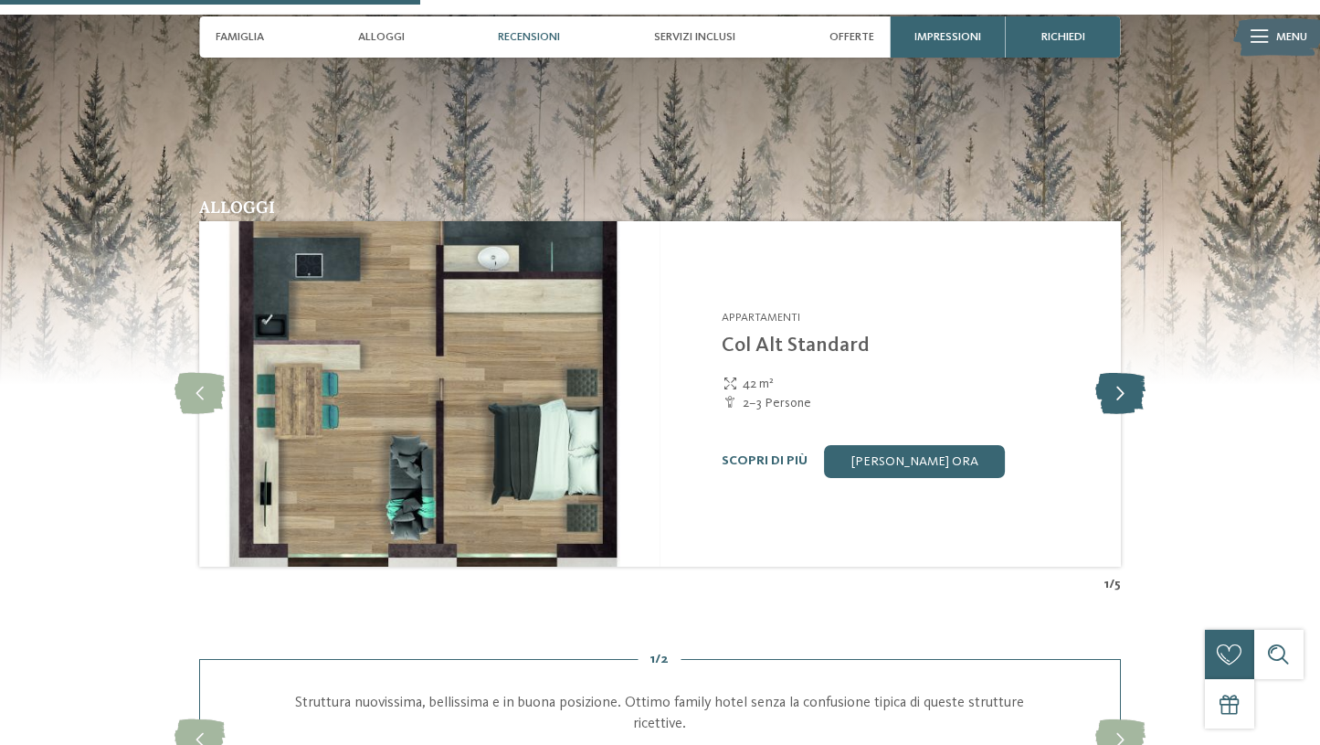
click at [1117, 373] on icon at bounding box center [1121, 393] width 50 height 41
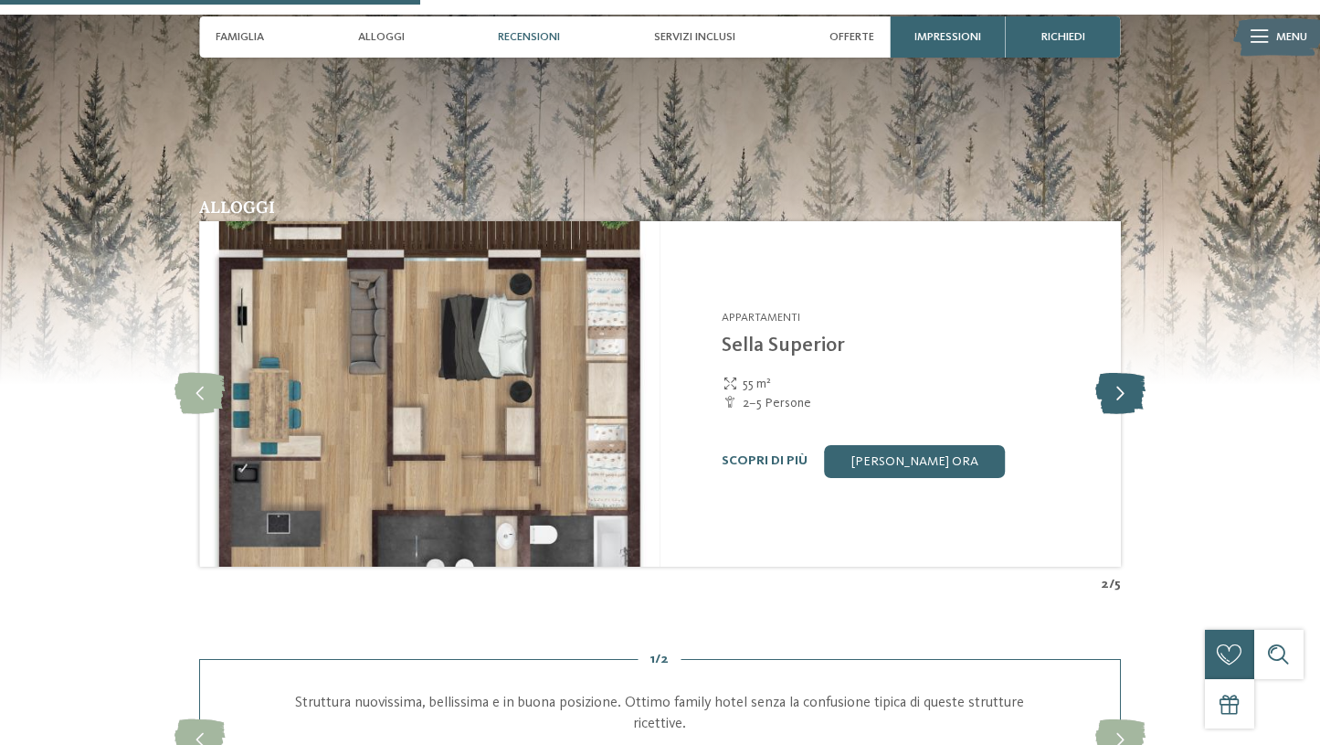
click at [1122, 373] on icon at bounding box center [1121, 393] width 50 height 41
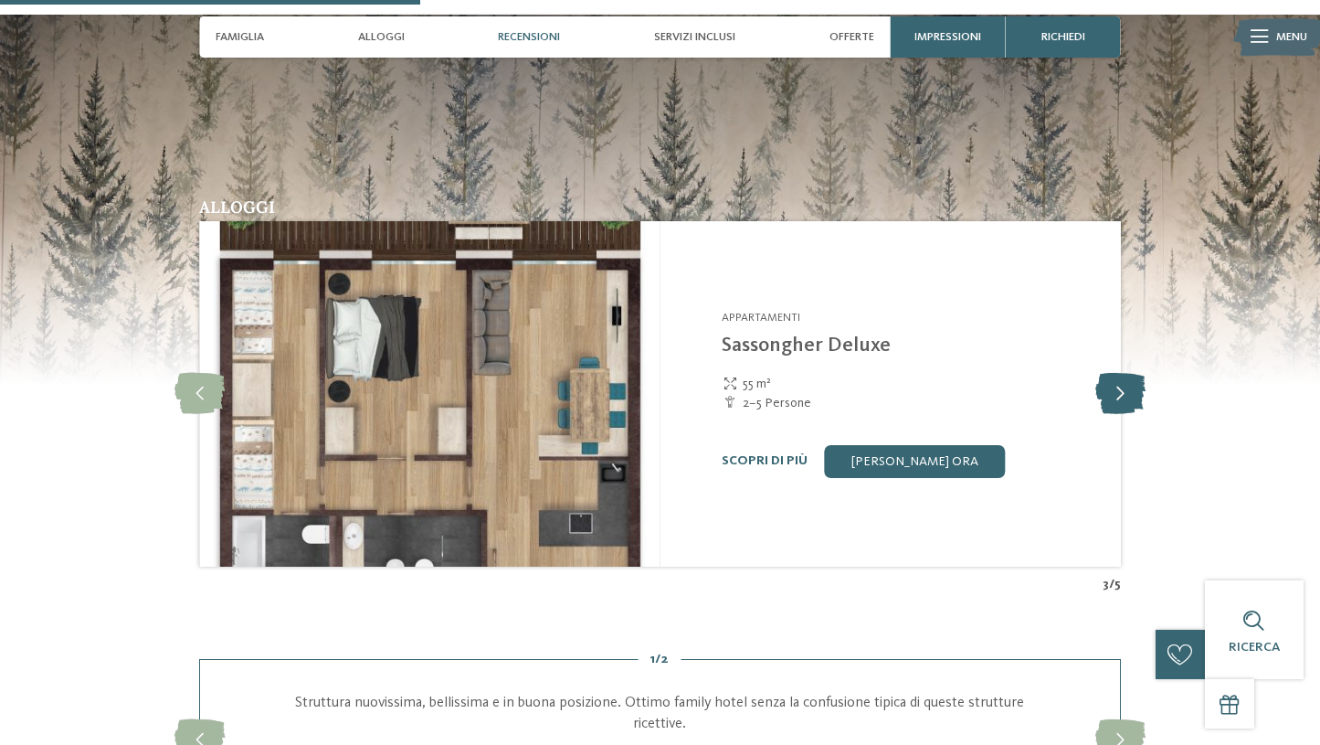
click at [1122, 373] on icon at bounding box center [1121, 393] width 50 height 41
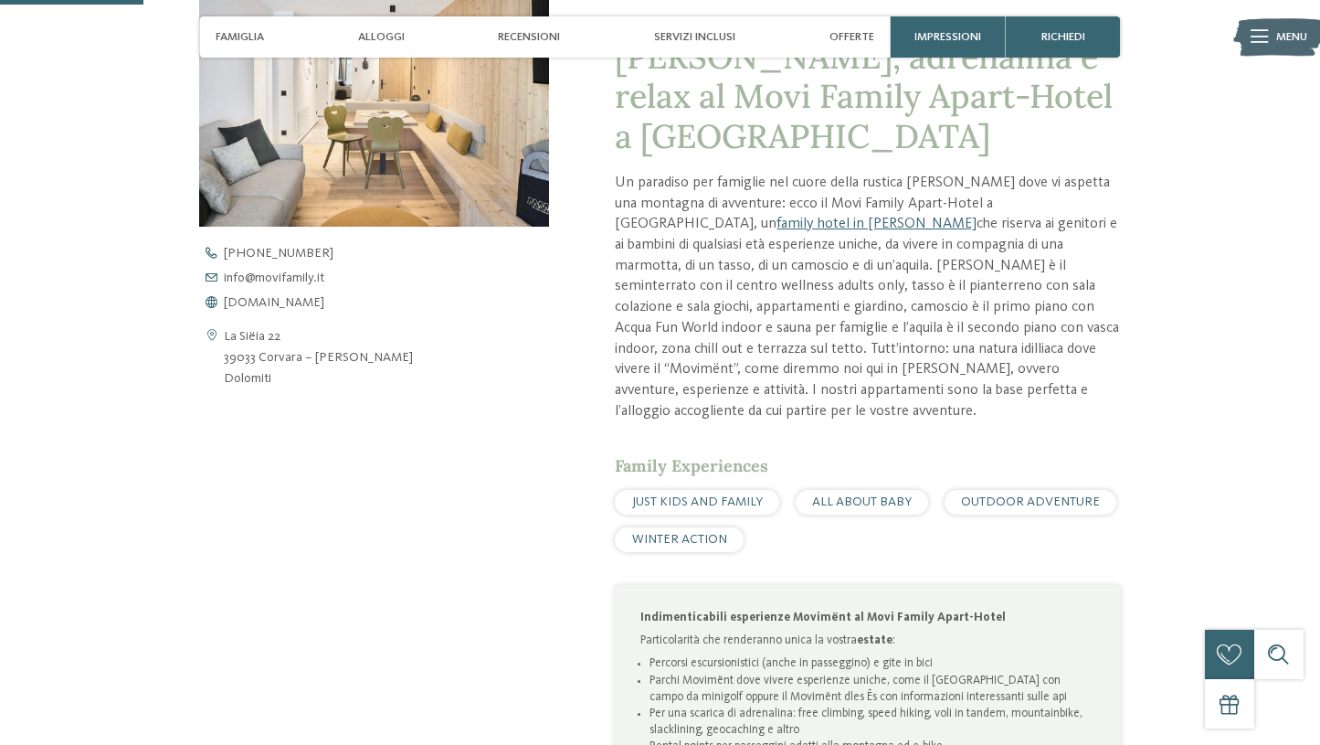
scroll to position [641, 0]
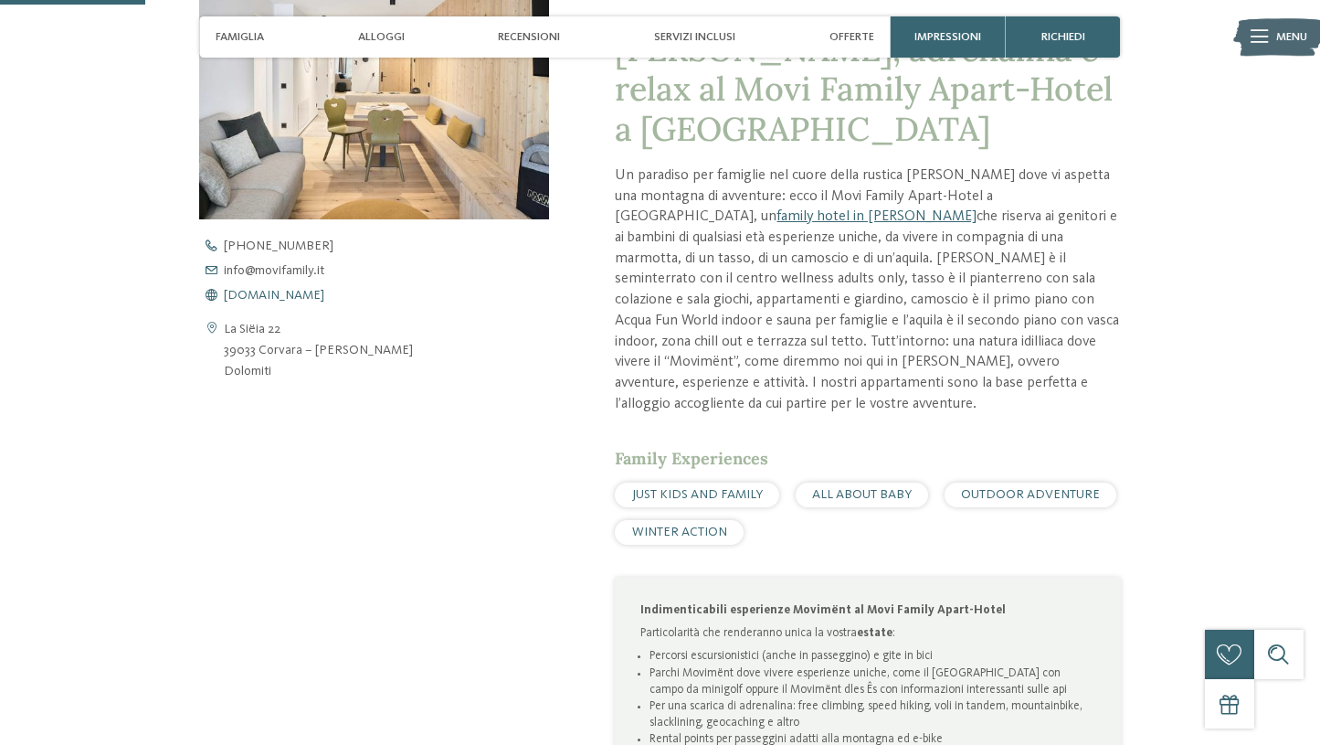
click at [321, 293] on span "[DOMAIN_NAME]" at bounding box center [274, 295] width 101 height 13
